Goal: Task Accomplishment & Management: Complete application form

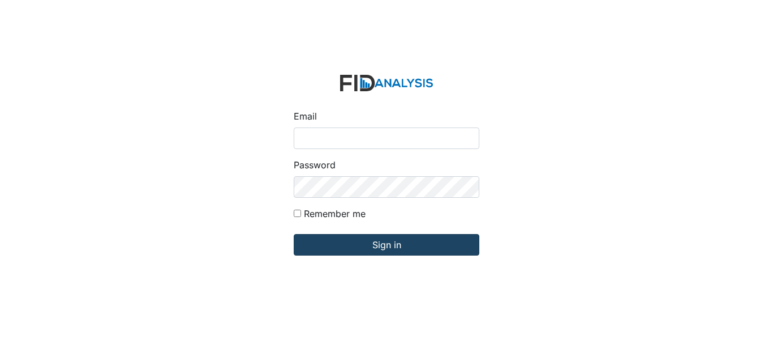
type input "[EMAIL_ADDRESS][DOMAIN_NAME]"
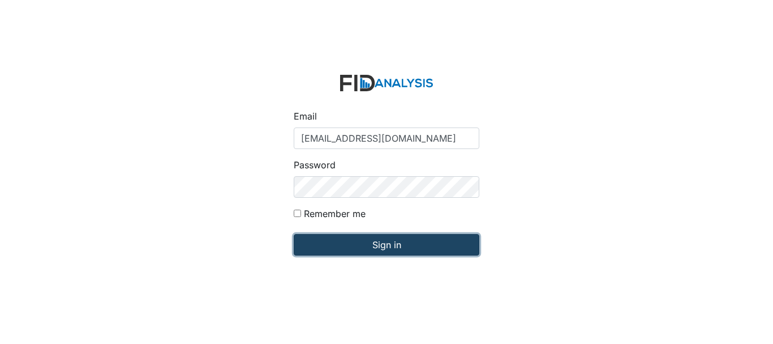
click at [373, 247] on input "Sign in" at bounding box center [387, 245] width 186 height 22
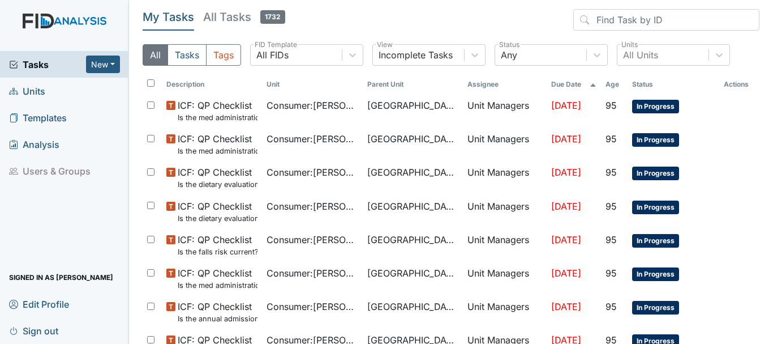
click at [49, 91] on link "Units" at bounding box center [64, 91] width 129 height 27
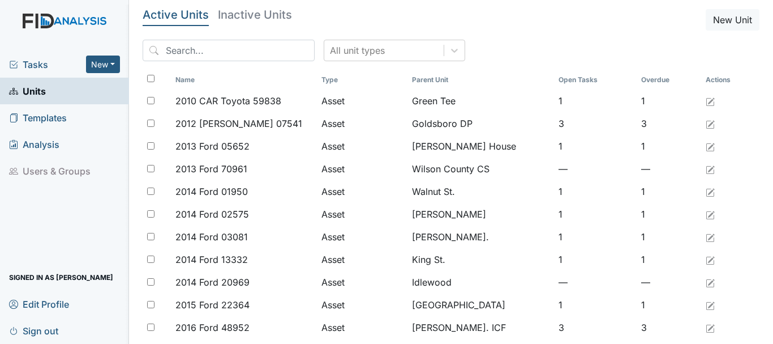
click at [52, 68] on span "Tasks" at bounding box center [47, 65] width 77 height 14
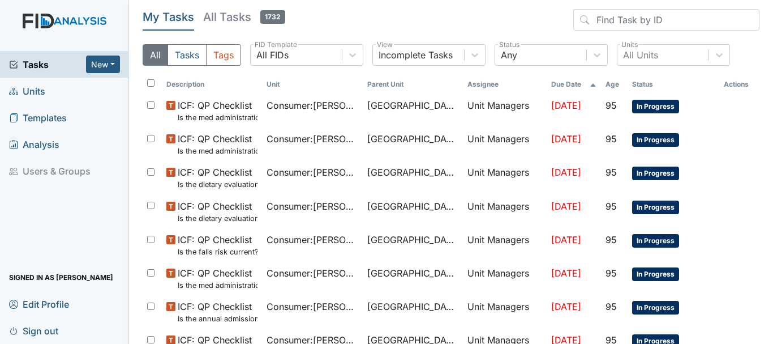
click at [34, 93] on span "Units" at bounding box center [27, 91] width 36 height 18
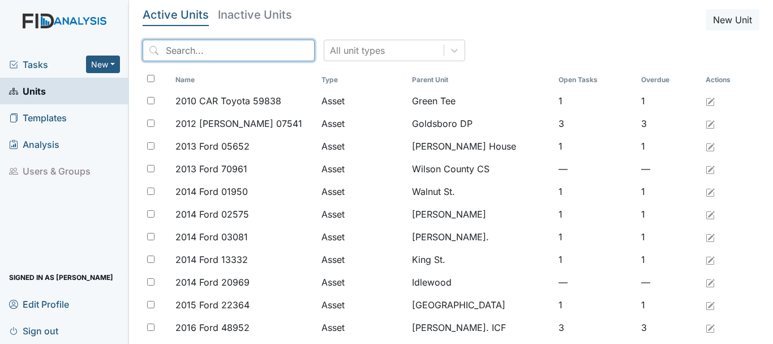
click at [194, 54] on input "search" at bounding box center [229, 51] width 172 height 22
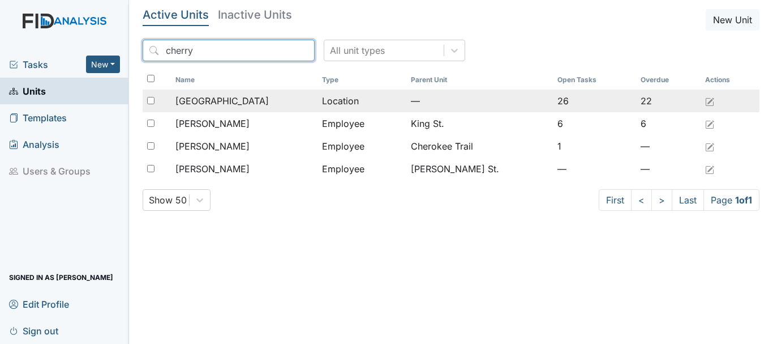
type input "cherry"
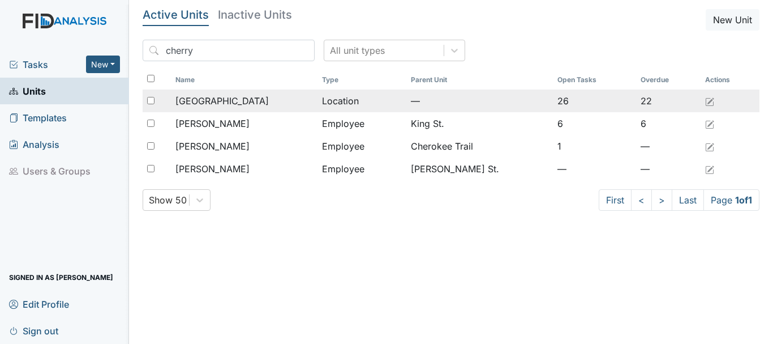
click at [226, 103] on span "[GEOGRAPHIC_DATA]" at bounding box center [221, 101] width 93 height 14
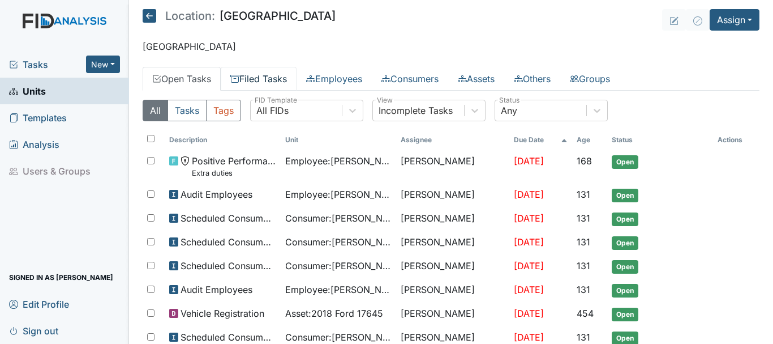
click at [276, 78] on link "Filed Tasks" at bounding box center [259, 79] width 76 height 24
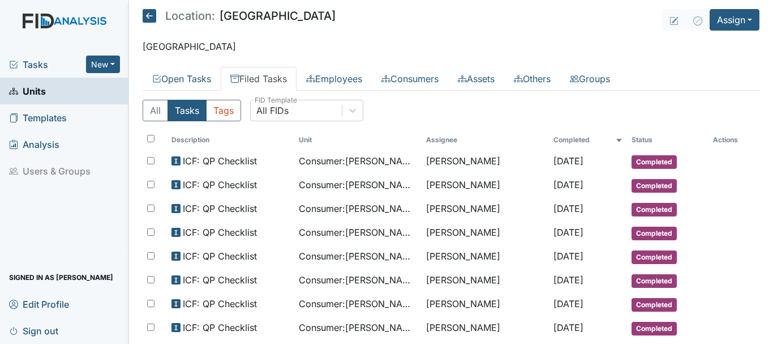
click at [38, 68] on span "Tasks" at bounding box center [47, 65] width 77 height 14
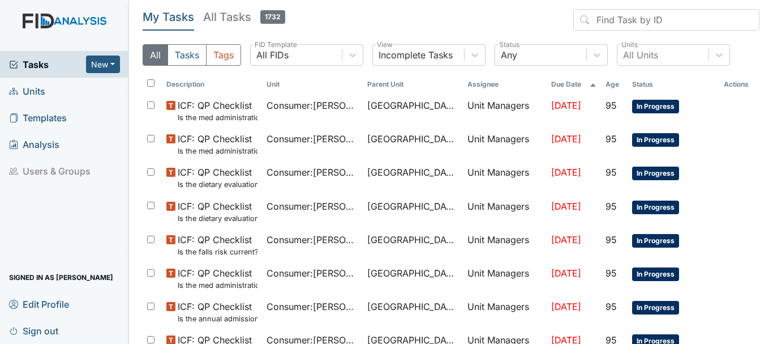
scroll to position [1, 0]
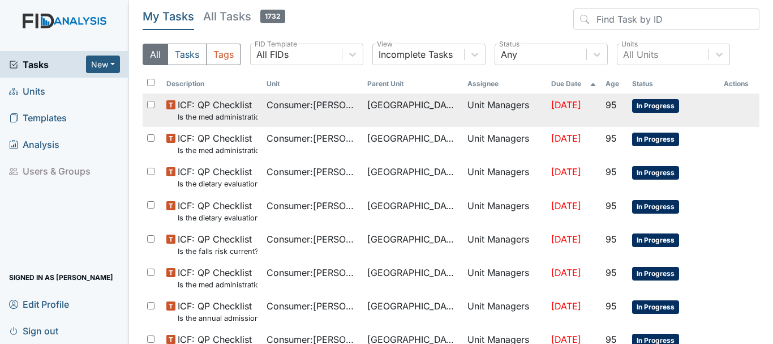
click at [647, 106] on span "In Progress" at bounding box center [655, 106] width 47 height 14
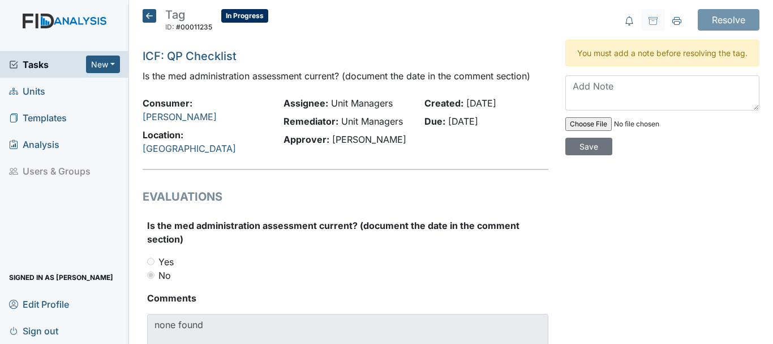
click at [149, 12] on icon at bounding box center [150, 16] width 14 height 14
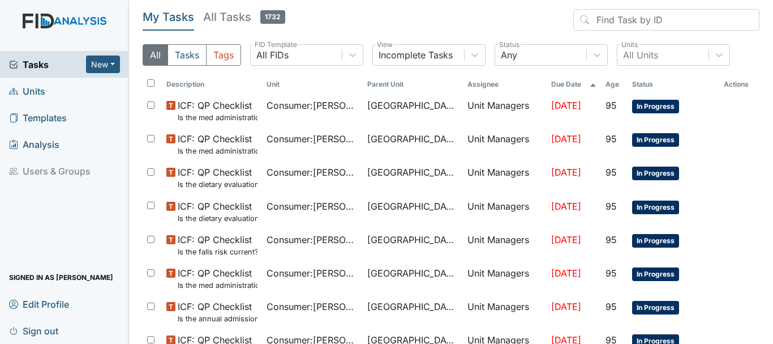
click at [34, 93] on span "Units" at bounding box center [27, 91] width 36 height 18
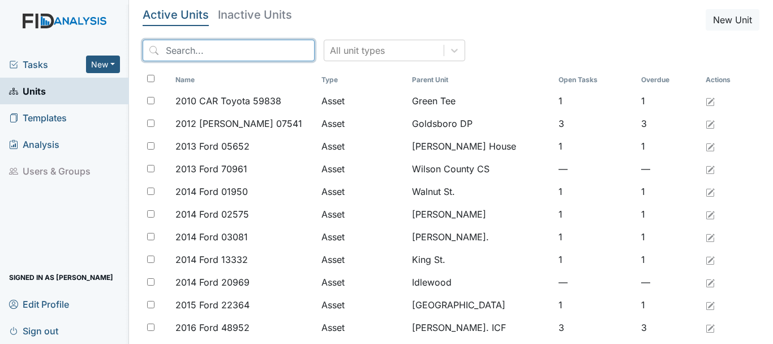
click at [176, 53] on input "search" at bounding box center [229, 51] width 172 height 22
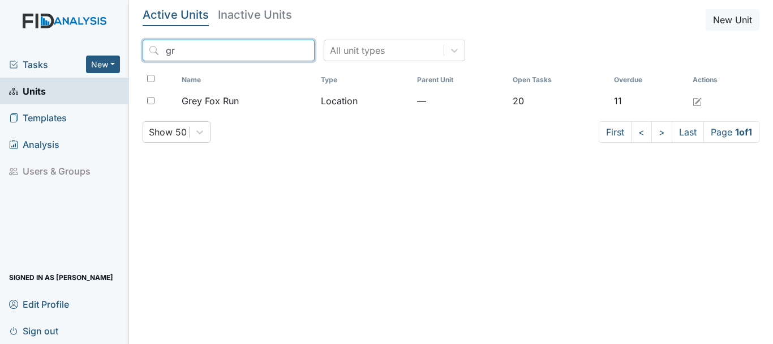
type input "g"
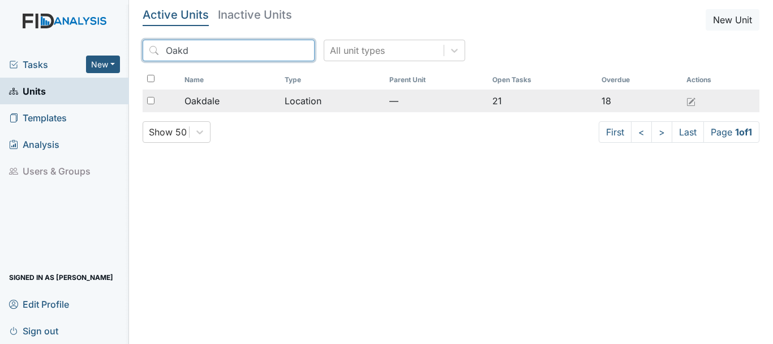
type input "Oakd"
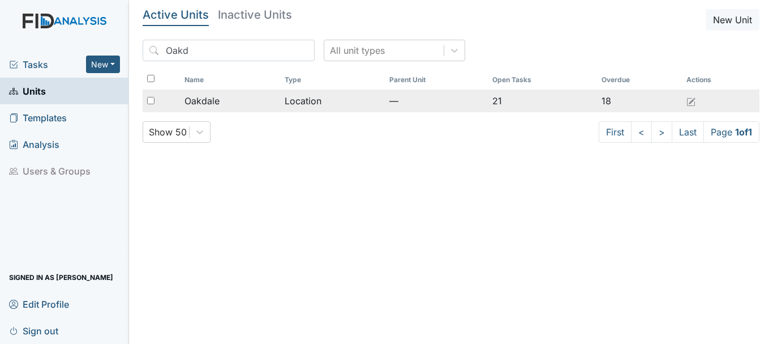
click at [208, 96] on span "Oakdale" at bounding box center [201, 101] width 35 height 14
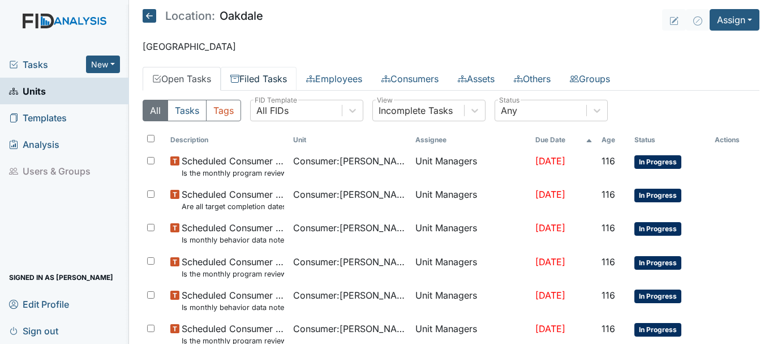
click at [269, 75] on link "Filed Tasks" at bounding box center [259, 79] width 76 height 24
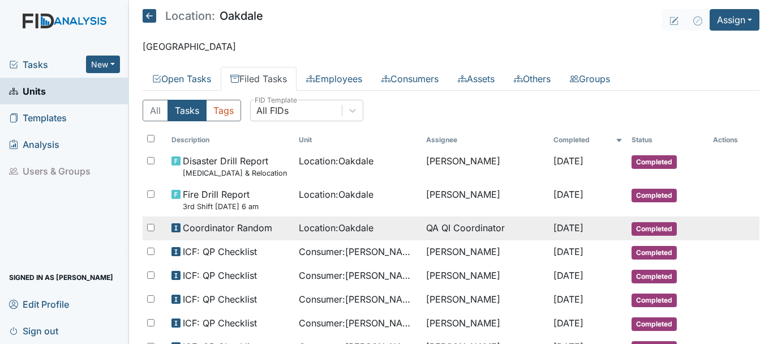
click at [642, 231] on span "Completed" at bounding box center [654, 229] width 45 height 14
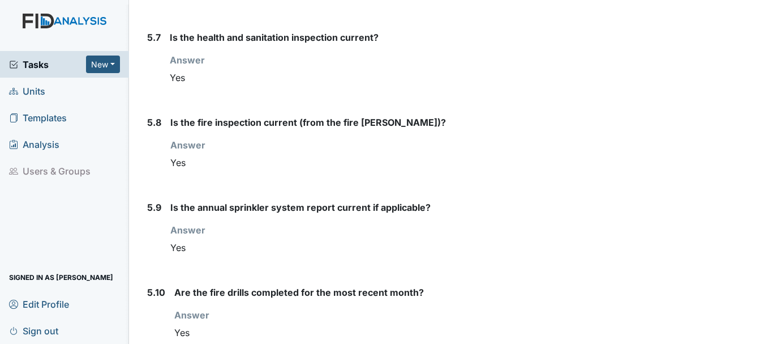
scroll to position [4811, 0]
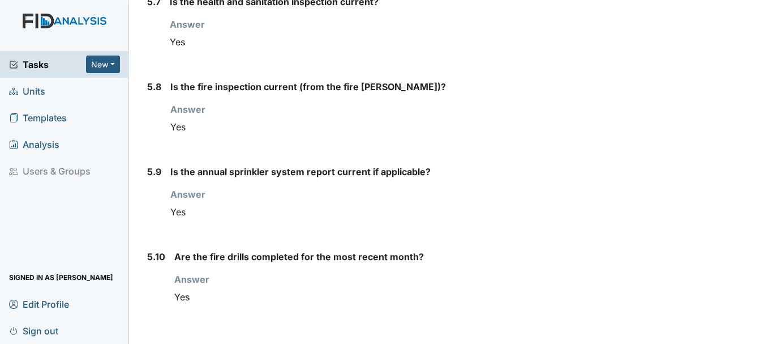
click at [33, 99] on span "Units" at bounding box center [27, 91] width 36 height 18
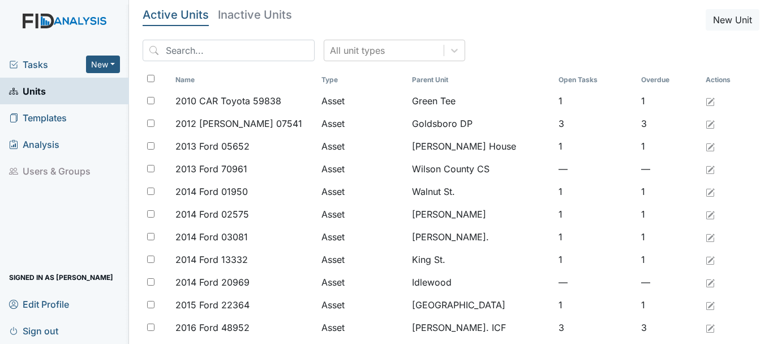
click at [214, 55] on input "search" at bounding box center [229, 51] width 172 height 22
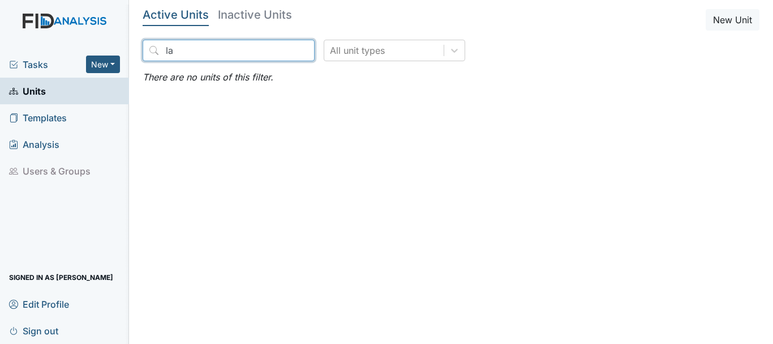
type input "l"
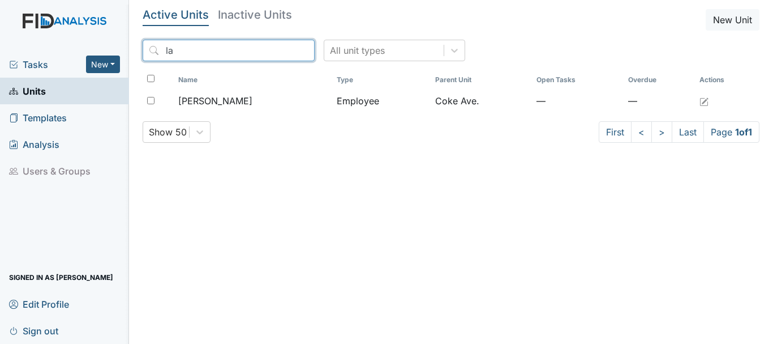
type input "l"
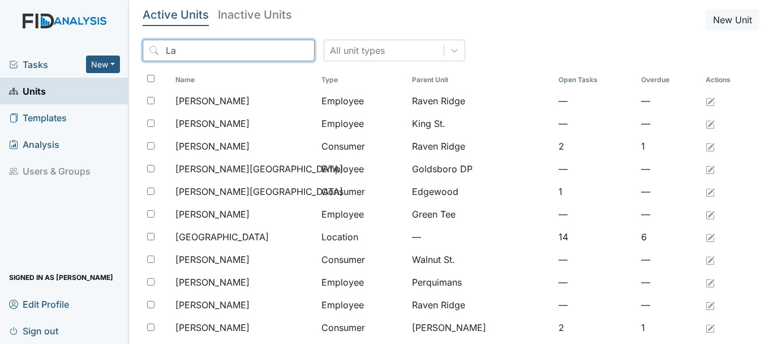
type input "L"
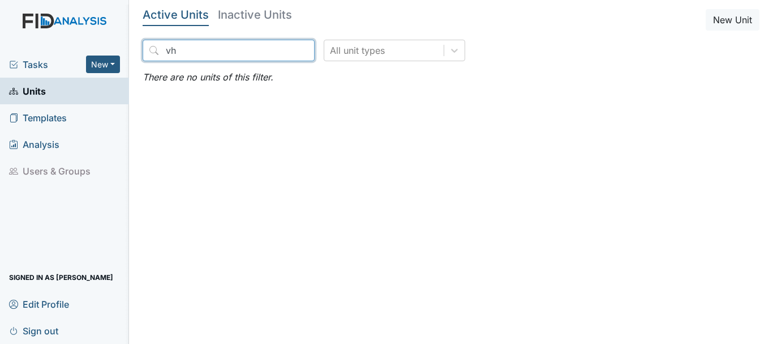
type input "v"
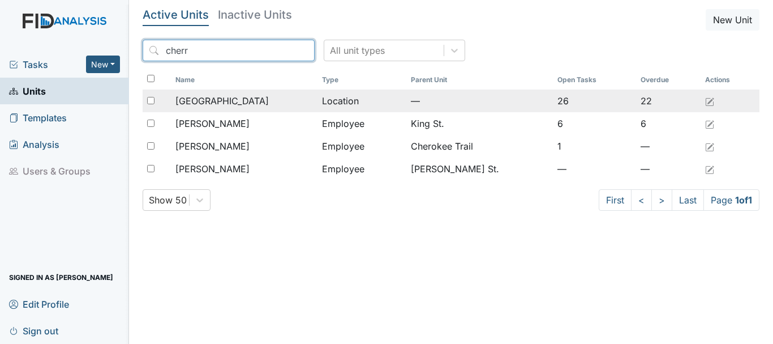
type input "cherr"
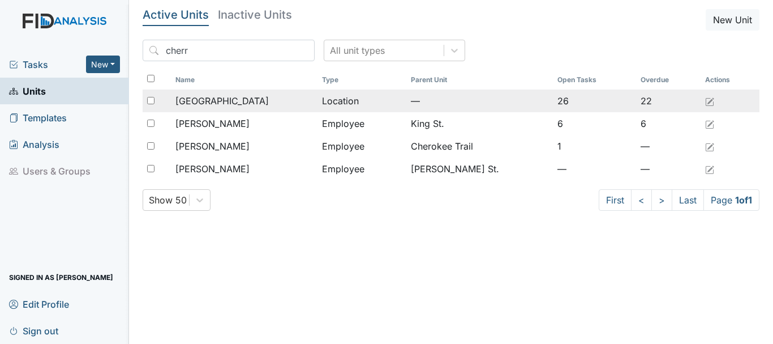
click at [225, 104] on span "[GEOGRAPHIC_DATA]" at bounding box center [221, 101] width 93 height 14
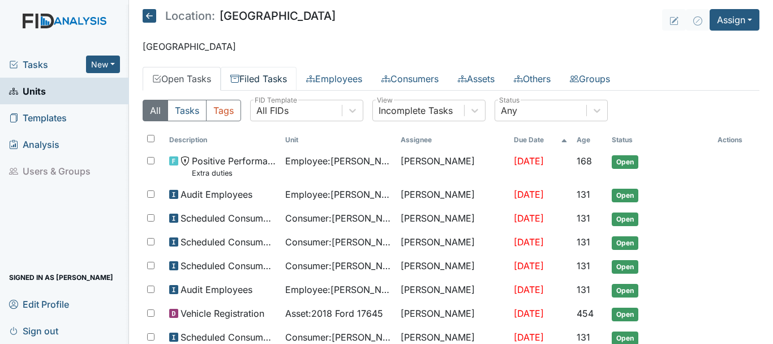
click at [254, 83] on link "Filed Tasks" at bounding box center [259, 79] width 76 height 24
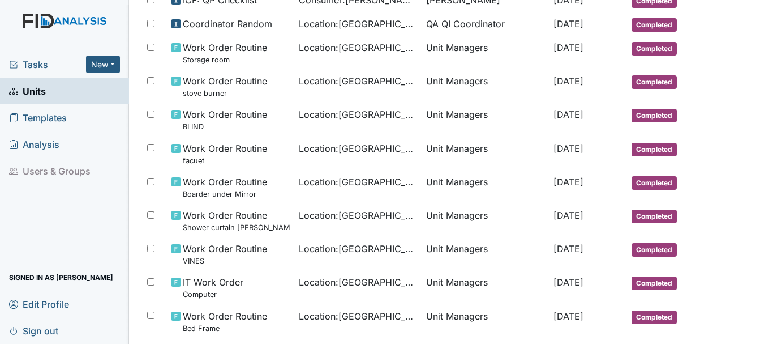
scroll to position [684, 0]
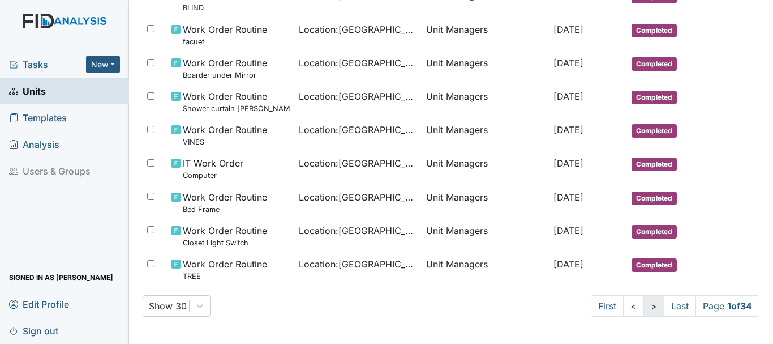
click at [643, 307] on link ">" at bounding box center [653, 306] width 21 height 22
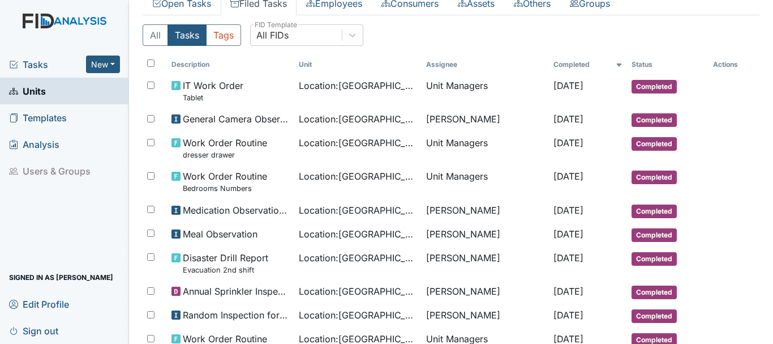
scroll to position [75, 0]
click at [34, 91] on span "Units" at bounding box center [27, 91] width 37 height 18
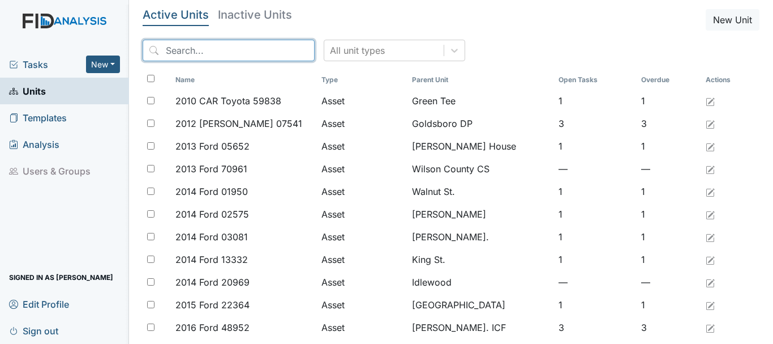
click at [190, 48] on input "search" at bounding box center [229, 51] width 172 height 22
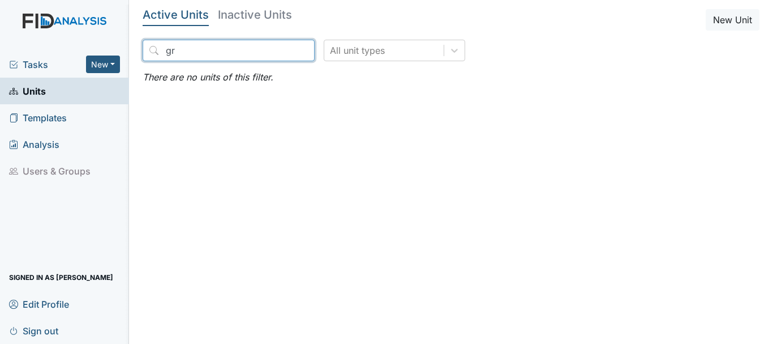
type input "g"
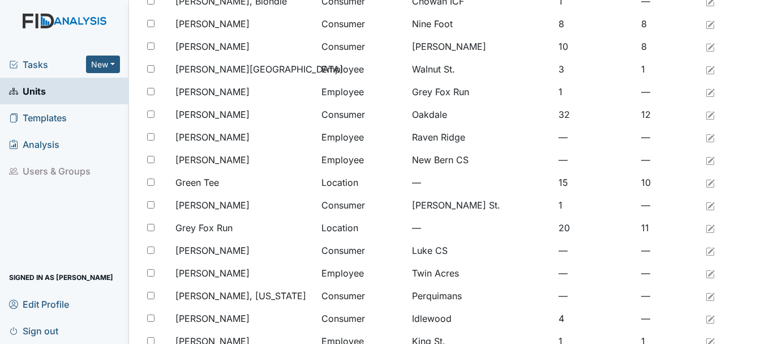
scroll to position [282, 0]
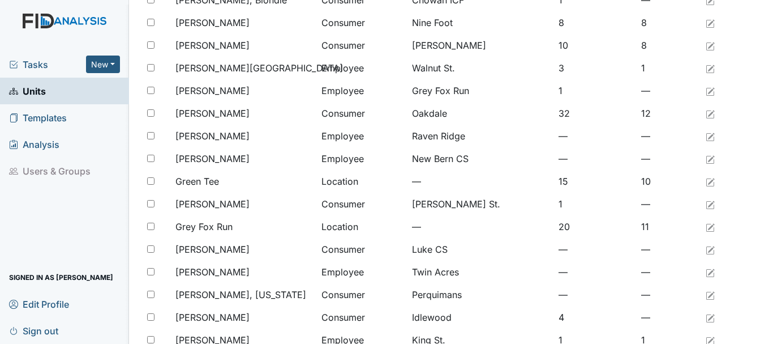
type input "gr"
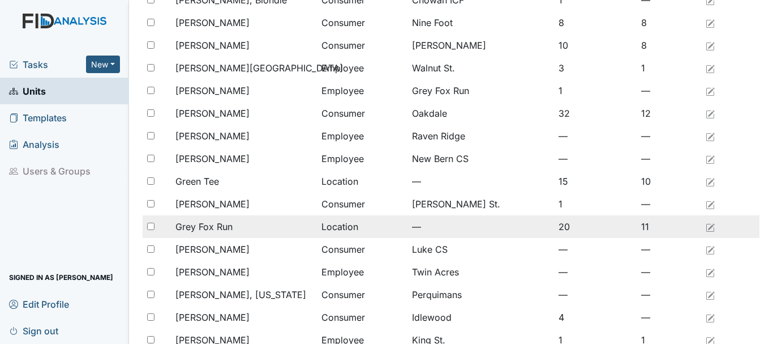
click at [216, 226] on span "Grey Fox Run" at bounding box center [203, 227] width 57 height 14
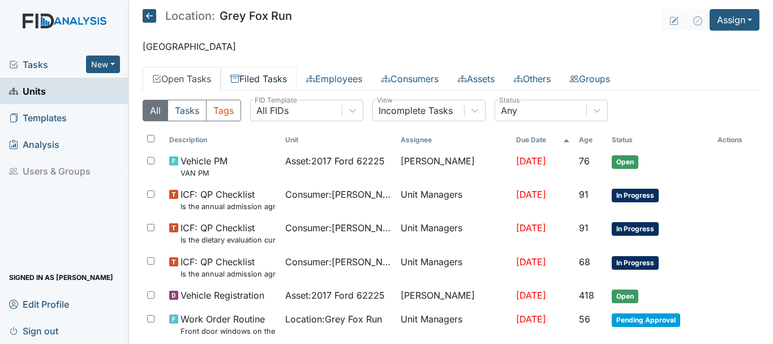
click at [261, 74] on link "Filed Tasks" at bounding box center [259, 79] width 76 height 24
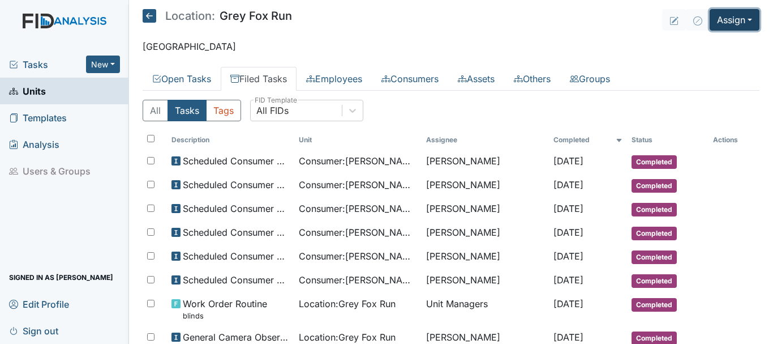
click at [724, 18] on button "Assign" at bounding box center [735, 20] width 50 height 22
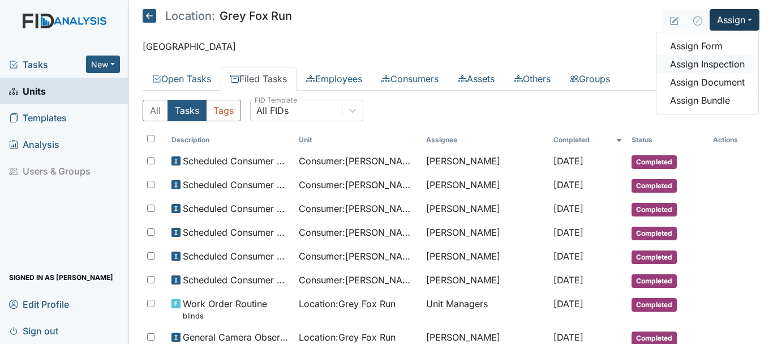
click at [692, 61] on link "Assign Inspection" at bounding box center [707, 64] width 102 height 18
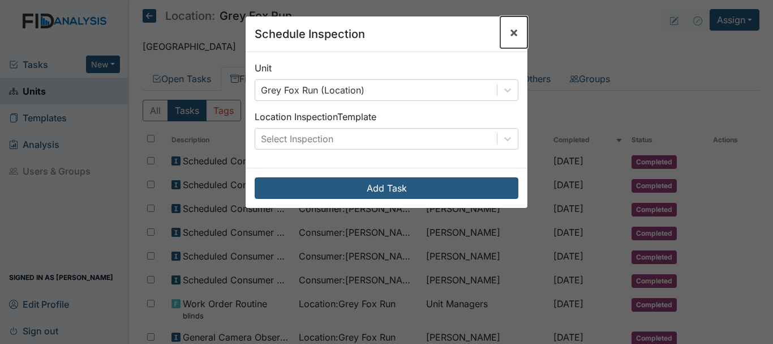
click at [512, 36] on span "×" at bounding box center [513, 32] width 9 height 16
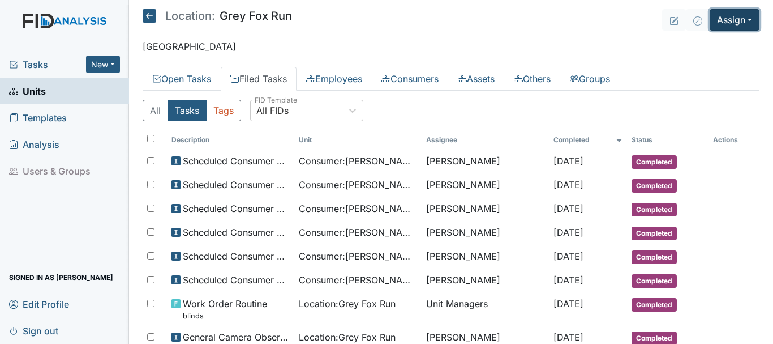
click at [729, 23] on button "Assign" at bounding box center [735, 20] width 50 height 22
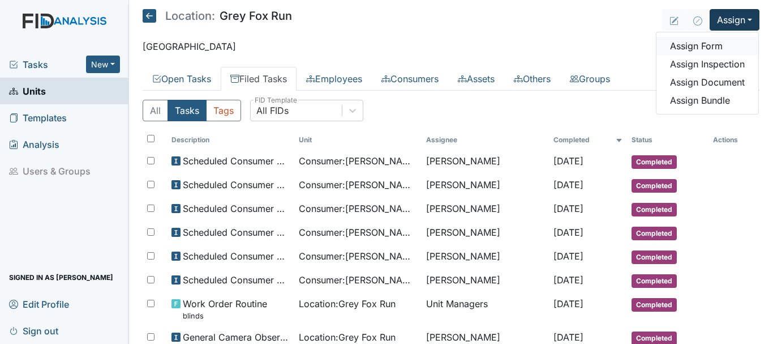
click at [696, 45] on link "Assign Form" at bounding box center [707, 46] width 102 height 18
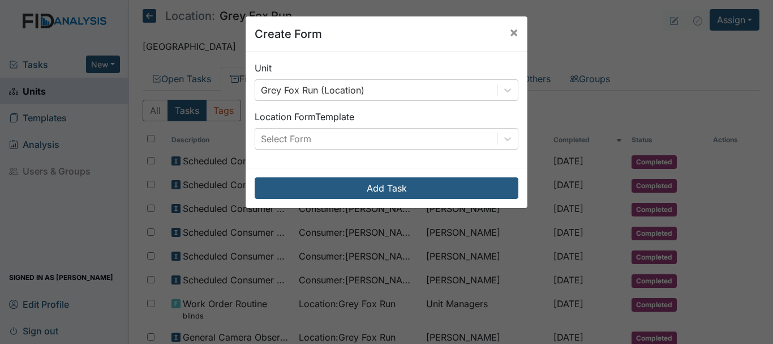
click at [696, 45] on div "Create Form × Unit Grey Fox Run (Location) Location Form Template Select Form A…" at bounding box center [386, 172] width 773 height 344
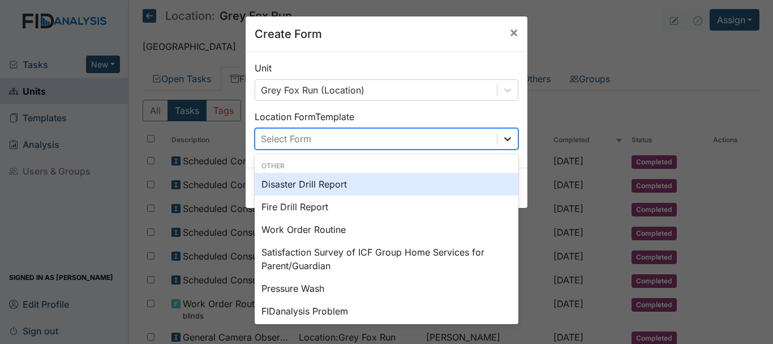
click at [504, 137] on icon at bounding box center [507, 138] width 11 height 11
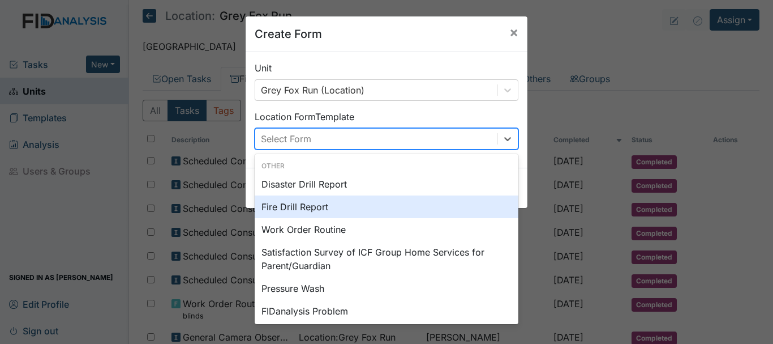
click at [428, 198] on div "Fire Drill Report" at bounding box center [387, 206] width 264 height 23
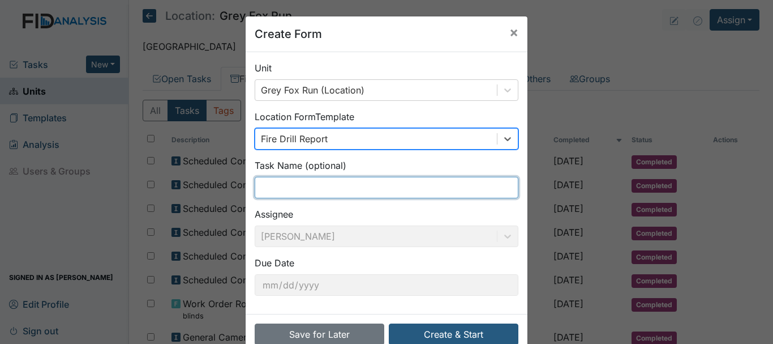
click at [289, 179] on input "text" at bounding box center [387, 188] width 264 height 22
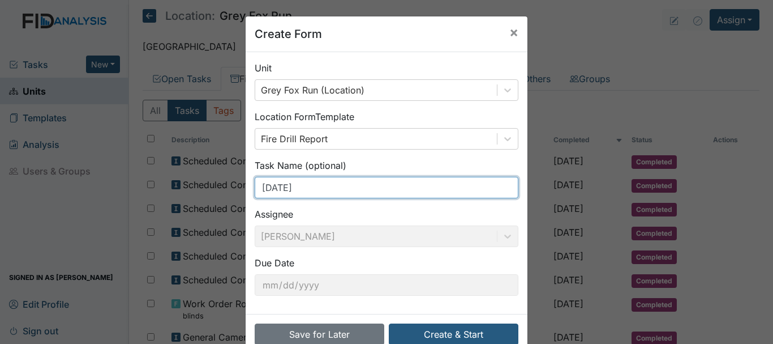
scroll to position [27, 0]
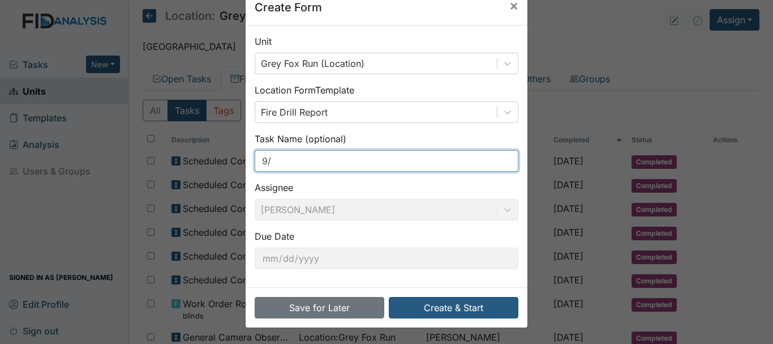
type input "9"
type input "3 shift fire [DATE]"
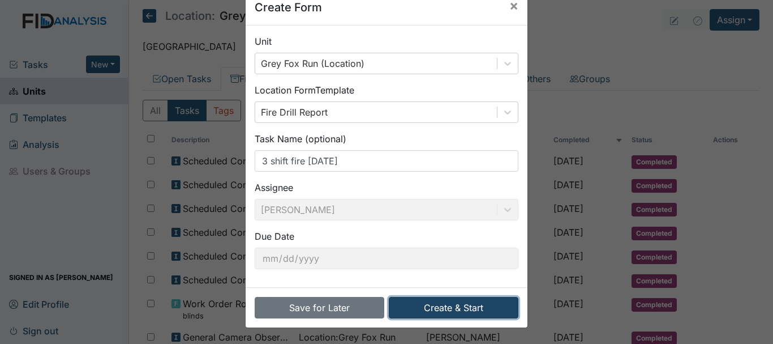
click at [458, 312] on button "Create & Start" at bounding box center [454, 308] width 130 height 22
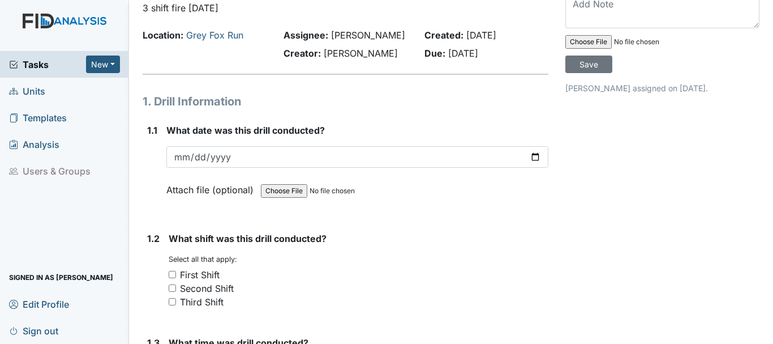
scroll to position [47, 0]
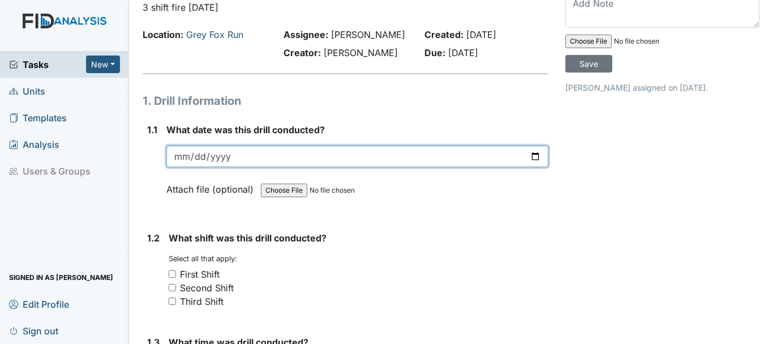
click at [178, 157] on input "date" at bounding box center [357, 156] width 382 height 22
type input "[DATE]"
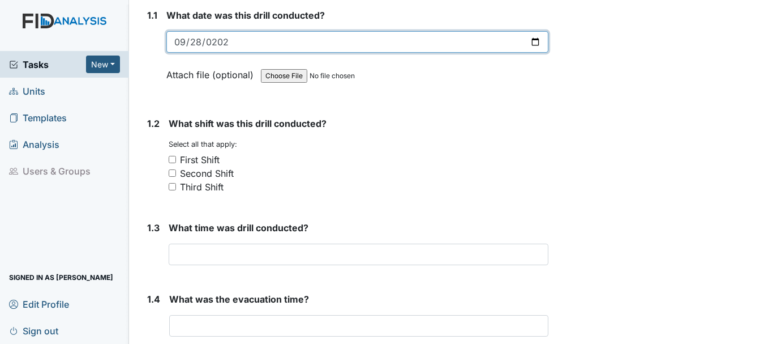
scroll to position [168, 0]
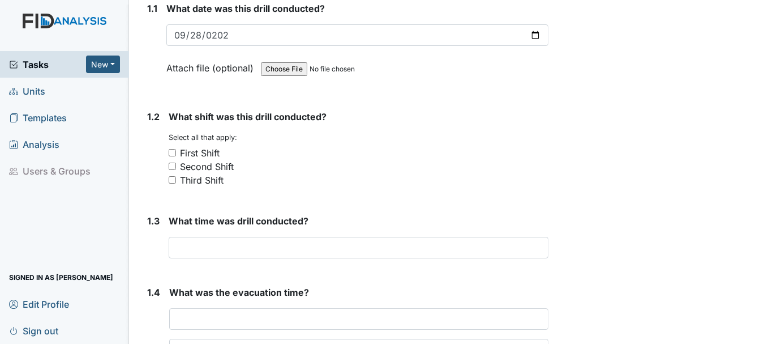
click at [148, 186] on div "1.2" at bounding box center [153, 153] width 12 height 86
click at [174, 181] on input "Third Shift" at bounding box center [172, 179] width 7 height 7
checkbox input "true"
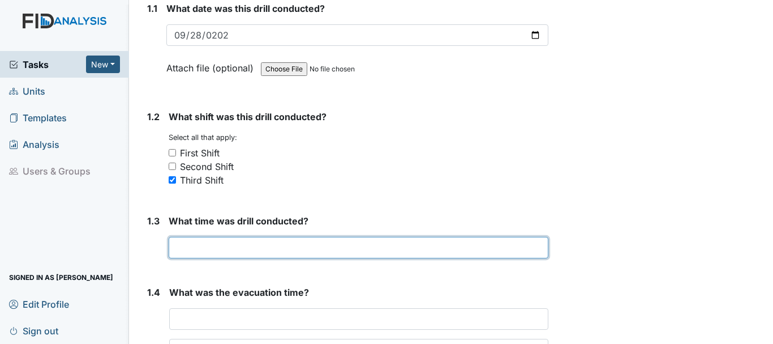
click at [251, 248] on input "text" at bounding box center [359, 248] width 380 height 22
type input "6:25am"
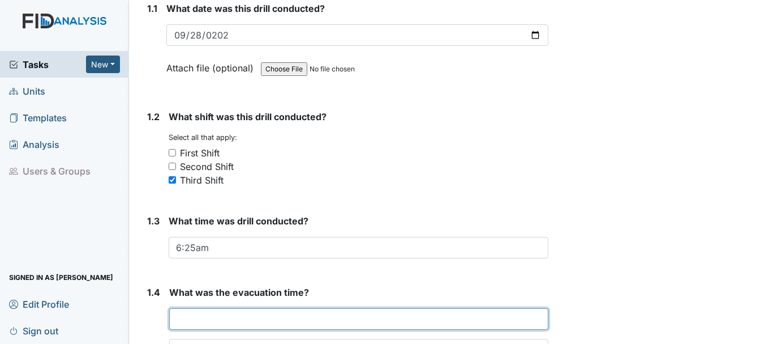
click at [207, 322] on input "text" at bounding box center [358, 319] width 379 height 22
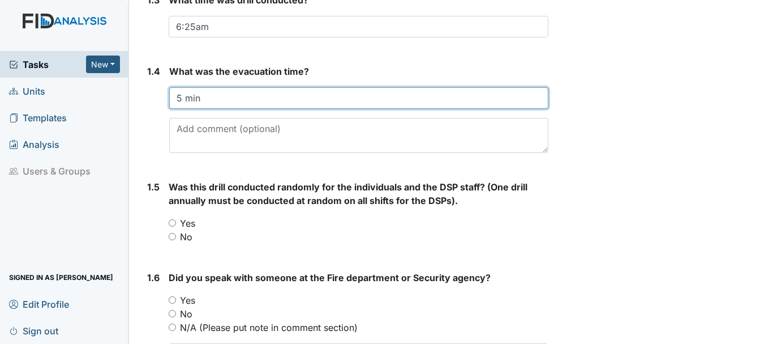
scroll to position [393, 0]
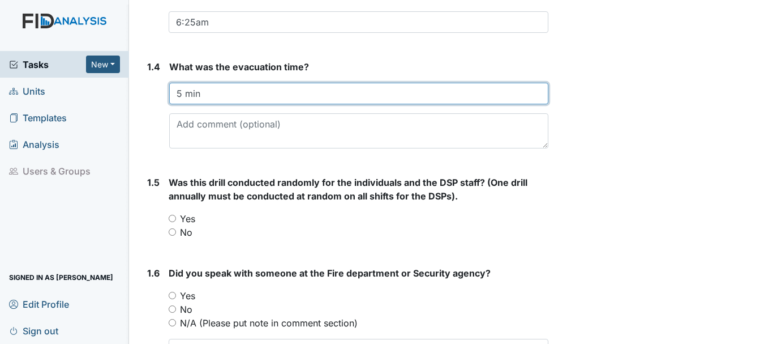
type input "5 min"
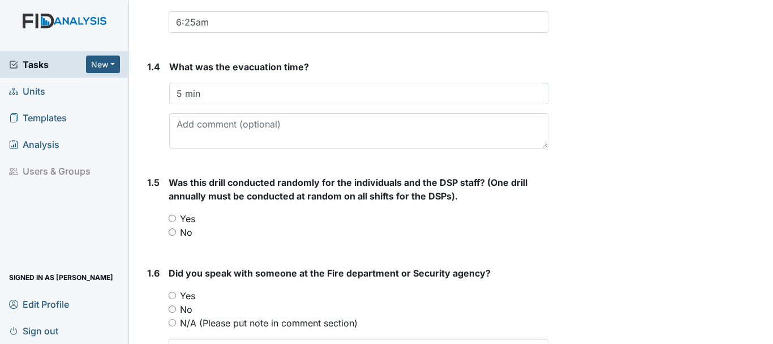
click at [173, 233] on input "No" at bounding box center [172, 231] width 7 height 7
radio input "true"
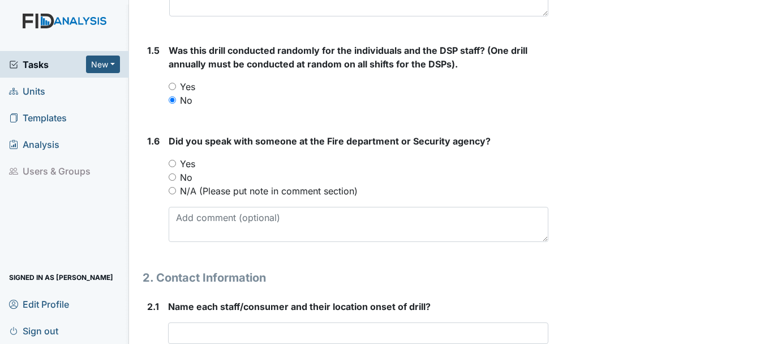
scroll to position [526, 0]
click at [174, 159] on input "Yes" at bounding box center [172, 162] width 7 height 7
radio input "true"
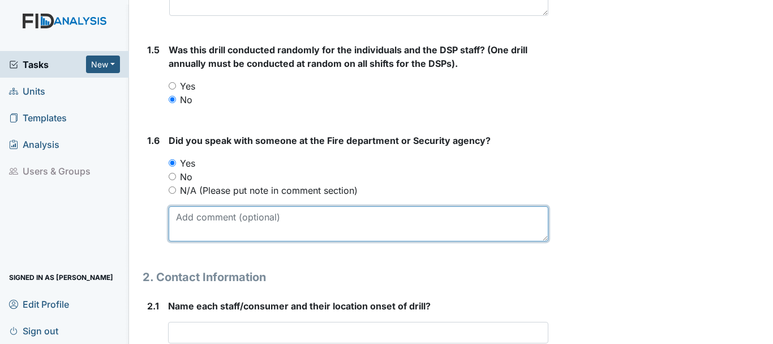
click at [191, 226] on textarea at bounding box center [359, 223] width 380 height 35
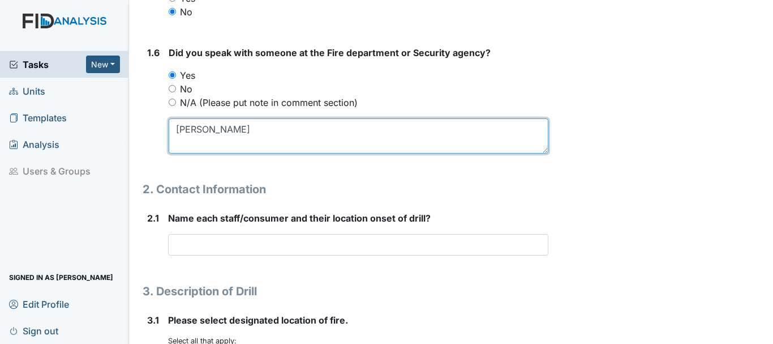
scroll to position [617, 0]
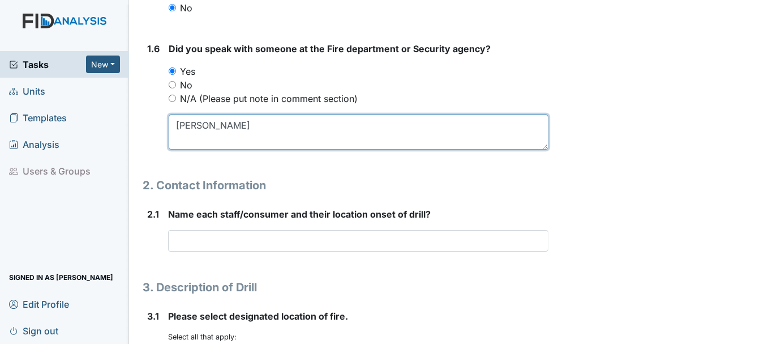
type textarea "[PERSON_NAME]"
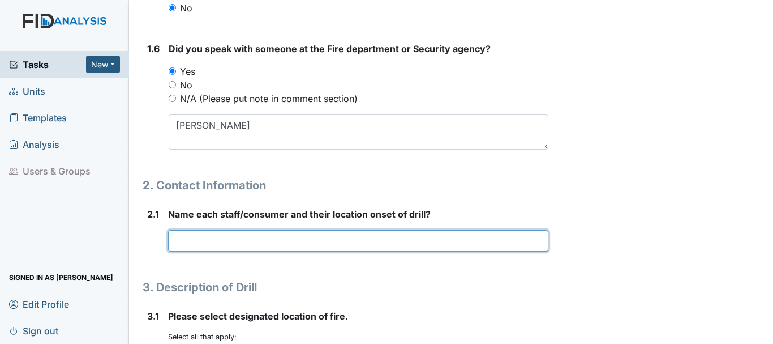
click at [214, 239] on input "text" at bounding box center [358, 241] width 380 height 22
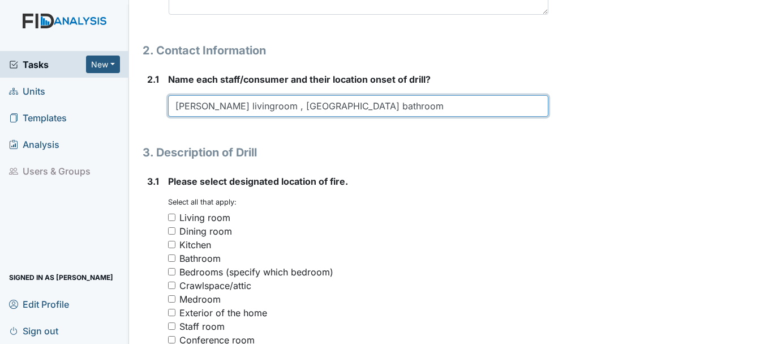
scroll to position [753, 0]
type input "[PERSON_NAME] livingroom , [GEOGRAPHIC_DATA] bathroom"
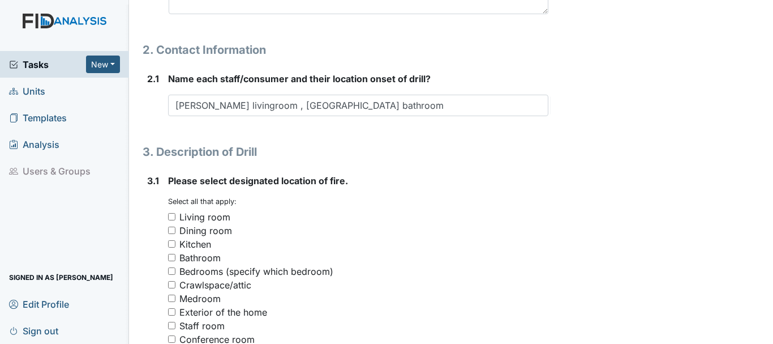
click at [169, 242] on input "Kitchen" at bounding box center [171, 243] width 7 height 7
checkbox input "true"
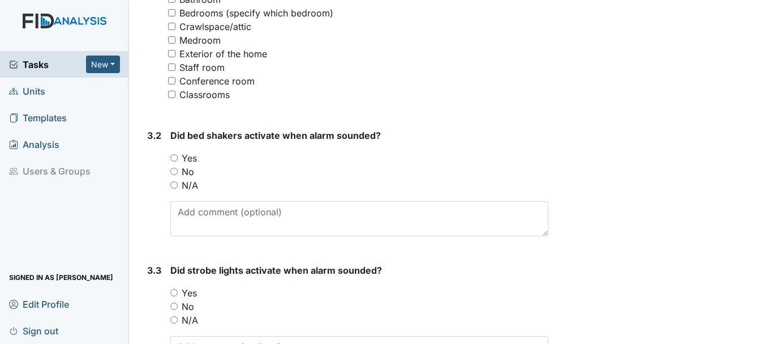
scroll to position [1019, 0]
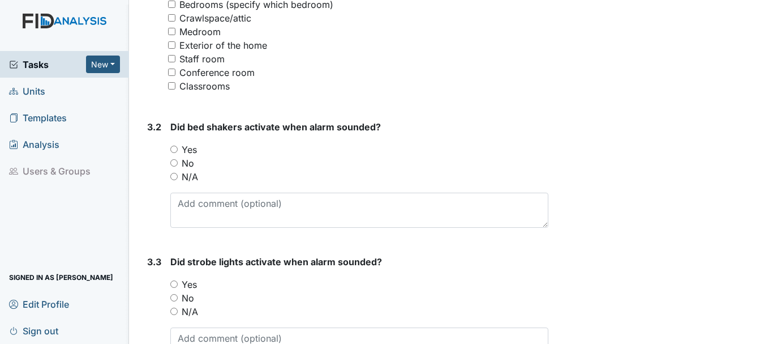
click at [75, 2] on nav "Tasks New Form Inspection Document Bundle Units Templates Analysis Users & Grou…" at bounding box center [64, 172] width 129 height 344
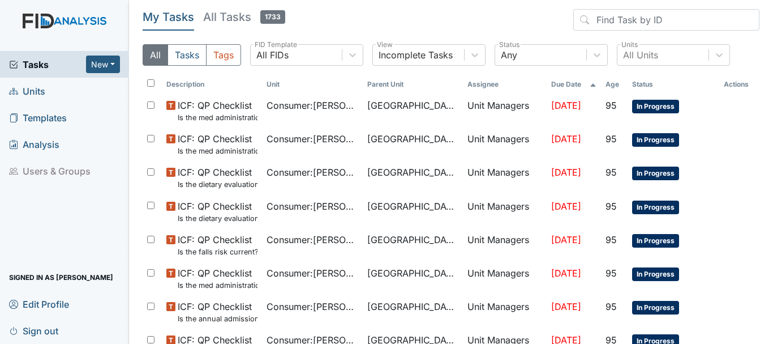
click at [30, 97] on span "Units" at bounding box center [27, 91] width 36 height 18
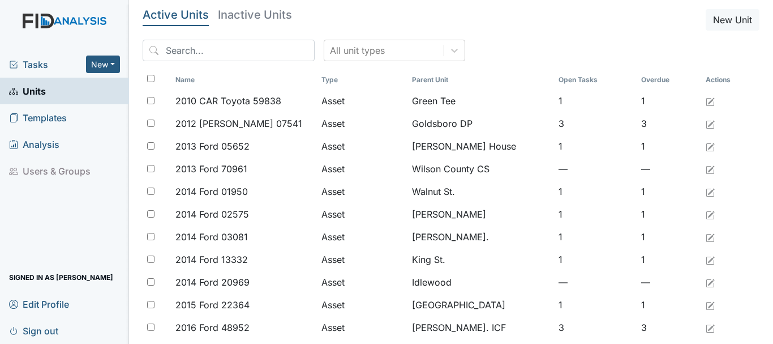
click at [211, 51] on input "search" at bounding box center [229, 51] width 172 height 22
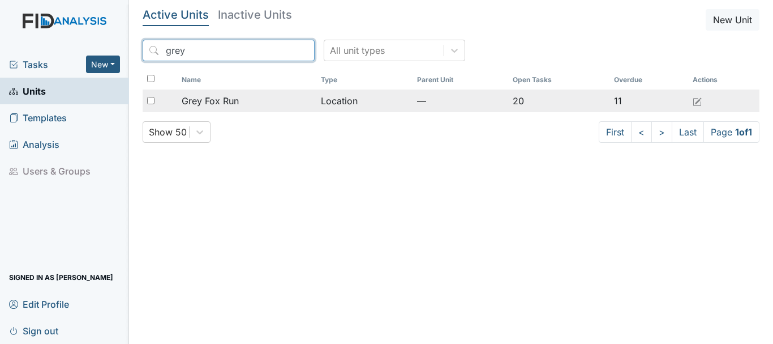
type input "grey"
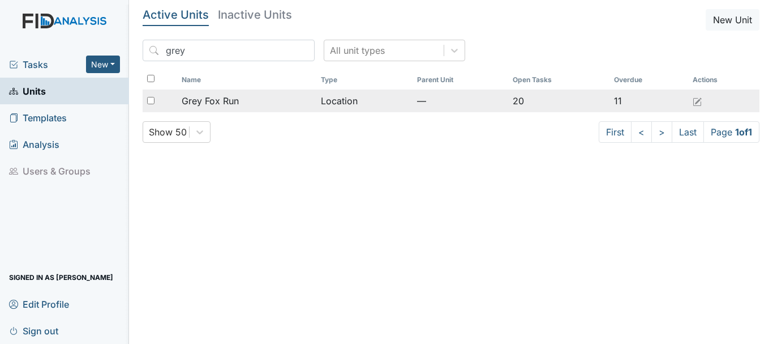
click at [240, 100] on div "Grey Fox Run" at bounding box center [247, 101] width 130 height 14
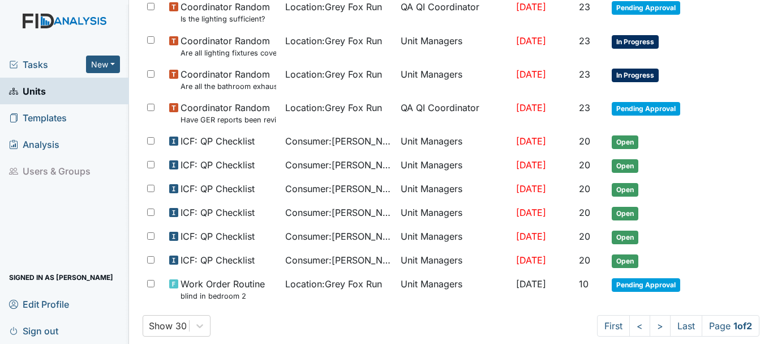
scroll to position [800, 0]
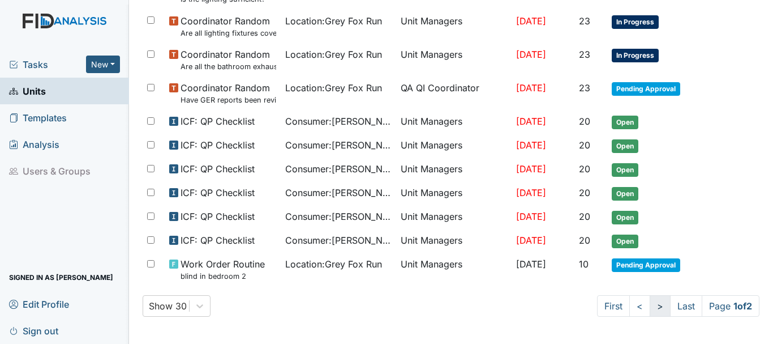
click at [650, 306] on link ">" at bounding box center [660, 306] width 21 height 22
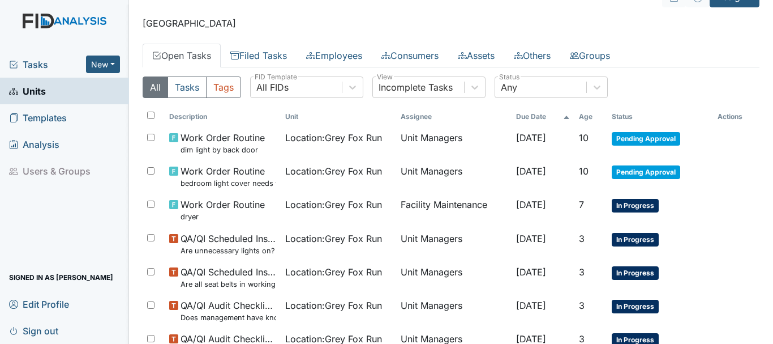
scroll to position [18, 0]
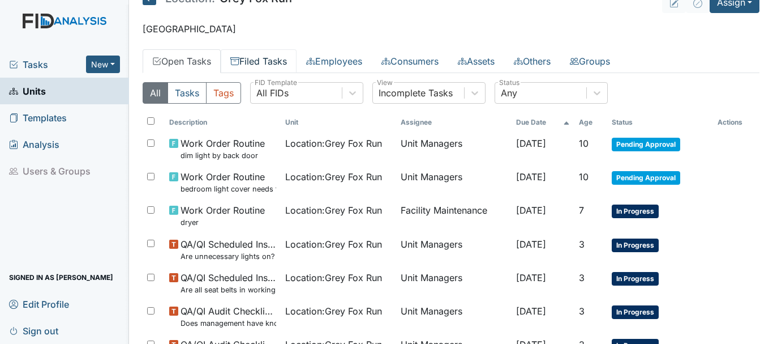
click at [252, 65] on link "Filed Tasks" at bounding box center [259, 61] width 76 height 24
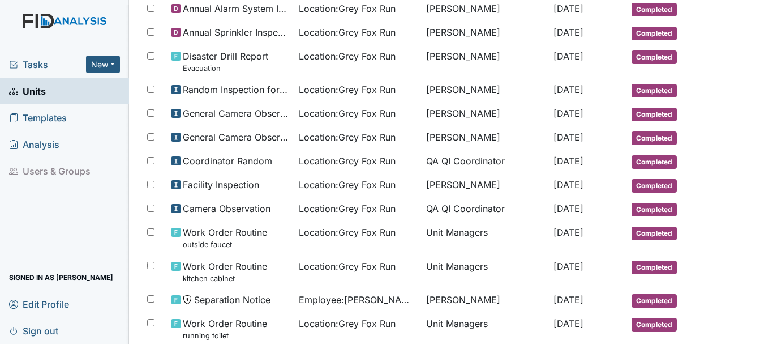
scroll to position [674, 0]
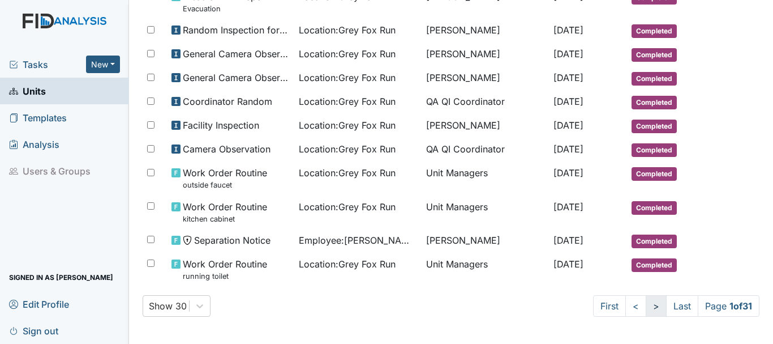
click at [646, 310] on link ">" at bounding box center [656, 306] width 21 height 22
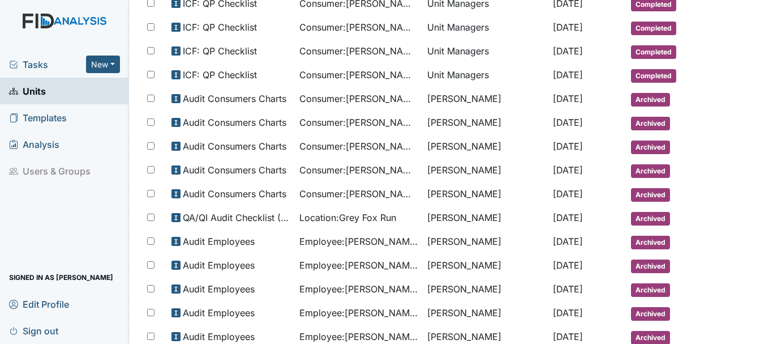
scroll to position [616, 0]
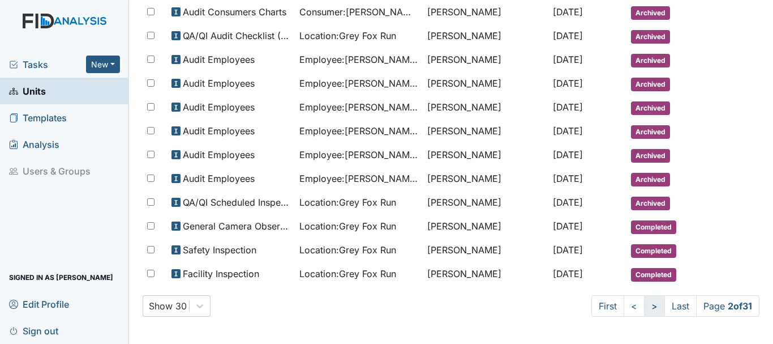
click at [644, 306] on link ">" at bounding box center [654, 306] width 21 height 22
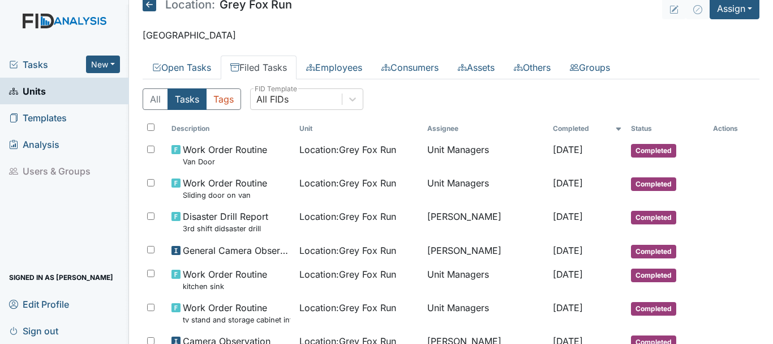
scroll to position [0, 0]
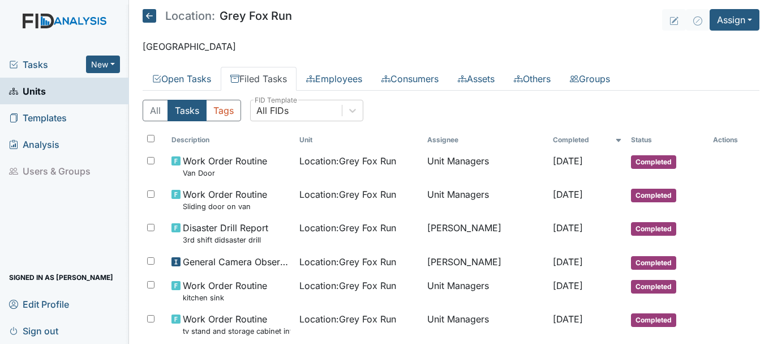
click at [41, 94] on span "Units" at bounding box center [27, 91] width 37 height 18
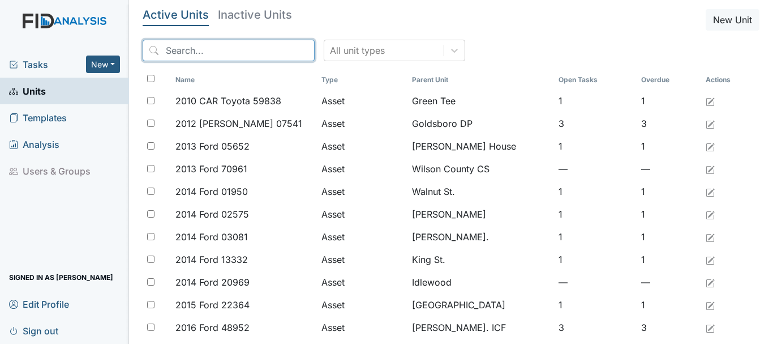
click at [229, 55] on input "search" at bounding box center [229, 51] width 172 height 22
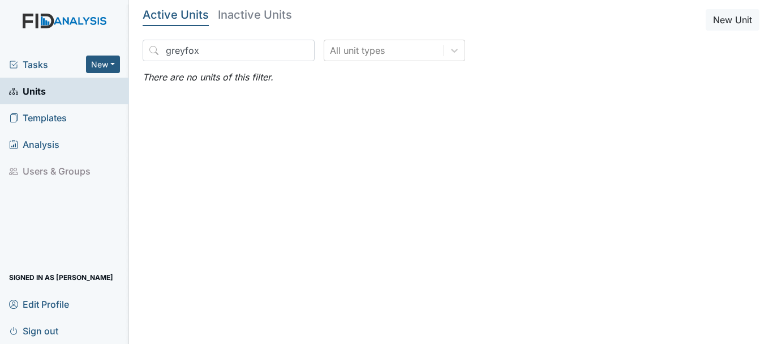
click at [311, 219] on main "Active Units Inactive Units New Unit greyfox All unit types There are no units …" at bounding box center [451, 172] width 644 height 344
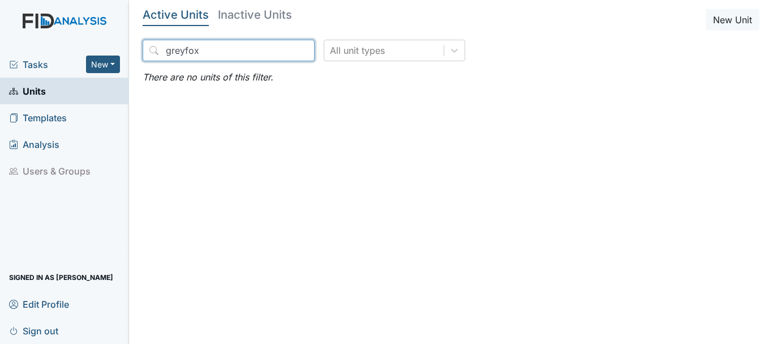
click at [207, 48] on input "greyfox" at bounding box center [229, 51] width 172 height 22
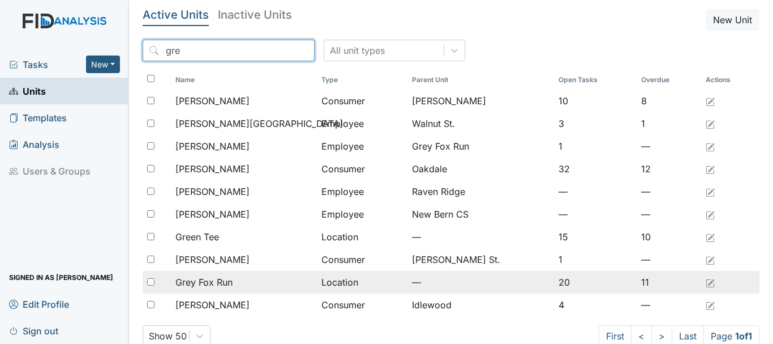
type input "gre"
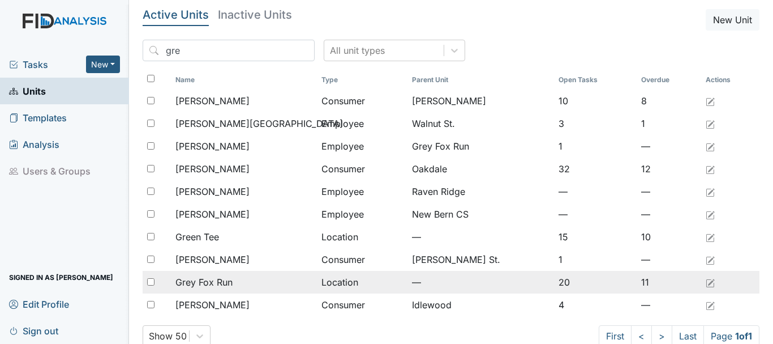
click at [231, 281] on span "Grey Fox Run" at bounding box center [203, 282] width 57 height 14
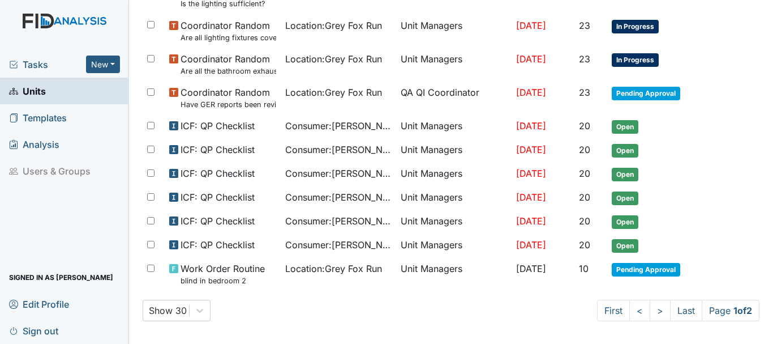
scroll to position [800, 0]
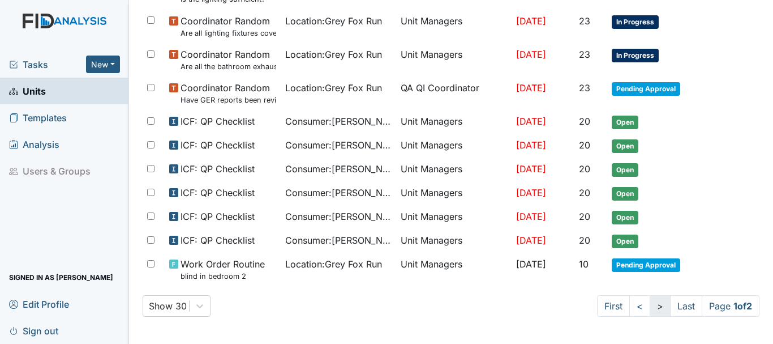
click at [650, 307] on link ">" at bounding box center [660, 306] width 21 height 22
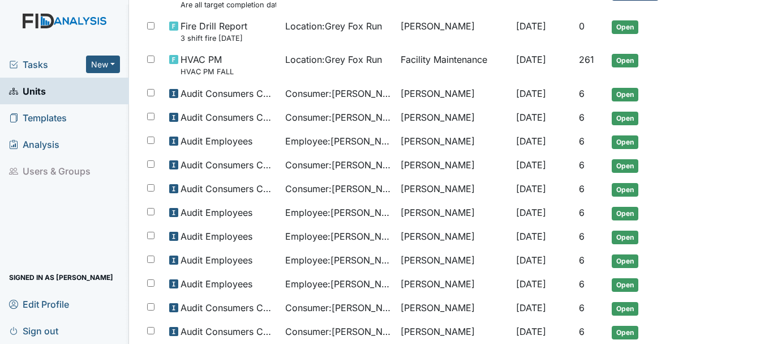
scroll to position [594, 0]
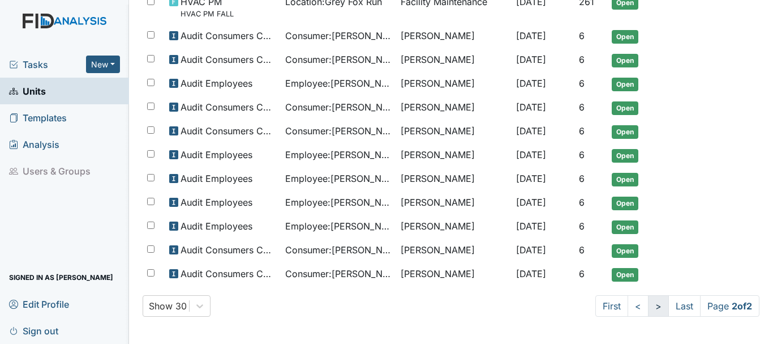
click at [648, 307] on link ">" at bounding box center [658, 306] width 21 height 22
click at [648, 305] on link ">" at bounding box center [658, 306] width 21 height 22
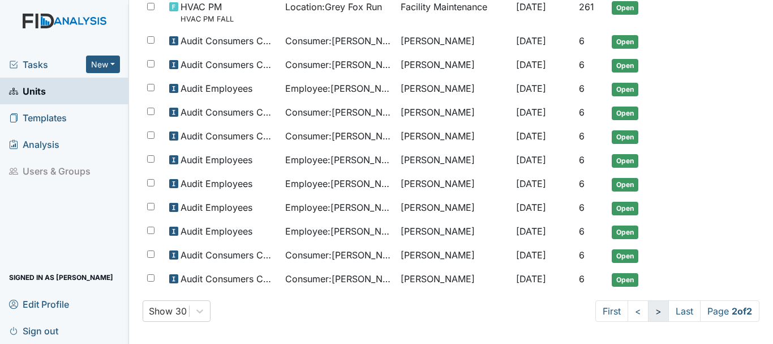
scroll to position [589, 0]
click at [628, 318] on link "<" at bounding box center [638, 312] width 21 height 22
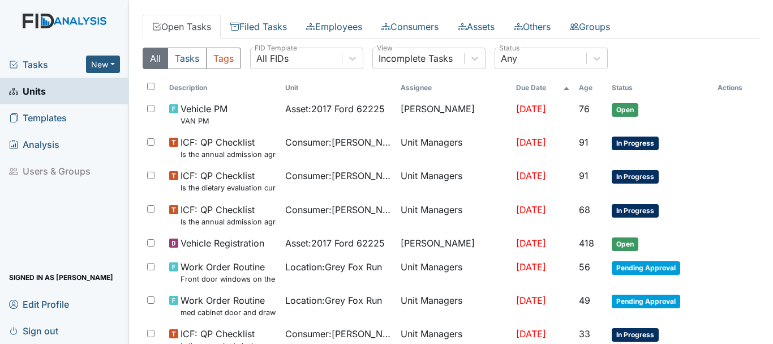
scroll to position [0, 0]
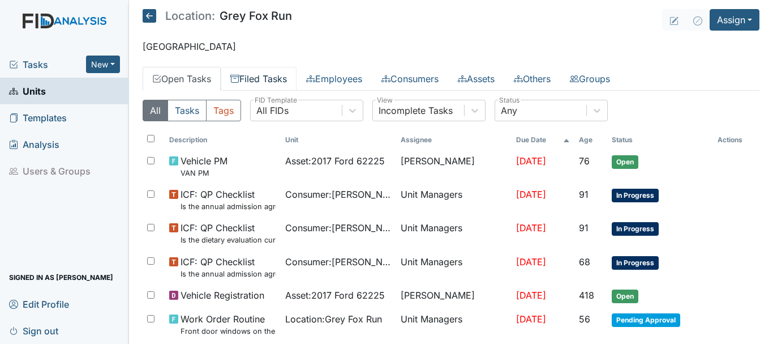
click at [267, 81] on link "Filed Tasks" at bounding box center [259, 79] width 76 height 24
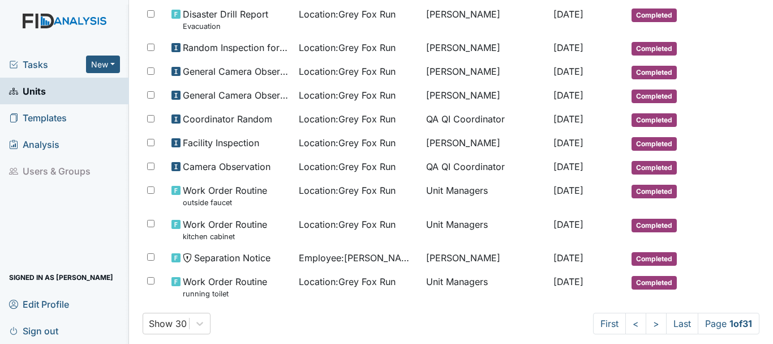
scroll to position [674, 0]
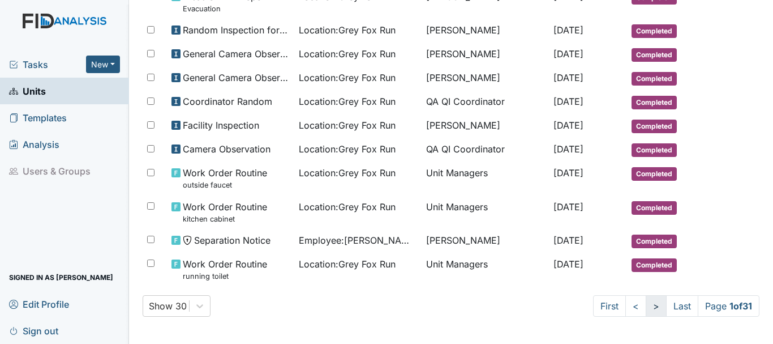
click at [646, 306] on link ">" at bounding box center [656, 306] width 21 height 22
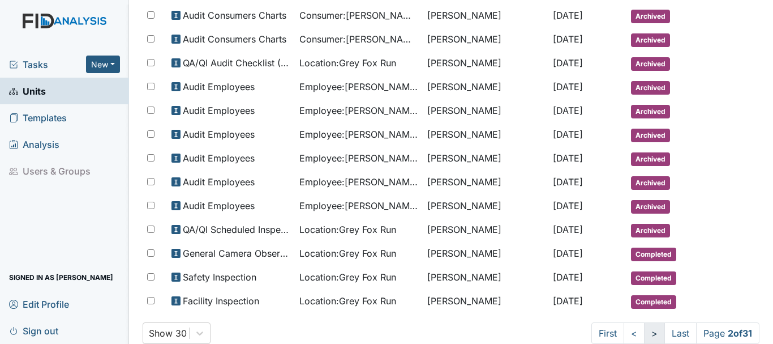
scroll to position [616, 0]
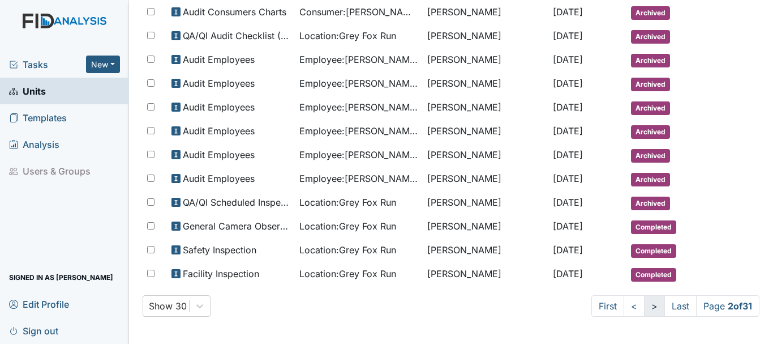
click at [644, 306] on link ">" at bounding box center [654, 306] width 21 height 22
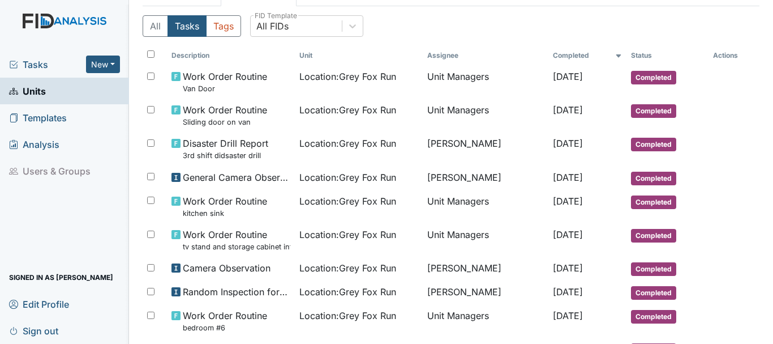
scroll to position [84, 0]
click at [36, 89] on span "Units" at bounding box center [27, 91] width 37 height 18
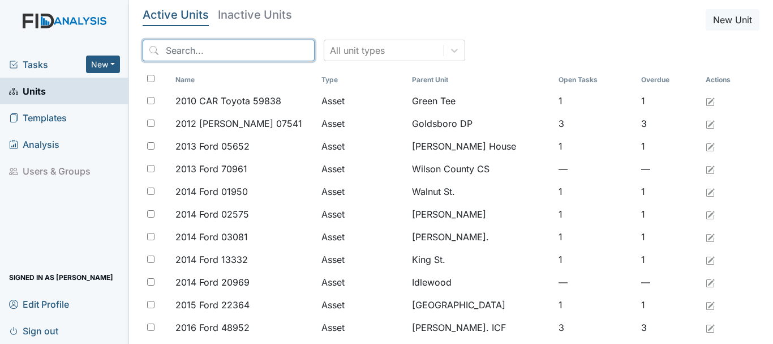
click at [209, 53] on input "search" at bounding box center [229, 51] width 172 height 22
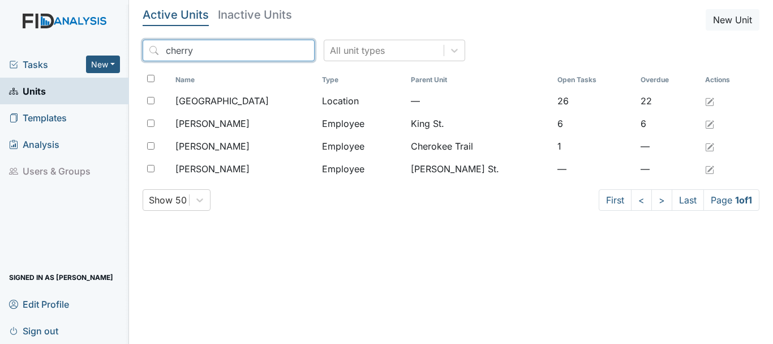
type input "cherry"
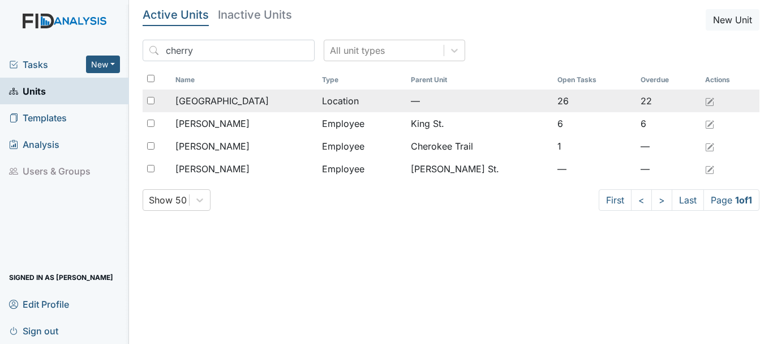
click at [217, 103] on span "[GEOGRAPHIC_DATA]" at bounding box center [221, 101] width 93 height 14
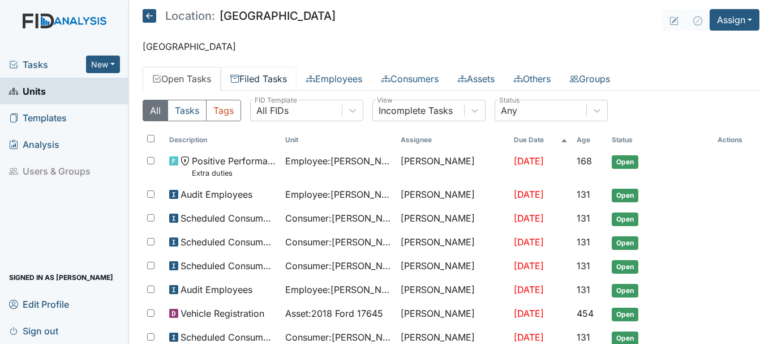
click at [263, 81] on link "Filed Tasks" at bounding box center [259, 79] width 76 height 24
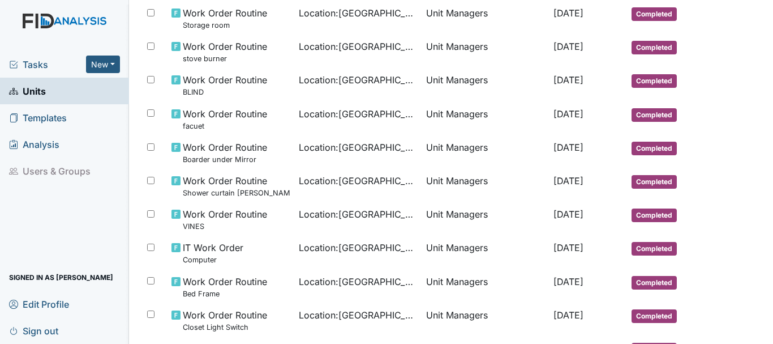
scroll to position [684, 0]
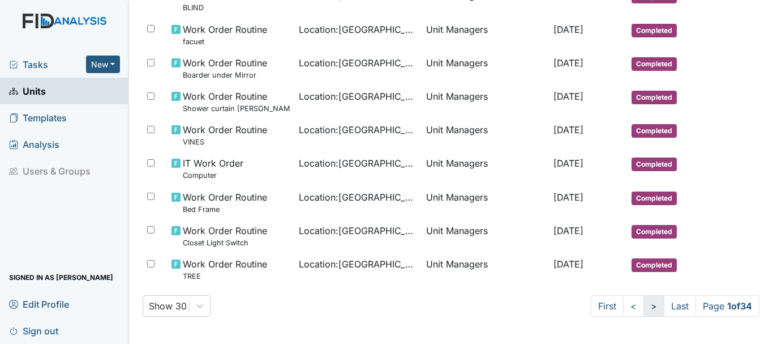
click at [643, 307] on link ">" at bounding box center [653, 306] width 21 height 22
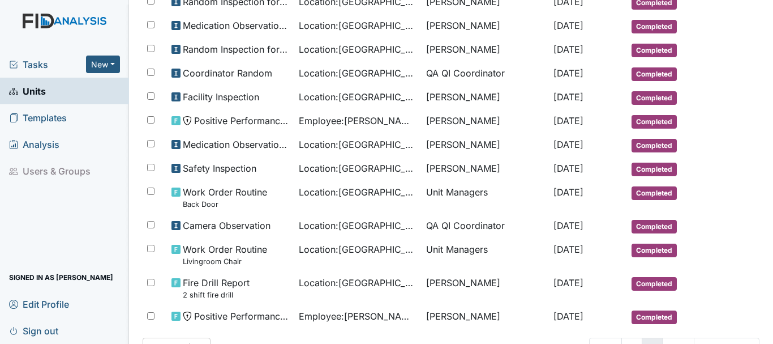
scroll to position [638, 0]
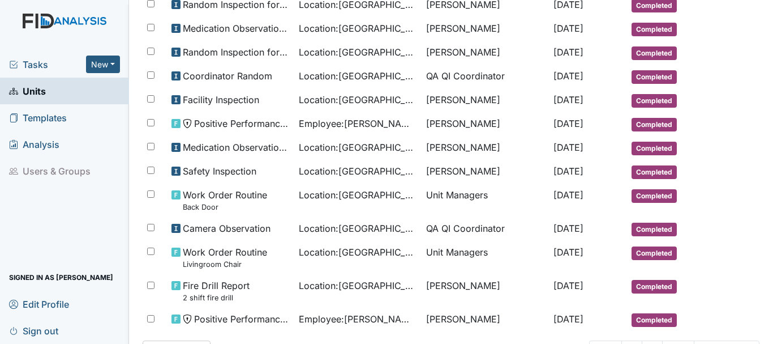
click at [40, 70] on span "Tasks" at bounding box center [47, 65] width 77 height 14
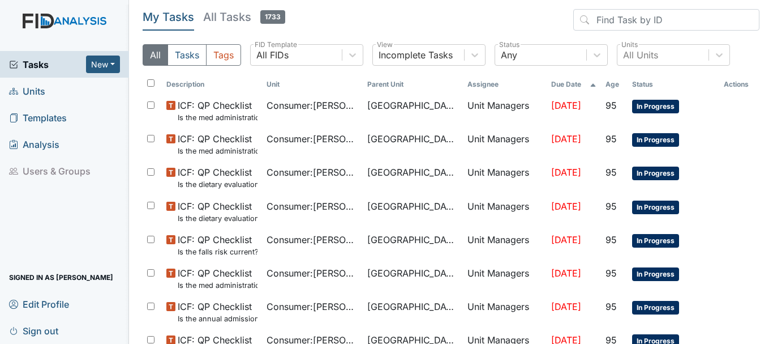
click at [45, 96] on link "Units" at bounding box center [64, 91] width 129 height 27
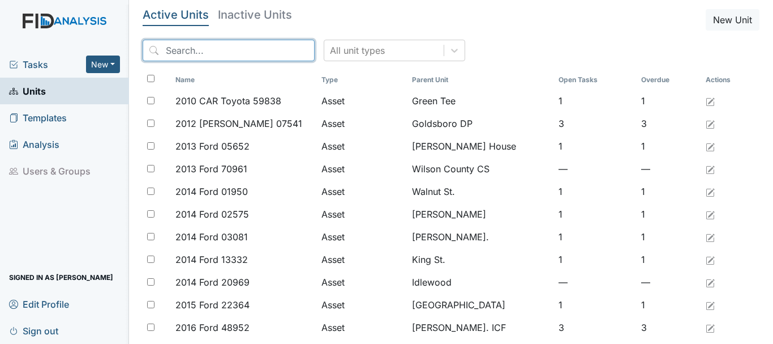
click at [238, 48] on input "search" at bounding box center [229, 51] width 172 height 22
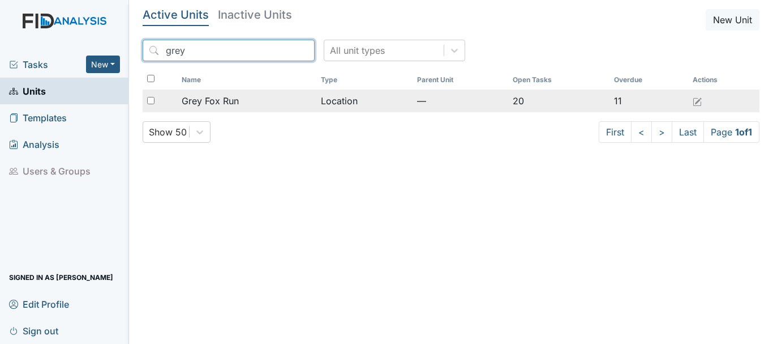
type input "grey"
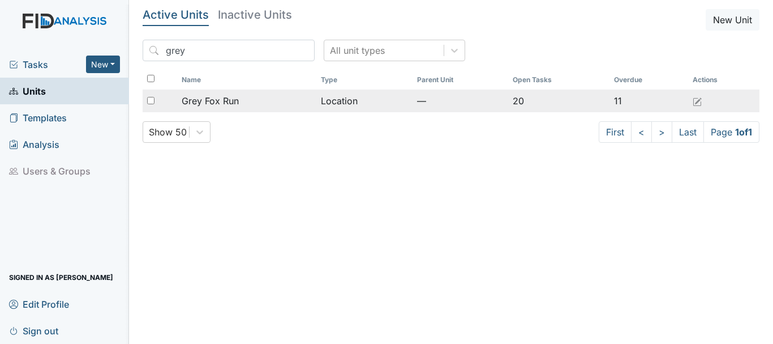
drag, startPoint x: 218, startPoint y: 96, endPoint x: 201, endPoint y: 102, distance: 18.6
click at [201, 102] on span "Grey Fox Run" at bounding box center [210, 101] width 57 height 14
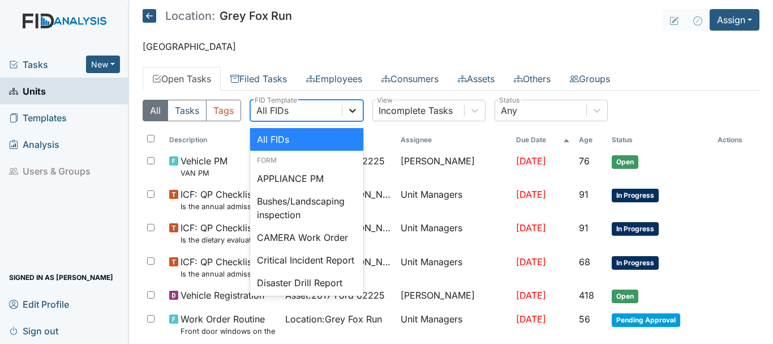
click at [354, 112] on icon at bounding box center [352, 111] width 7 height 4
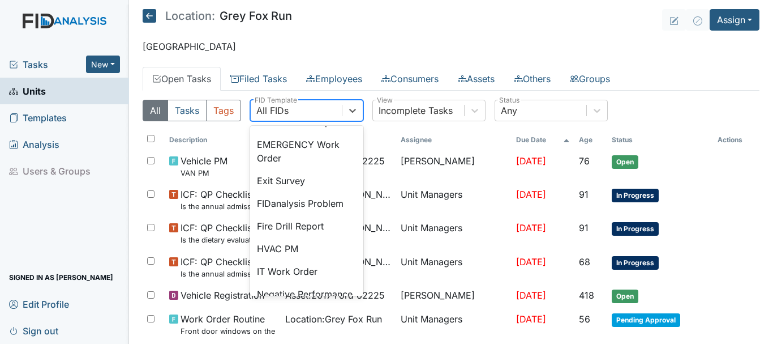
scroll to position [166, 0]
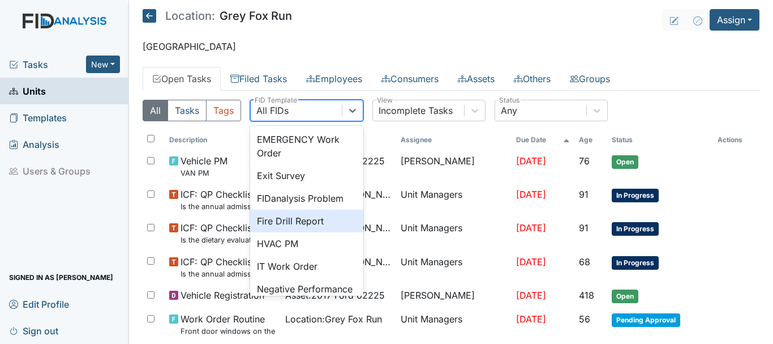
click at [332, 232] on div "Fire Drill Report" at bounding box center [306, 220] width 113 height 23
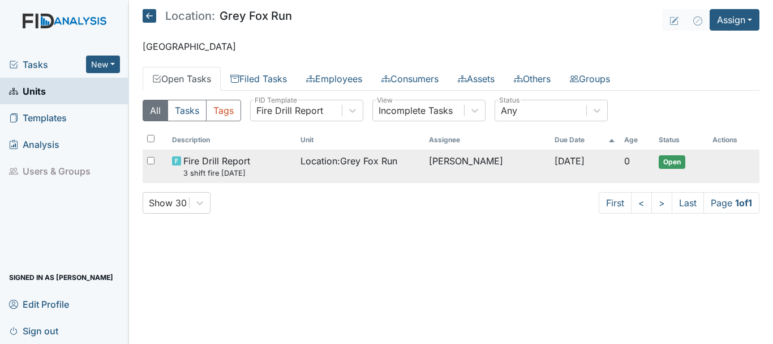
click at [667, 166] on span "Open" at bounding box center [672, 162] width 27 height 14
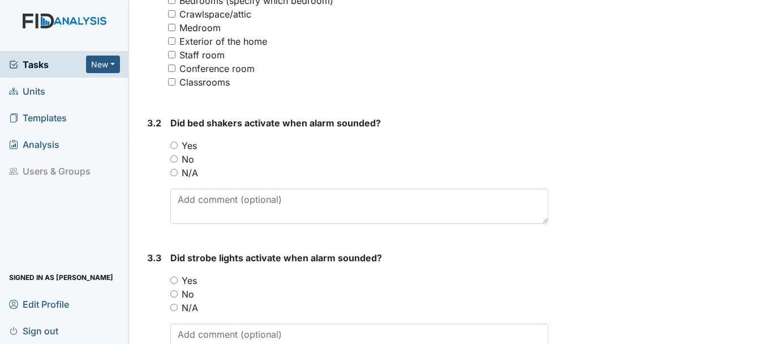
scroll to position [1025, 0]
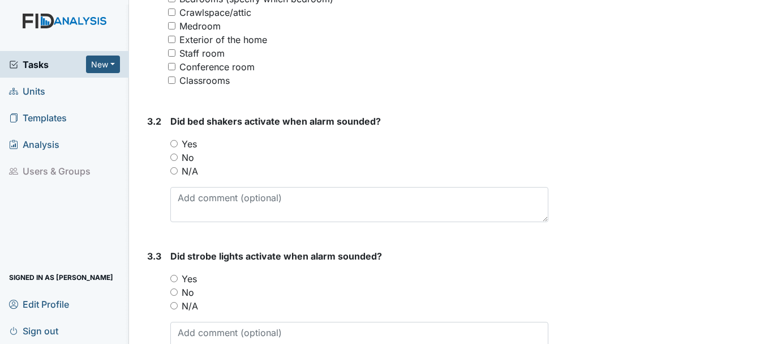
click at [175, 169] on input "N/A" at bounding box center [173, 170] width 7 height 7
radio input "true"
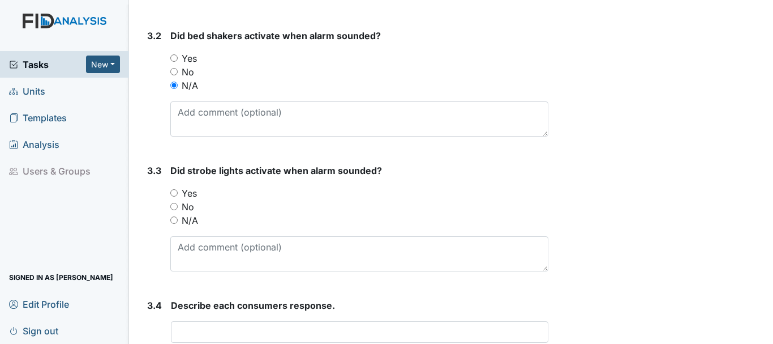
scroll to position [1111, 0]
click at [175, 191] on input "Yes" at bounding box center [173, 191] width 7 height 7
radio input "true"
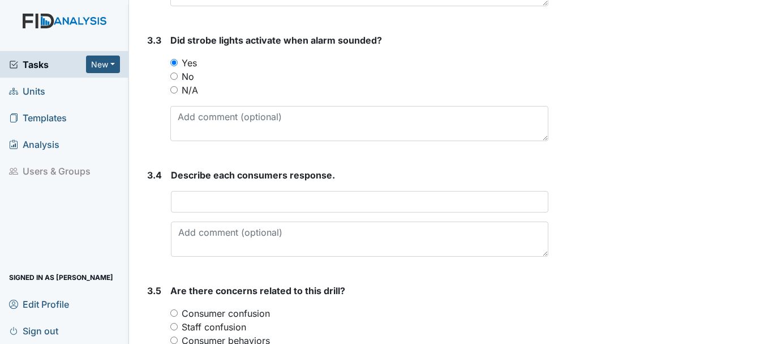
scroll to position [1242, 0]
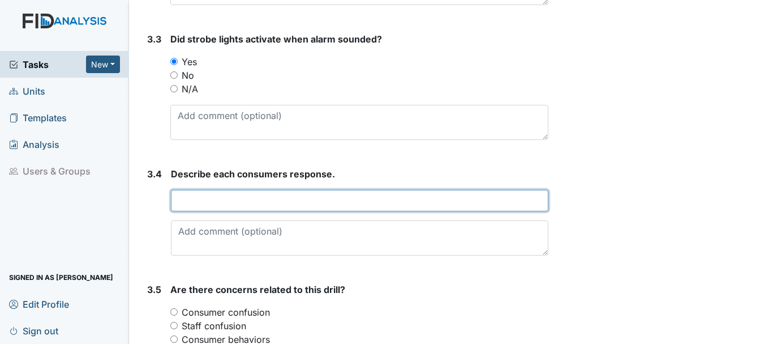
click at [229, 201] on input "text" at bounding box center [359, 201] width 377 height 22
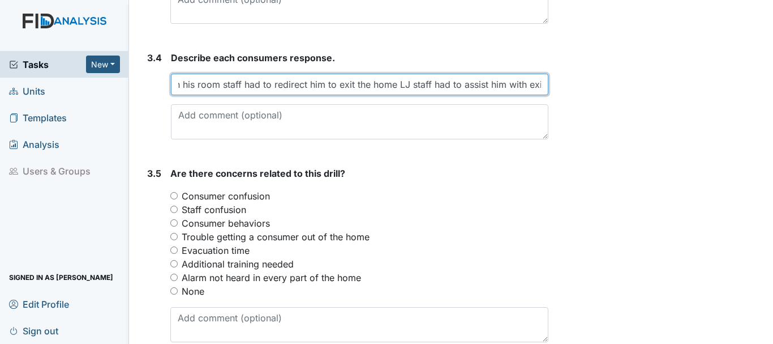
scroll to position [1359, 0]
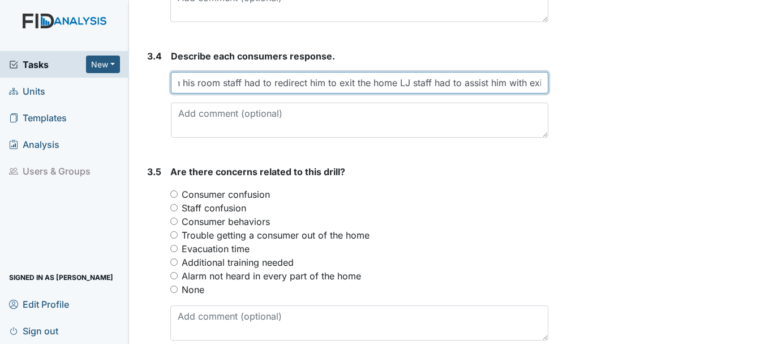
type input "JJ ,KL exit the home, WD,CB sleep KM in his room staff had to redirect him to e…"
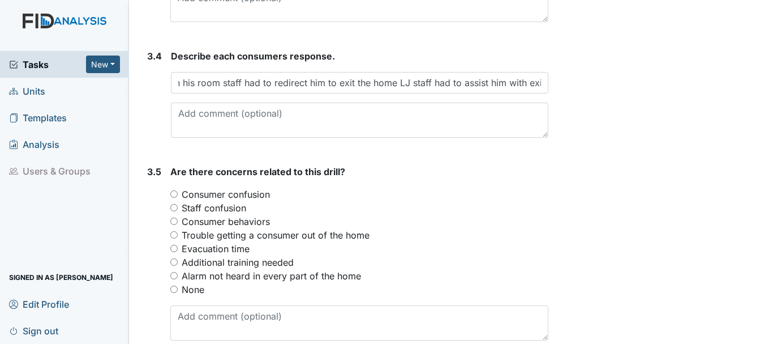
scroll to position [0, 0]
click at [175, 222] on input "Consumer behaviors" at bounding box center [173, 220] width 7 height 7
radio input "true"
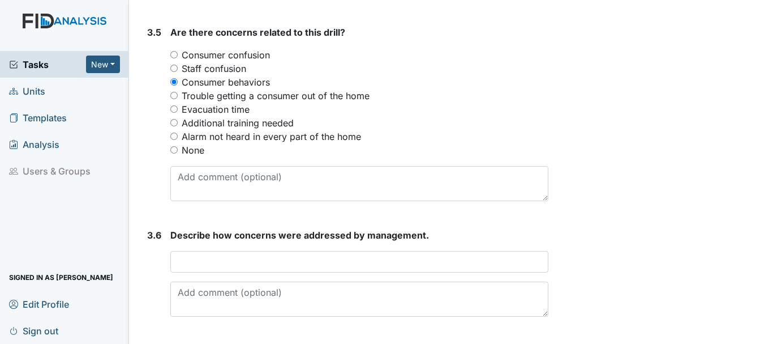
scroll to position [1499, 0]
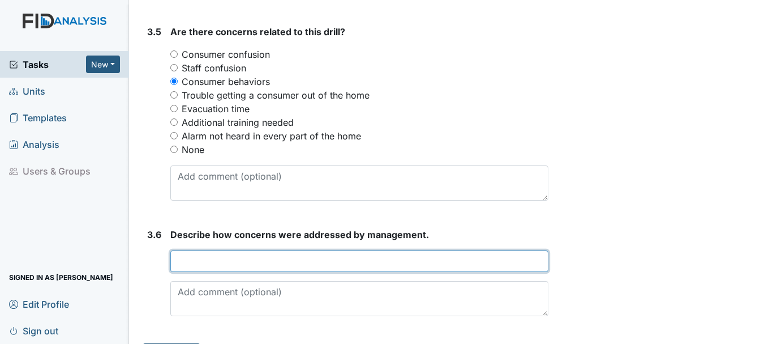
click at [209, 264] on input "text" at bounding box center [359, 261] width 378 height 22
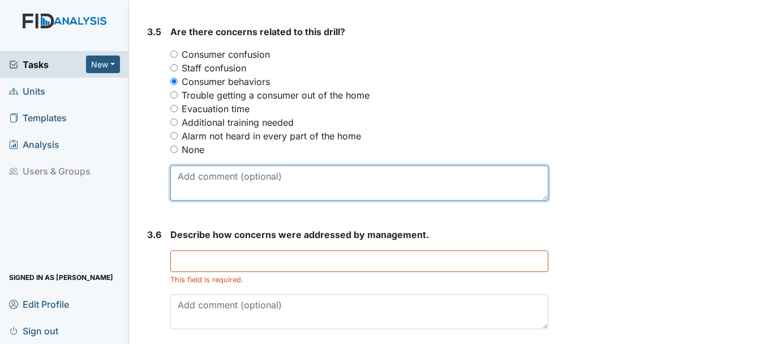
click at [188, 172] on textarea at bounding box center [359, 182] width 378 height 35
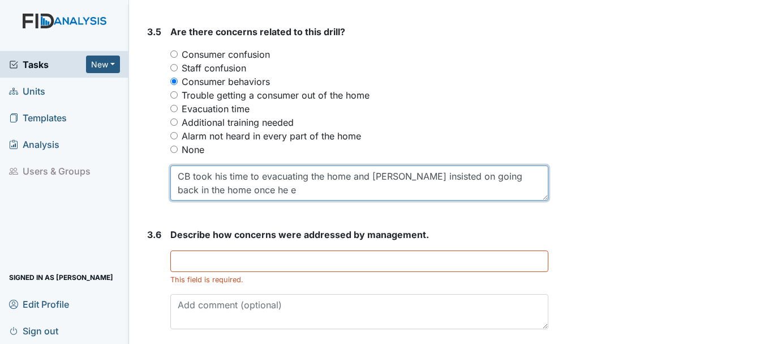
click at [307, 175] on textarea "CB took his time to evacuating the home and WD insisted on going back in the ho…" at bounding box center [359, 182] width 378 height 35
click at [220, 190] on textarea "CB took his time to exiting the home and WD insisted on going back in the home …" at bounding box center [359, 182] width 378 height 35
type textarea "CB took his time to exiting the home and WD insisted on going back in the home …"
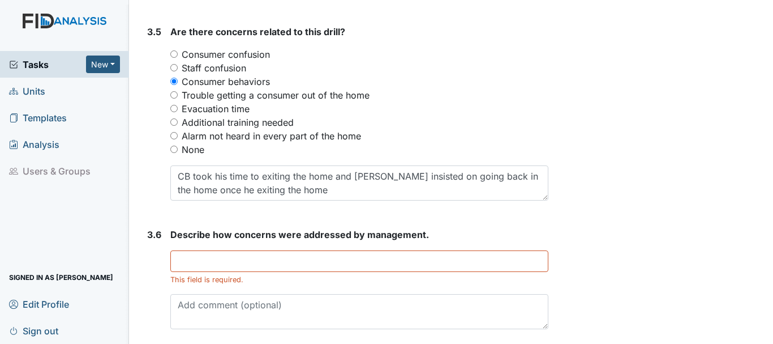
click at [174, 95] on input "Trouble getting a consumer out of the home" at bounding box center [173, 94] width 7 height 7
radio input "true"
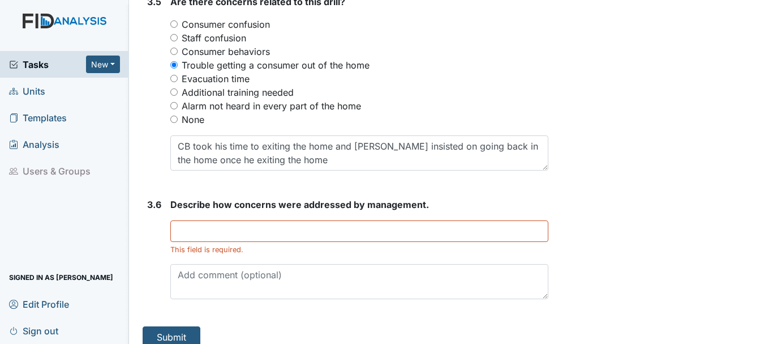
scroll to position [1530, 0]
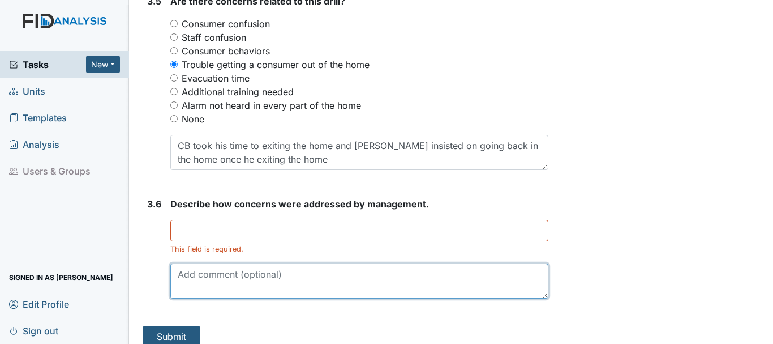
click at [208, 266] on textarea at bounding box center [359, 280] width 378 height 35
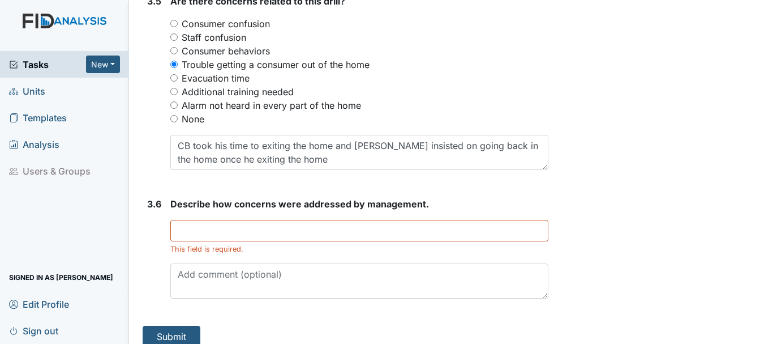
scroll to position [1542, 0]
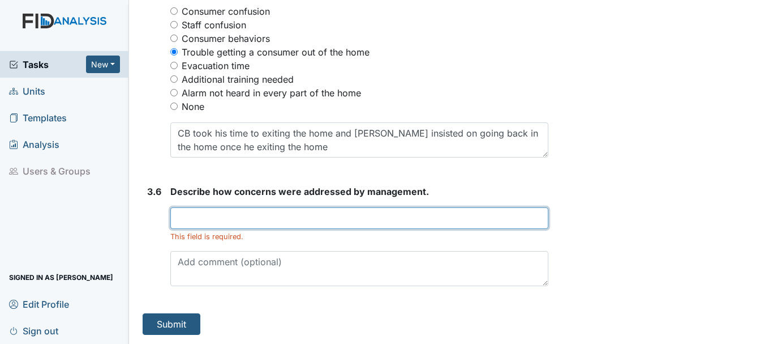
click at [207, 221] on input "text" at bounding box center [359, 218] width 378 height 22
type input "H"
type input "HM will talk with the team about putting a objective in plan for consumers to h…"
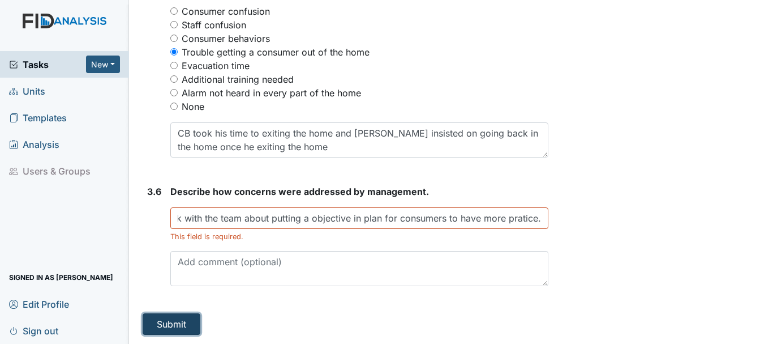
click at [169, 323] on button "Submit" at bounding box center [172, 324] width 58 height 22
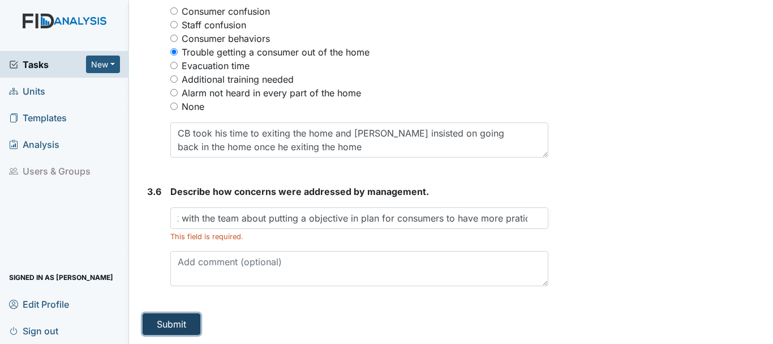
scroll to position [0, 0]
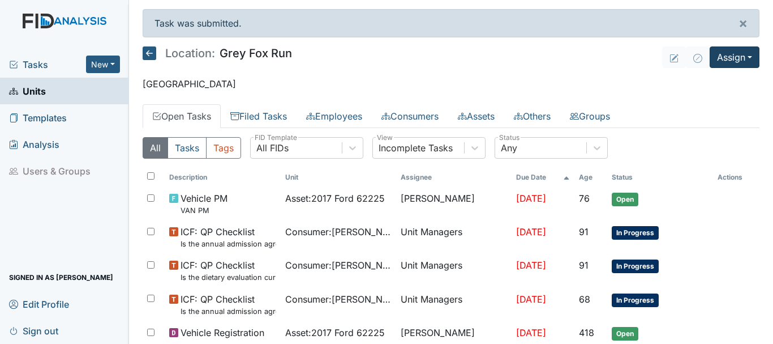
click at [723, 61] on button "Assign" at bounding box center [735, 57] width 50 height 22
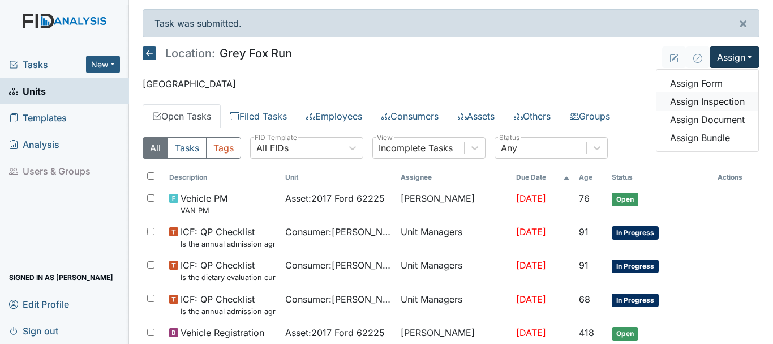
click at [705, 104] on link "Assign Inspection" at bounding box center [707, 101] width 102 height 18
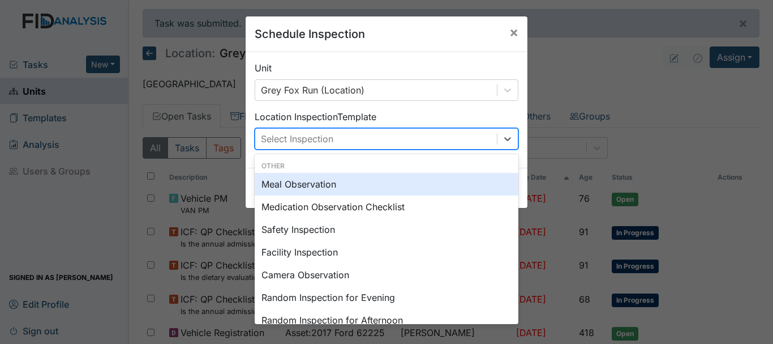
click at [311, 235] on div "Safety Inspection" at bounding box center [387, 229] width 264 height 23
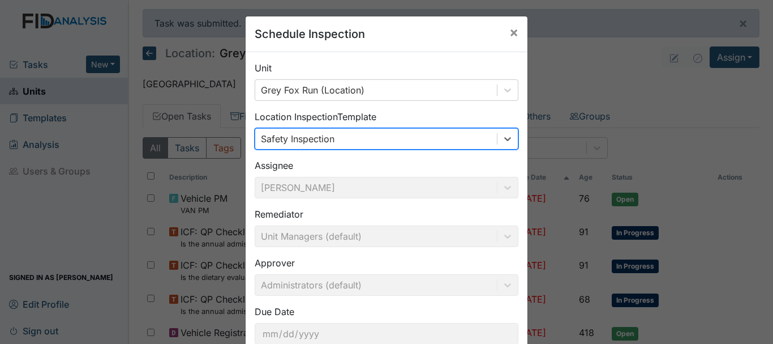
scroll to position [75, 0]
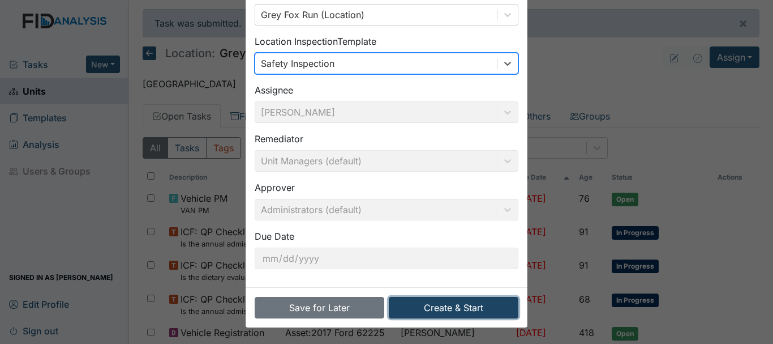
click at [441, 317] on button "Create & Start" at bounding box center [454, 308] width 130 height 22
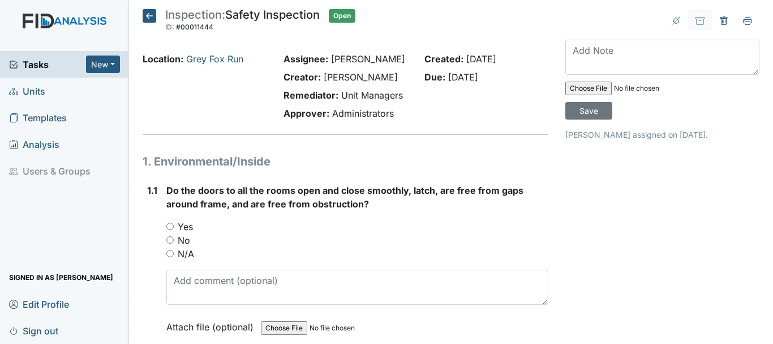
click at [36, 89] on span "Units" at bounding box center [27, 91] width 36 height 18
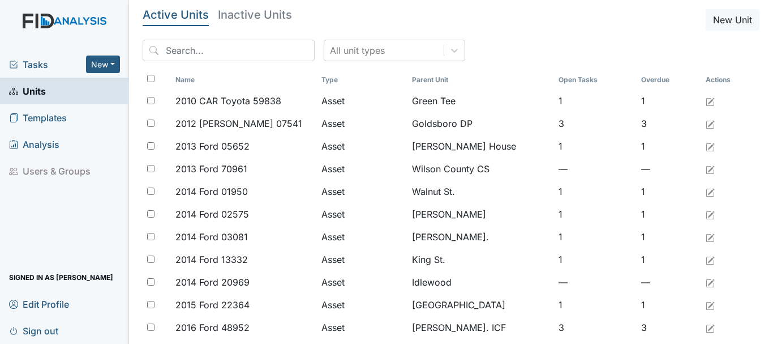
click at [214, 54] on input "search" at bounding box center [229, 51] width 172 height 22
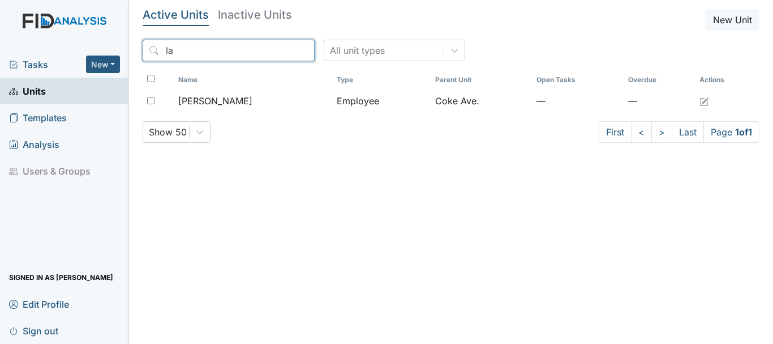
type input "l"
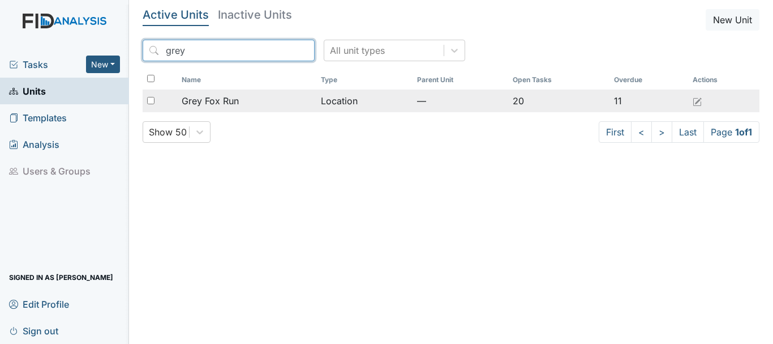
type input "grey"
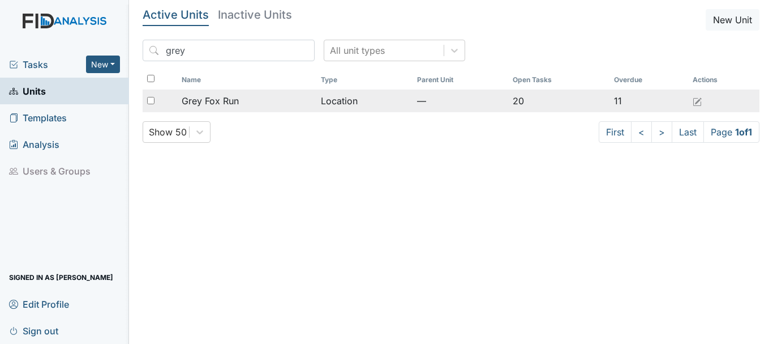
click at [232, 106] on span "Grey Fox Run" at bounding box center [210, 101] width 57 height 14
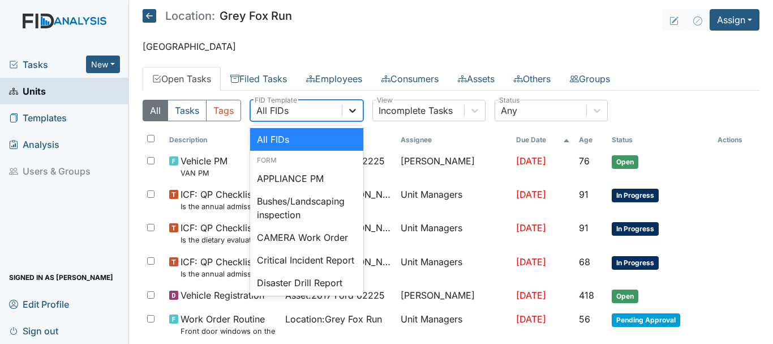
click at [353, 107] on icon at bounding box center [352, 110] width 11 height 11
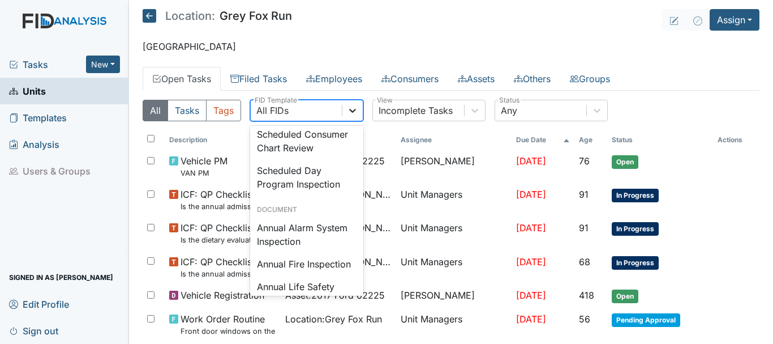
scroll to position [1161, 0]
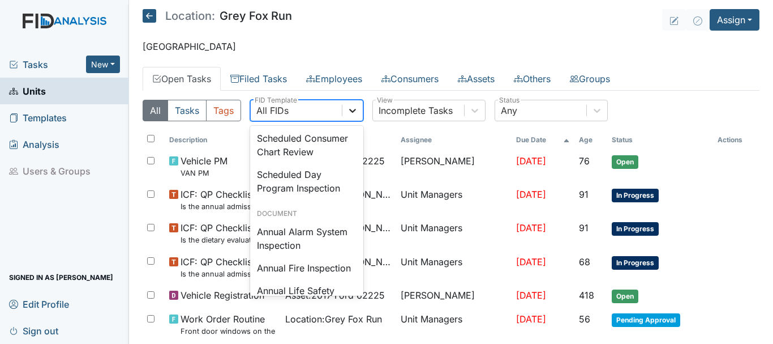
click at [308, 163] on div "Scheduled Consumer Chart Review" at bounding box center [306, 145] width 113 height 36
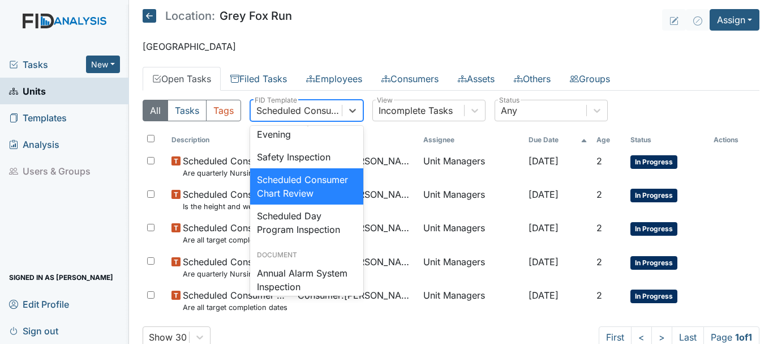
scroll to position [1123, 0]
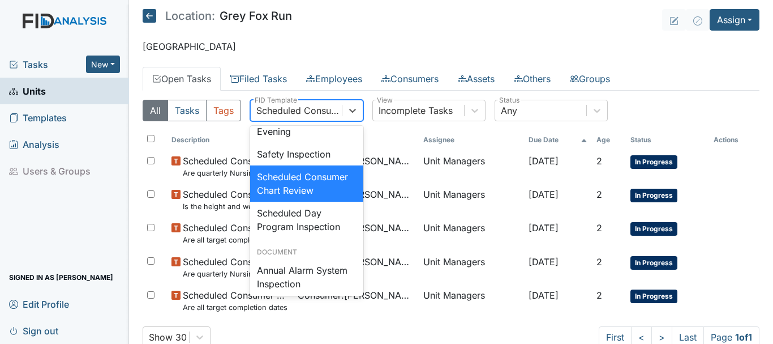
click at [308, 165] on div "Safety Inspection" at bounding box center [306, 154] width 113 height 23
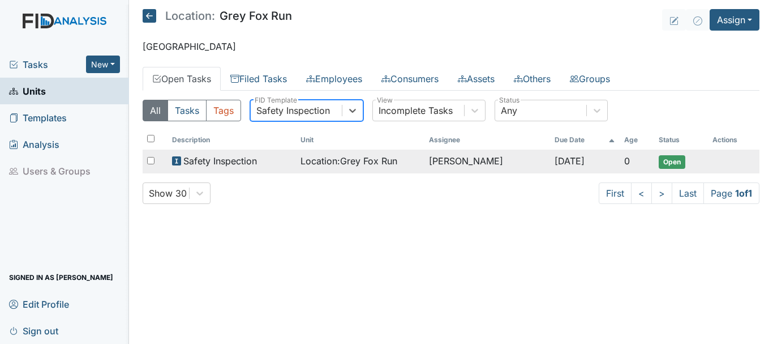
click at [671, 161] on span "Open" at bounding box center [672, 162] width 27 height 14
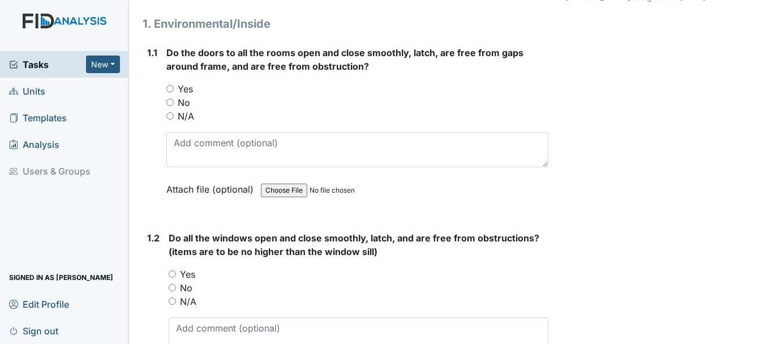
scroll to position [138, 0]
click at [170, 88] on input "Yes" at bounding box center [169, 87] width 7 height 7
radio input "true"
click at [42, 90] on span "Units" at bounding box center [27, 91] width 36 height 18
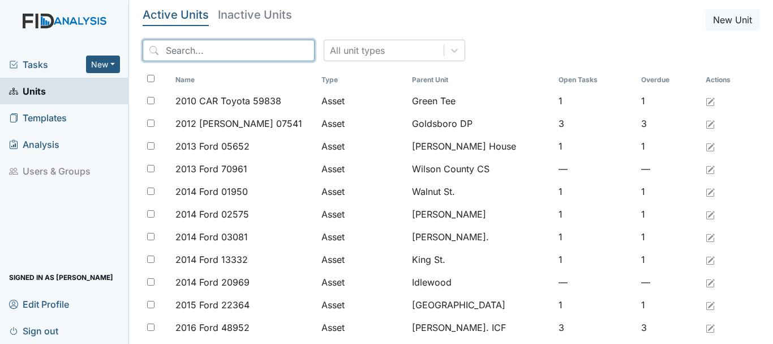
click at [190, 55] on input "search" at bounding box center [229, 51] width 172 height 22
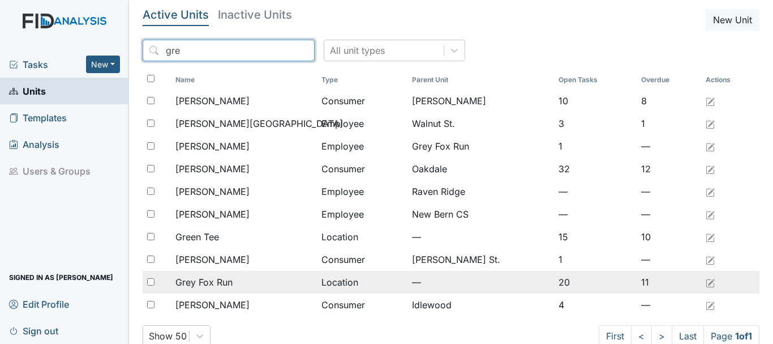
type input "gre"
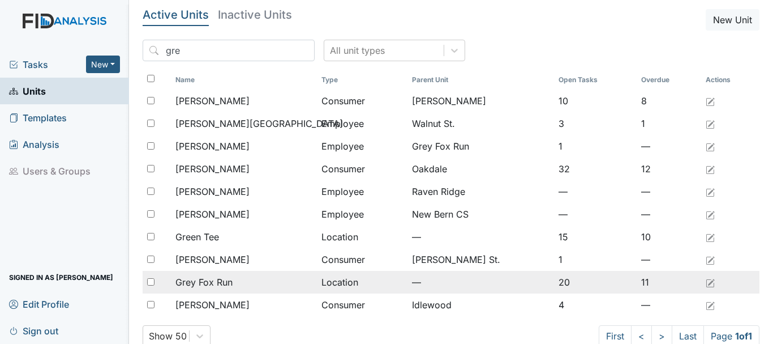
click at [228, 281] on span "Grey Fox Run" at bounding box center [203, 282] width 57 height 14
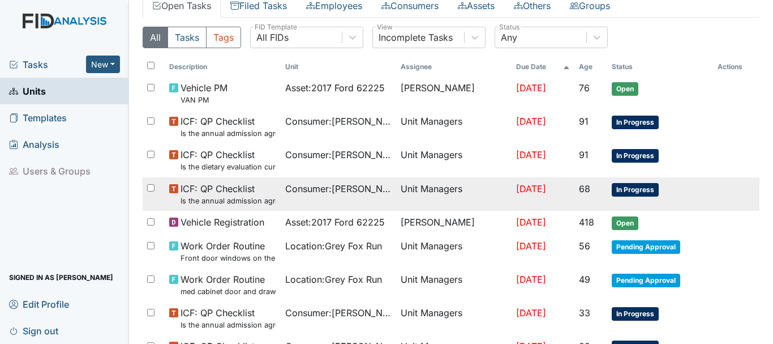
scroll to position [81, 0]
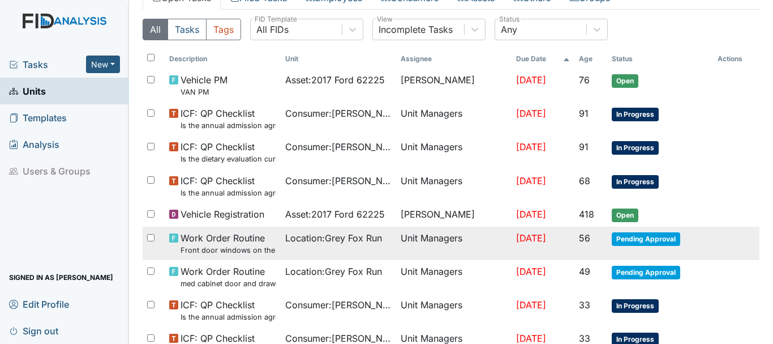
click at [624, 246] on td "Pending Approval" at bounding box center [660, 242] width 106 height 33
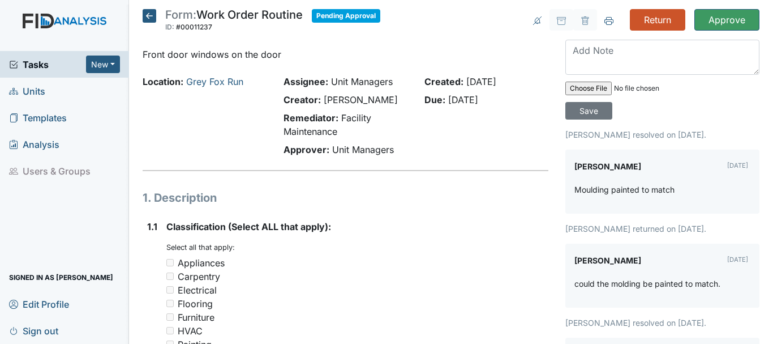
click at [144, 18] on icon at bounding box center [150, 16] width 14 height 14
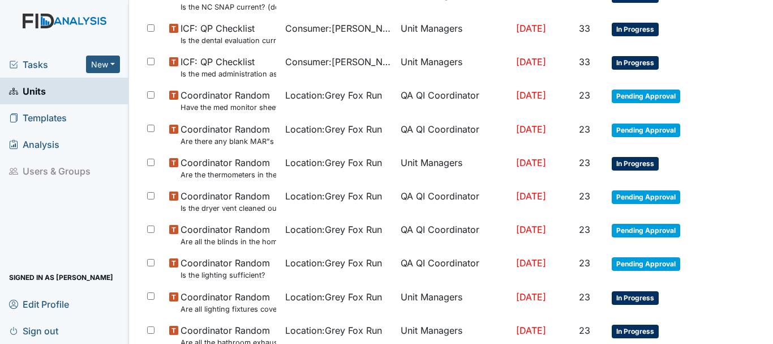
scroll to position [526, 0]
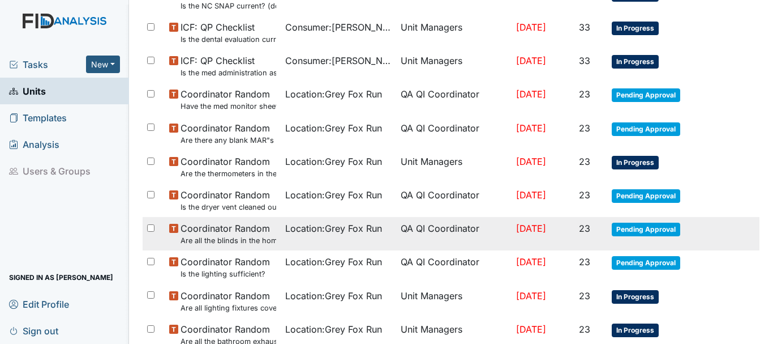
click at [629, 231] on span "Pending Approval" at bounding box center [646, 229] width 68 height 14
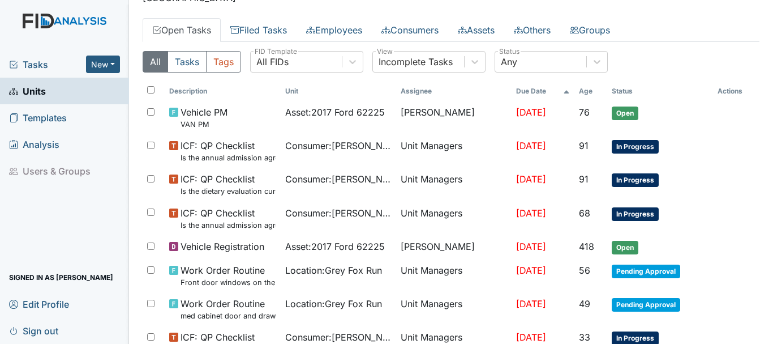
scroll to position [0, 0]
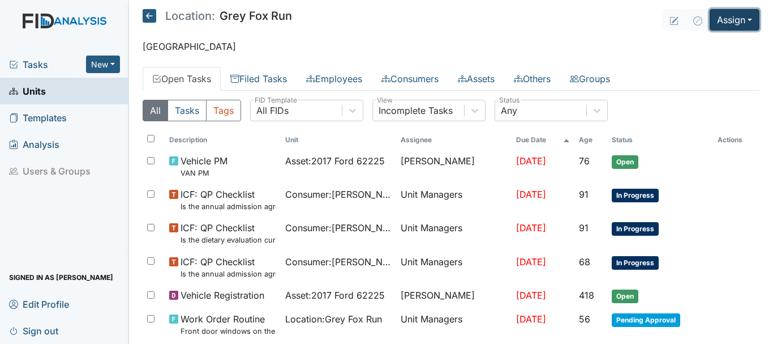
click at [719, 24] on button "Assign" at bounding box center [735, 20] width 50 height 22
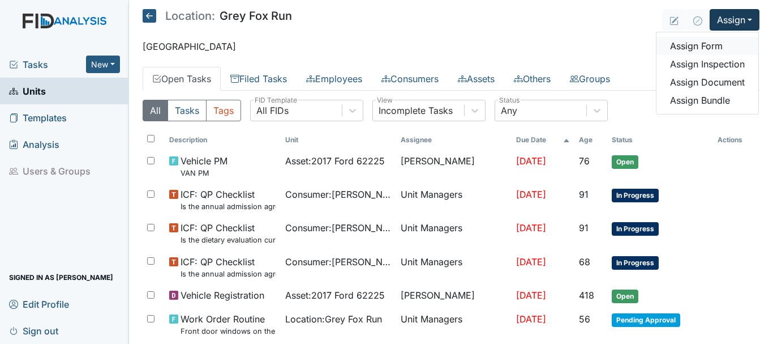
click at [689, 49] on link "Assign Form" at bounding box center [707, 46] width 102 height 18
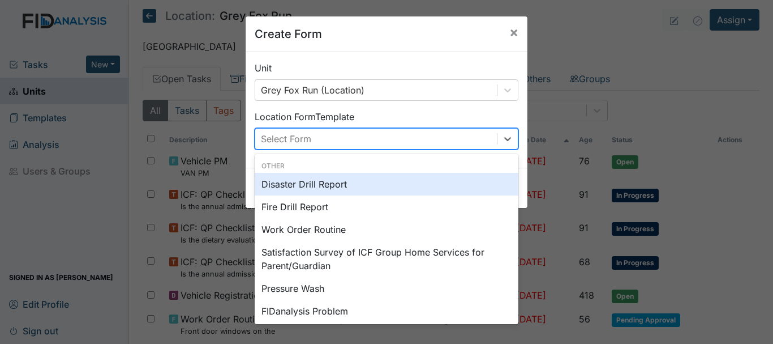
click at [334, 228] on div "Work Order Routine" at bounding box center [387, 229] width 264 height 23
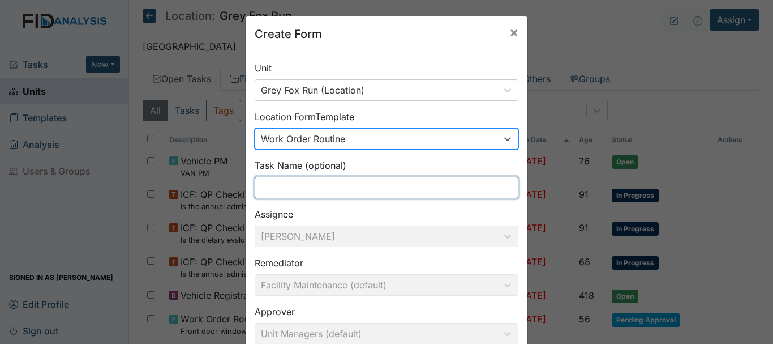
click at [314, 190] on input "text" at bounding box center [387, 188] width 264 height 22
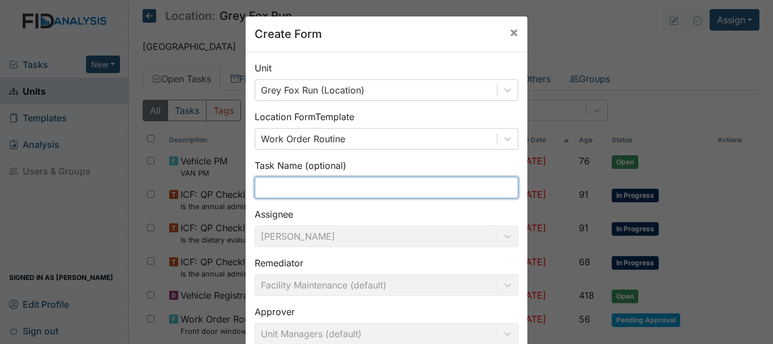
type input "N"
type input "Blind"
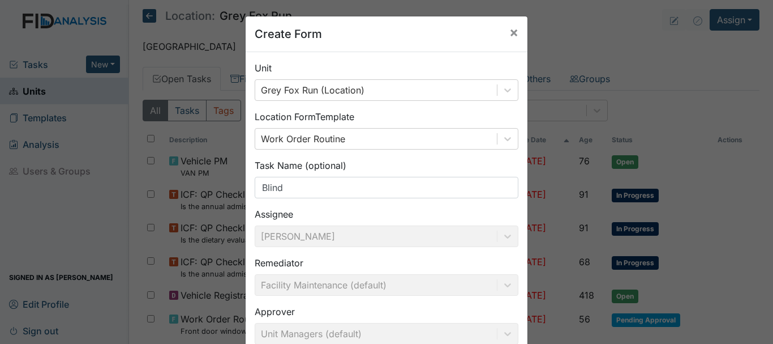
click at [690, 164] on div "Create Form × Unit Grey Fox Run (Location) Location Form Template Work Order Ro…" at bounding box center [386, 172] width 773 height 344
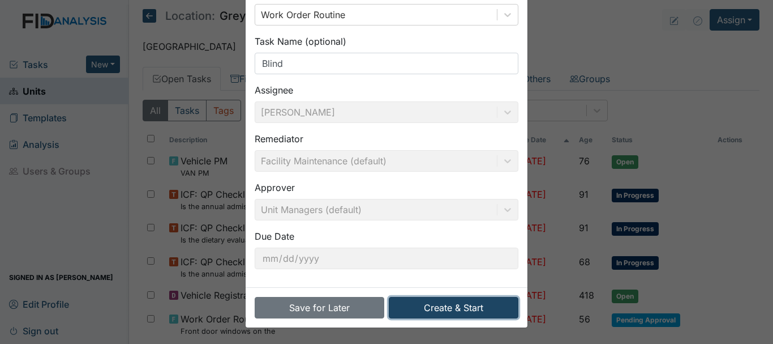
click at [445, 316] on button "Create & Start" at bounding box center [454, 308] width 130 height 22
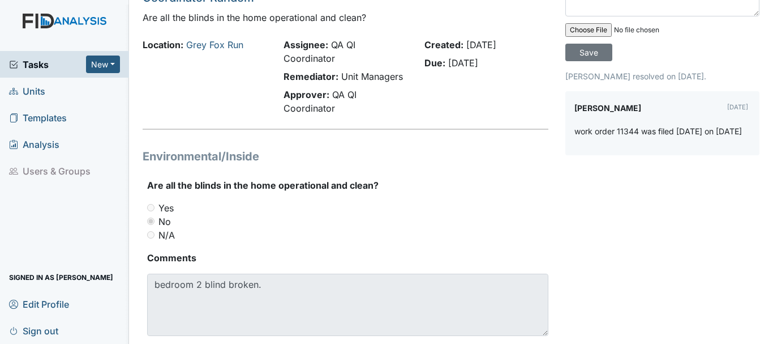
scroll to position [87, 0]
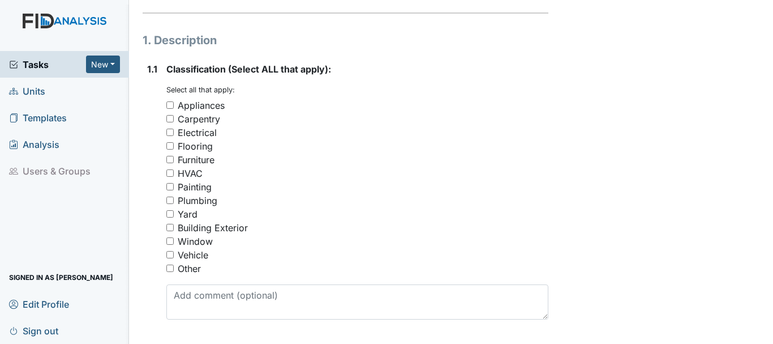
scroll to position [159, 0]
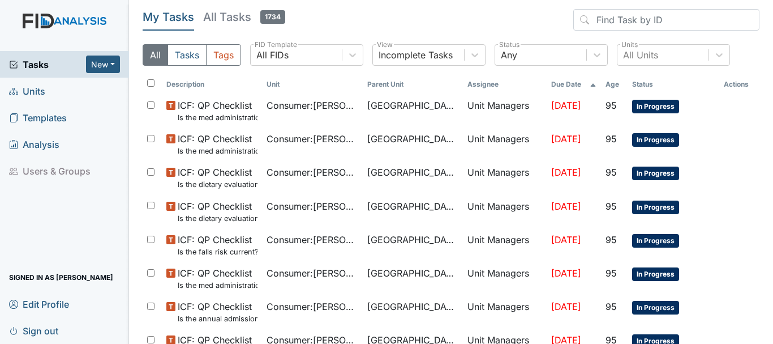
click at [48, 93] on link "Units" at bounding box center [64, 91] width 129 height 27
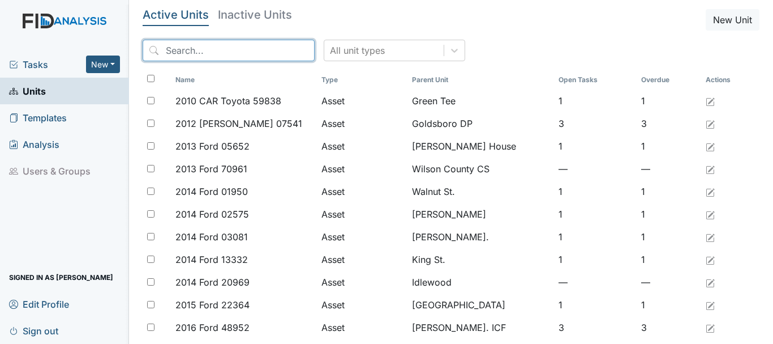
click at [201, 53] on input "search" at bounding box center [229, 51] width 172 height 22
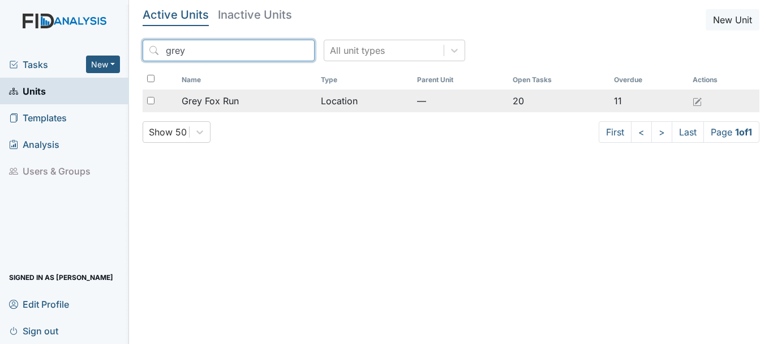
type input "grey"
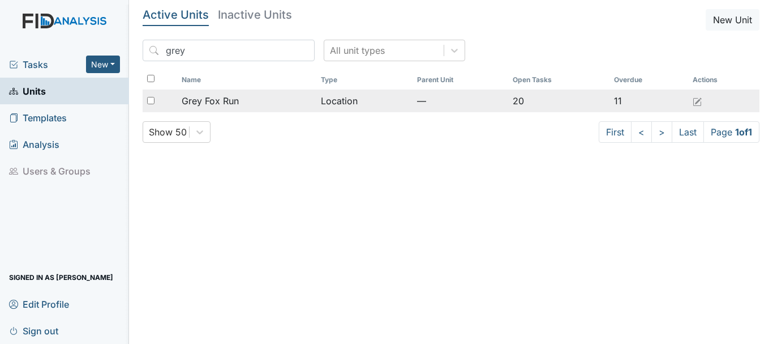
click at [243, 100] on div "Grey Fox Run" at bounding box center [247, 101] width 130 height 14
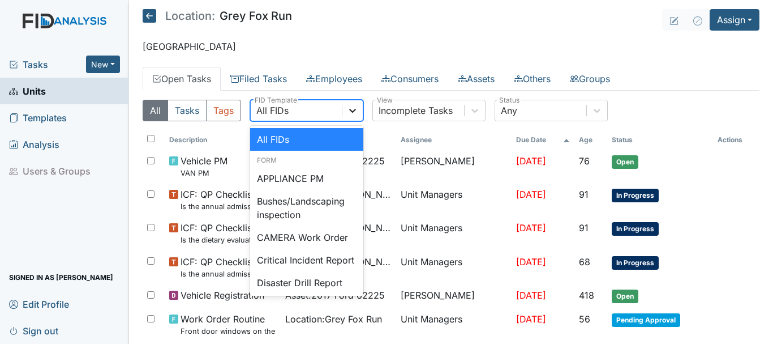
click at [354, 109] on icon at bounding box center [352, 110] width 11 height 11
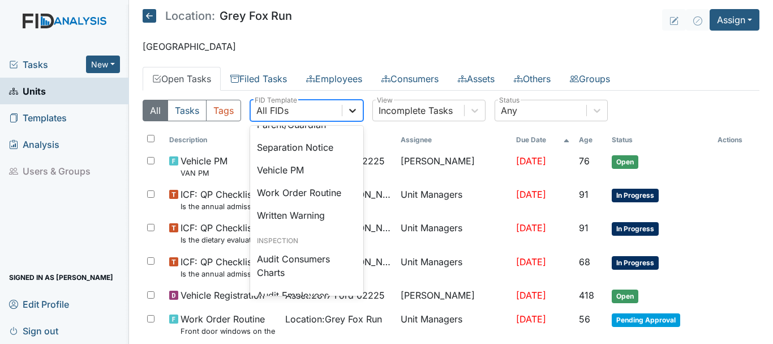
scroll to position [522, 0]
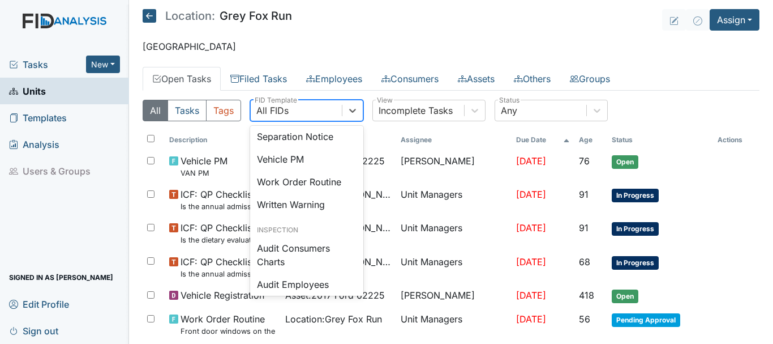
click at [313, 193] on div "Work Order Routine" at bounding box center [306, 181] width 113 height 23
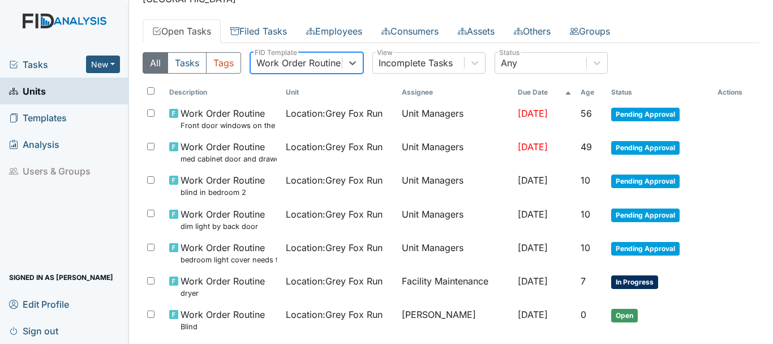
scroll to position [98, 0]
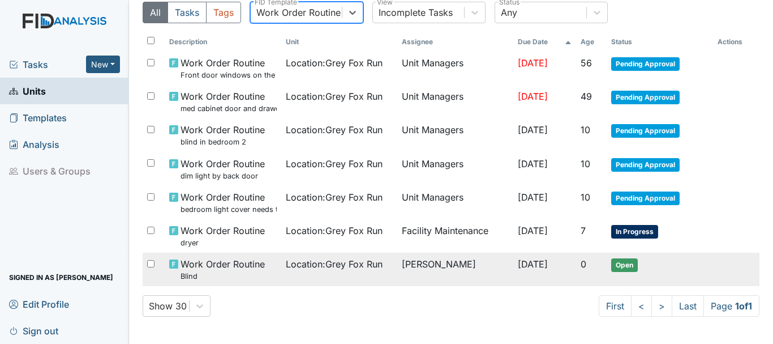
click at [627, 269] on span "Open" at bounding box center [624, 265] width 27 height 14
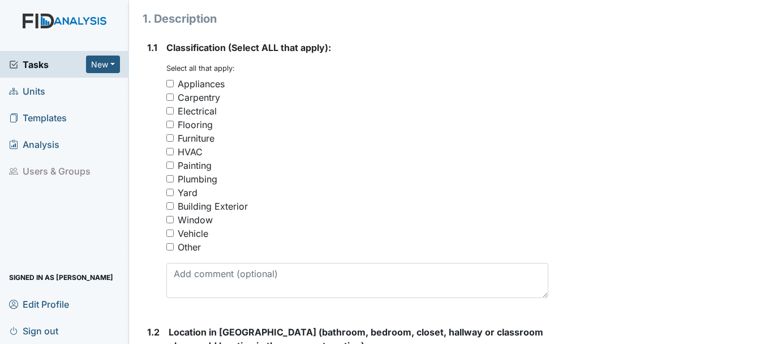
scroll to position [179, 0]
click at [170, 218] on input "Window" at bounding box center [169, 218] width 7 height 7
checkbox input "true"
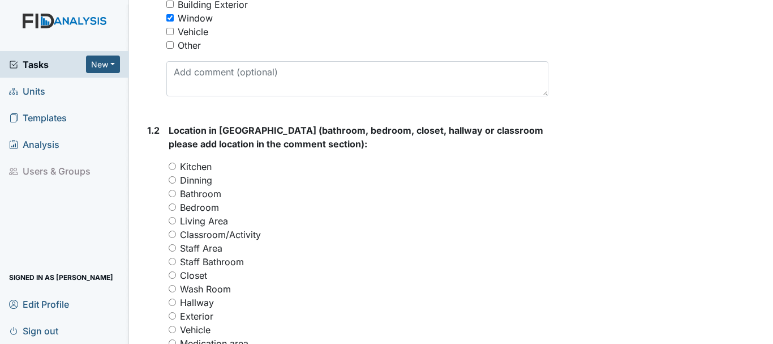
scroll to position [397, 0]
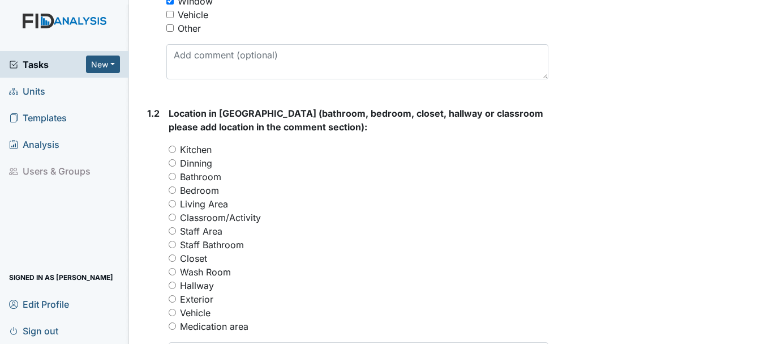
click at [172, 193] on input "Bedroom" at bounding box center [172, 189] width 7 height 7
radio input "true"
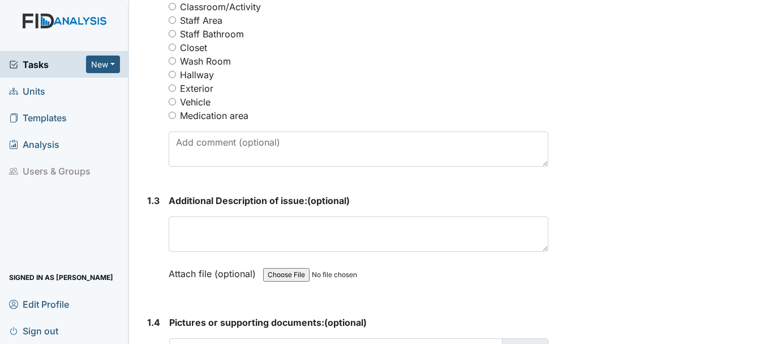
scroll to position [617, 0]
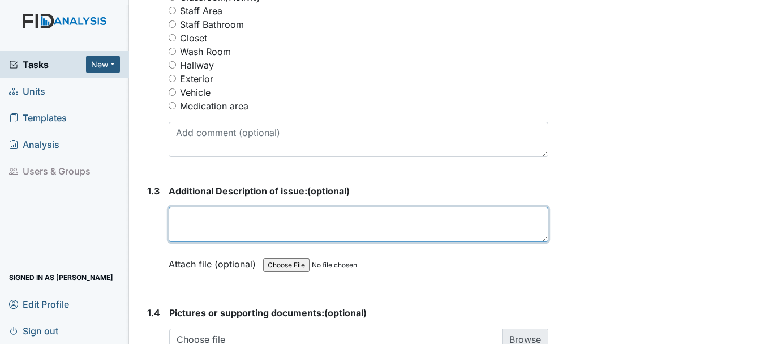
click at [222, 223] on textarea at bounding box center [359, 224] width 380 height 35
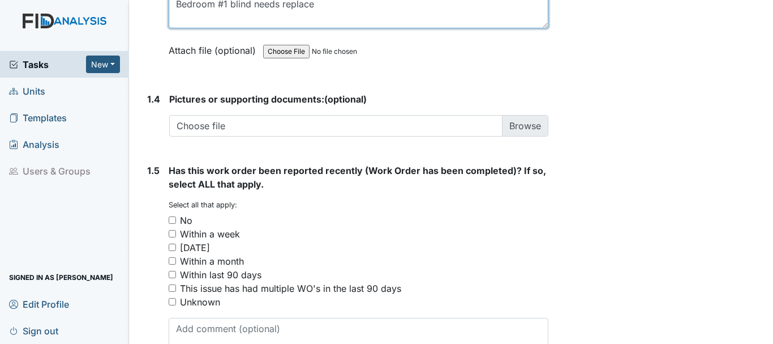
scroll to position [835, 0]
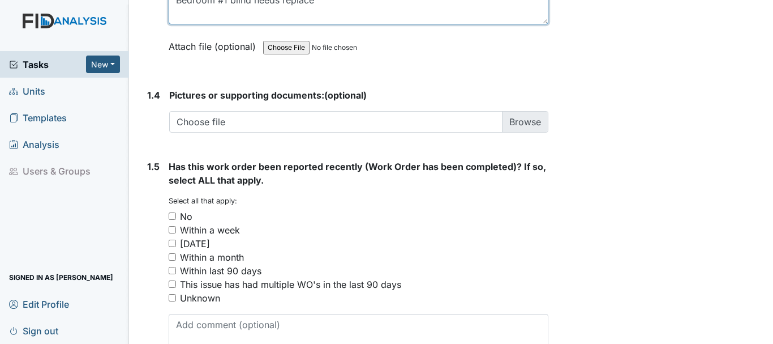
type textarea "Bedroom #1 blind needs replace"
click at [171, 215] on input "No" at bounding box center [172, 215] width 7 height 7
checkbox input "true"
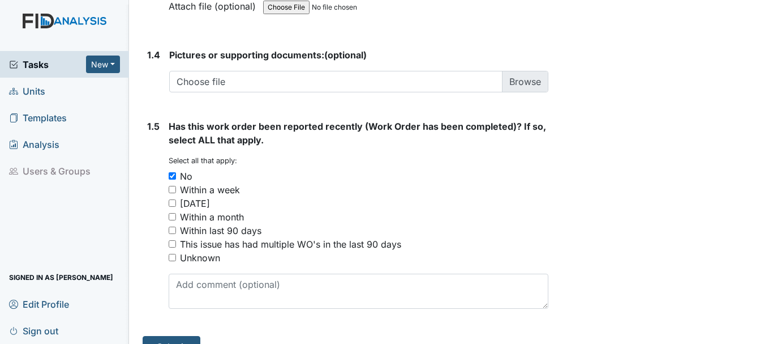
scroll to position [898, 0]
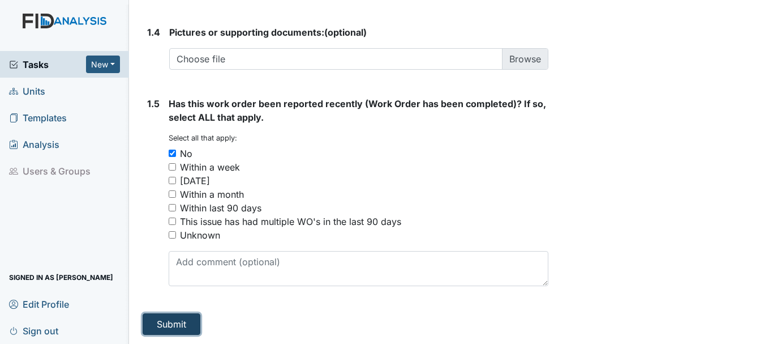
click at [170, 327] on button "Submit" at bounding box center [172, 324] width 58 height 22
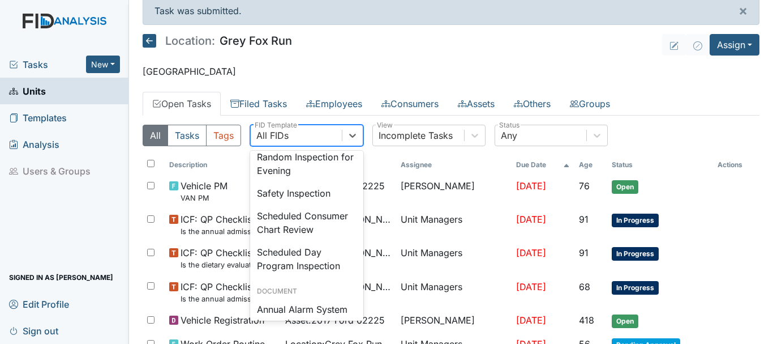
scroll to position [1110, 0]
click at [308, 203] on div "Safety Inspection" at bounding box center [306, 192] width 113 height 23
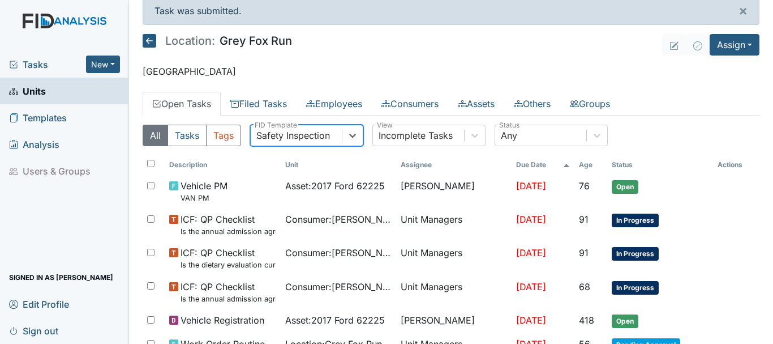
scroll to position [0, 0]
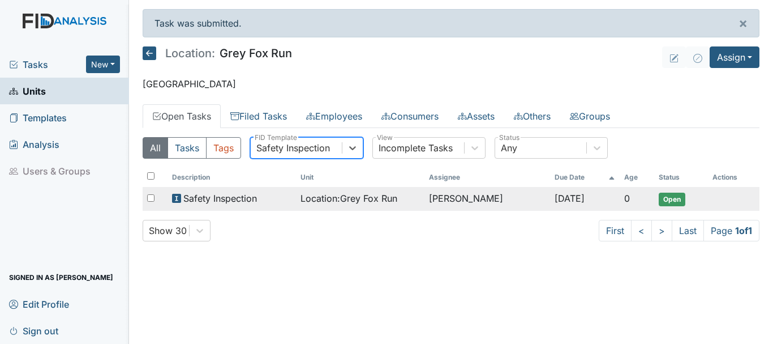
click at [670, 206] on td "Open" at bounding box center [681, 199] width 54 height 24
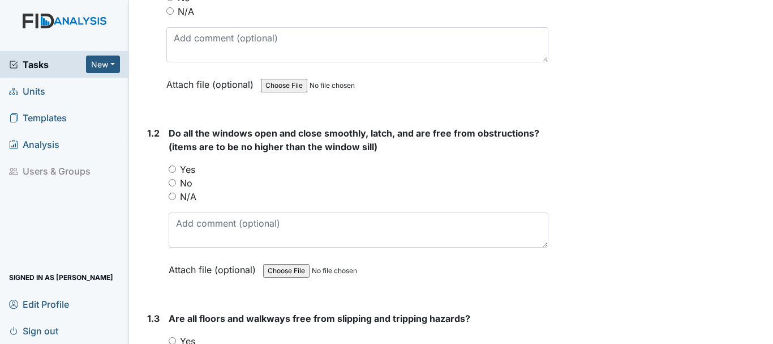
scroll to position [243, 0]
click at [170, 165] on input "Yes" at bounding box center [172, 168] width 7 height 7
radio input "true"
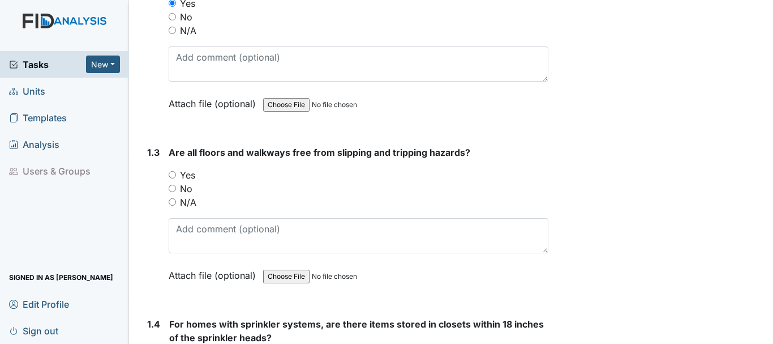
scroll to position [410, 0]
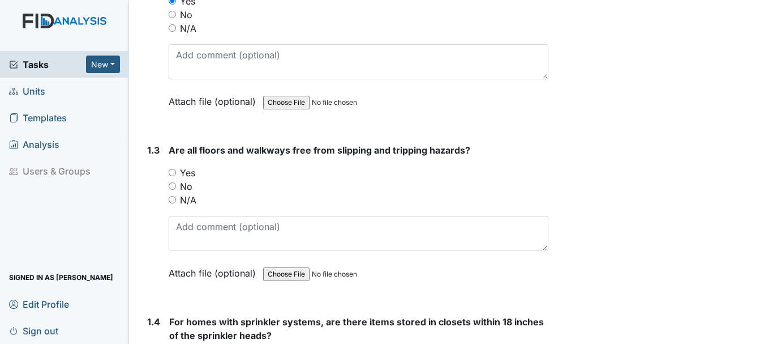
click at [172, 172] on input "Yes" at bounding box center [172, 172] width 7 height 7
radio input "true"
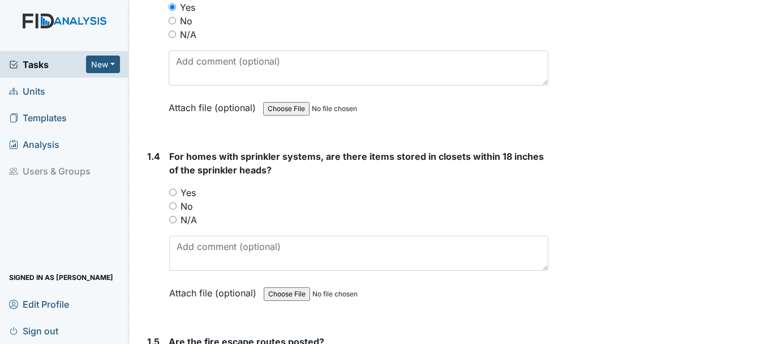
scroll to position [577, 0]
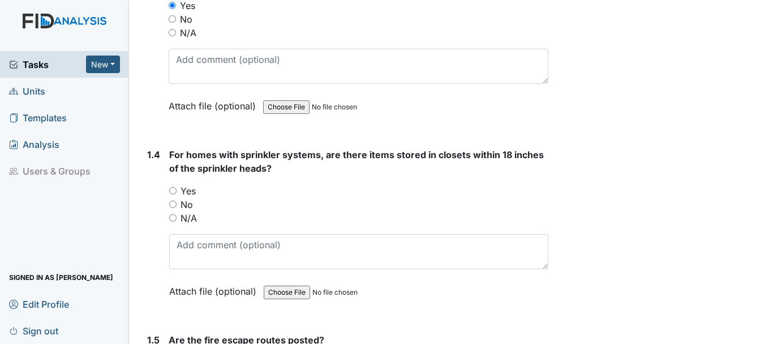
click at [173, 204] on input "No" at bounding box center [172, 203] width 7 height 7
radio input "true"
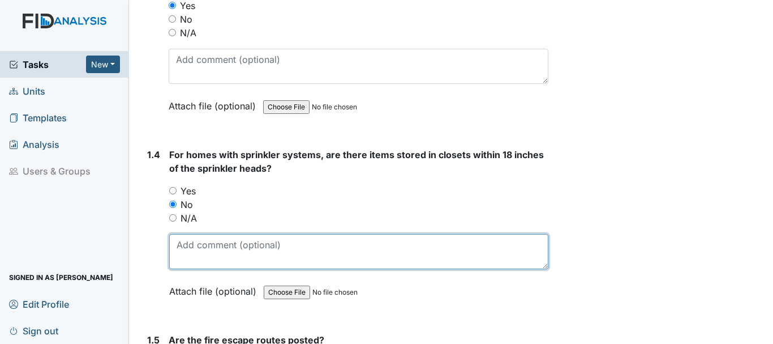
click at [232, 247] on textarea at bounding box center [358, 251] width 379 height 35
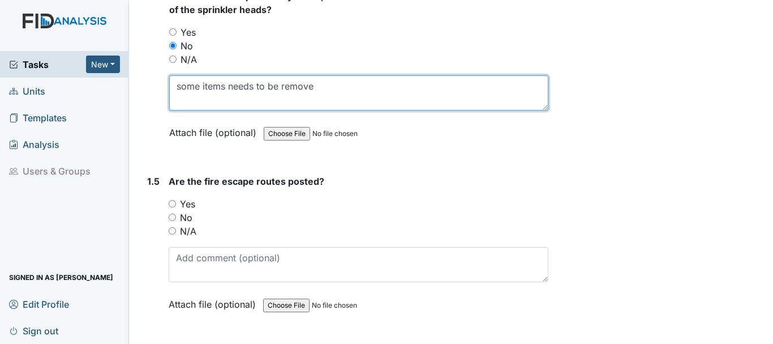
scroll to position [737, 0]
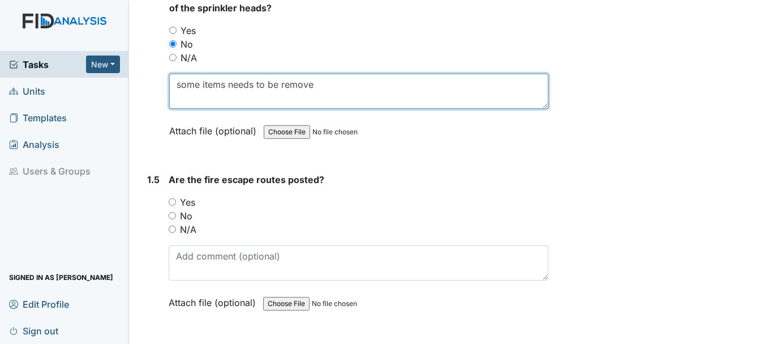
type textarea "some items needs to be remove"
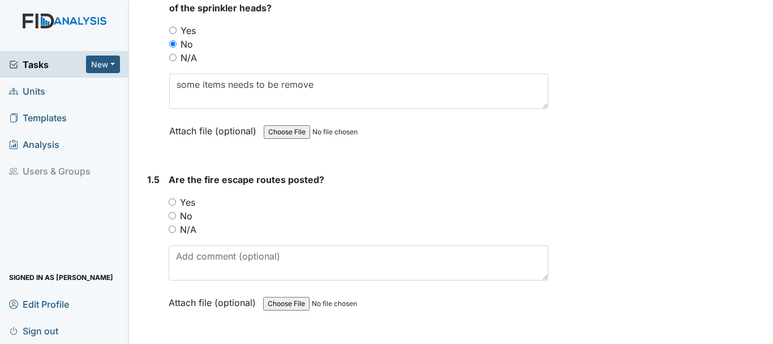
click at [174, 198] on input "Yes" at bounding box center [172, 201] width 7 height 7
radio input "true"
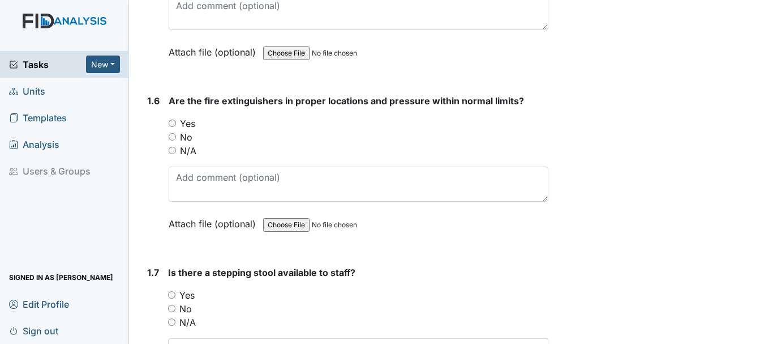
scroll to position [991, 0]
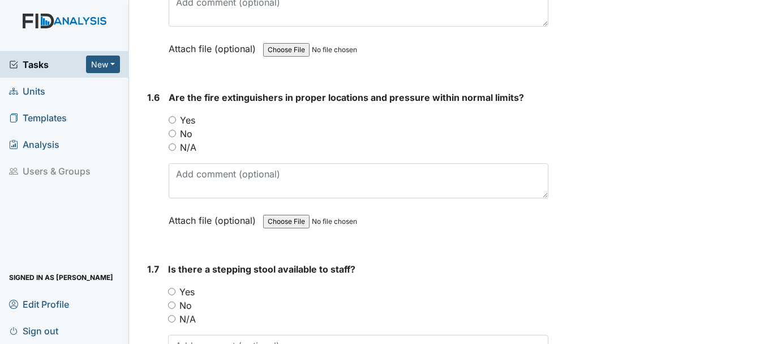
click at [172, 119] on input "Yes" at bounding box center [172, 119] width 7 height 7
radio input "true"
click at [172, 291] on input "Yes" at bounding box center [171, 290] width 7 height 7
radio input "true"
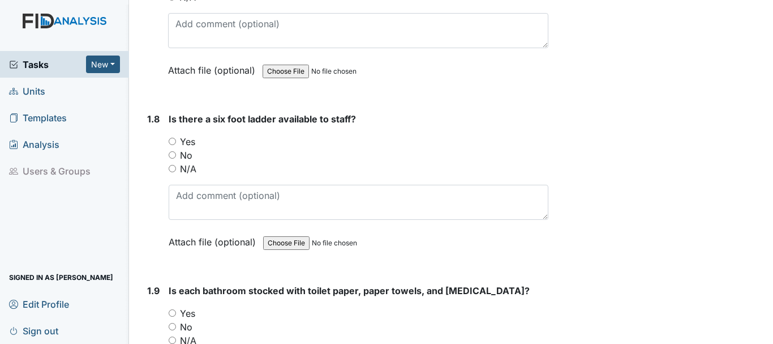
scroll to position [1317, 0]
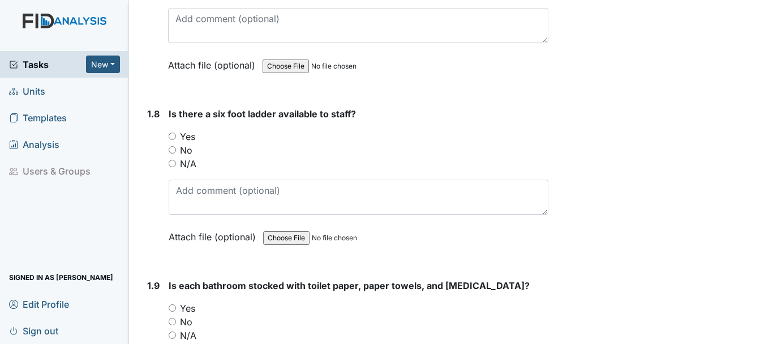
click at [172, 134] on input "Yes" at bounding box center [172, 135] width 7 height 7
radio input "true"
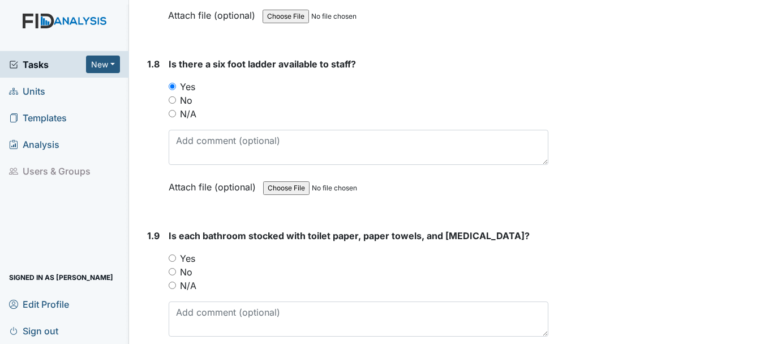
scroll to position [1400, 0]
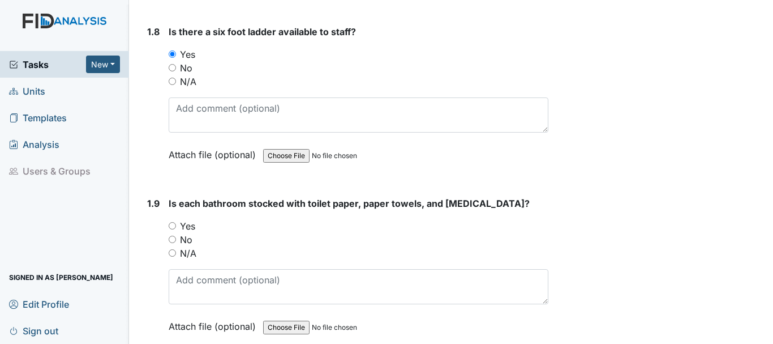
click at [173, 224] on input "Yes" at bounding box center [172, 225] width 7 height 7
radio input "true"
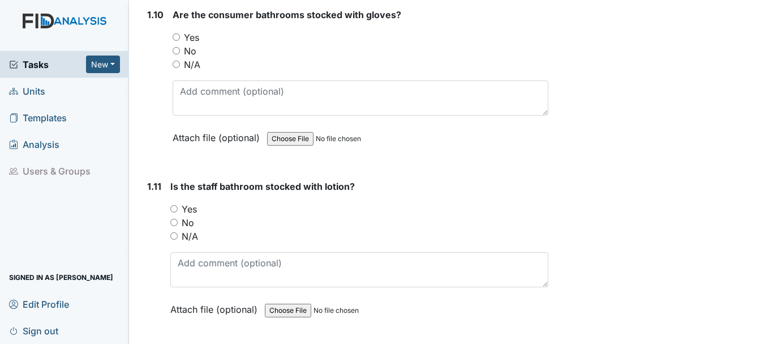
scroll to position [1759, 0]
click at [174, 209] on input "Yes" at bounding box center [173, 208] width 7 height 7
radio input "true"
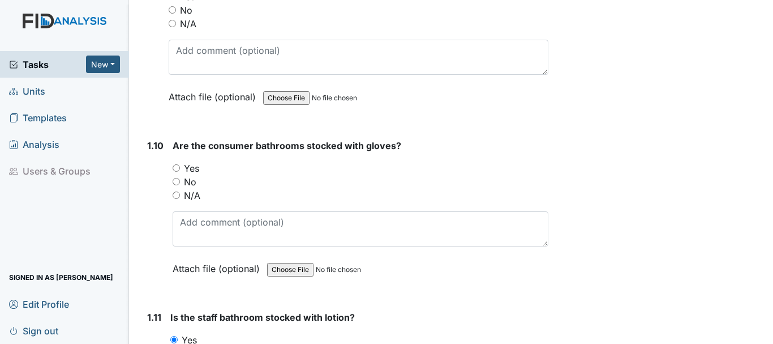
scroll to position [1629, 0]
click at [173, 167] on input "Yes" at bounding box center [176, 167] width 7 height 7
radio input "true"
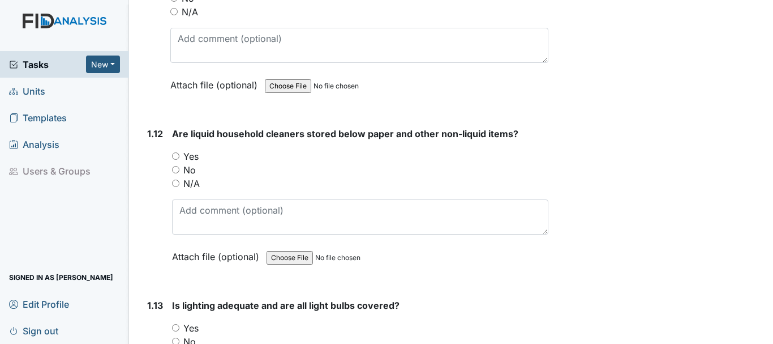
scroll to position [1988, 0]
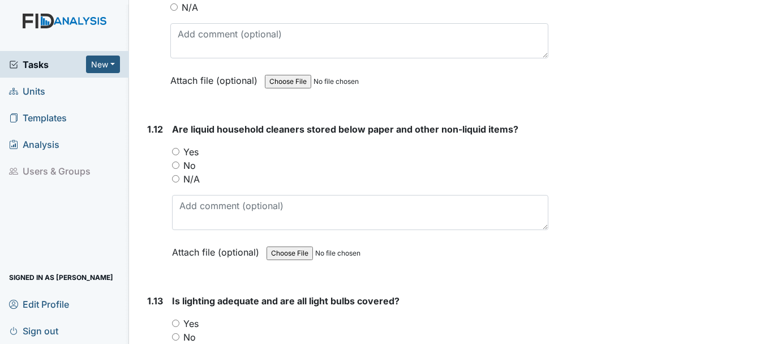
click at [173, 149] on input "Yes" at bounding box center [175, 151] width 7 height 7
radio input "true"
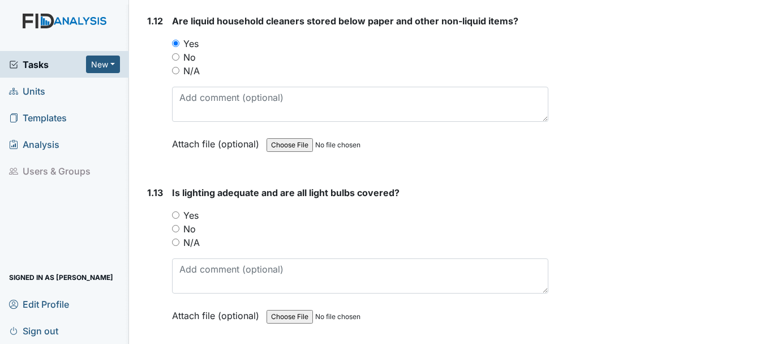
scroll to position [2099, 0]
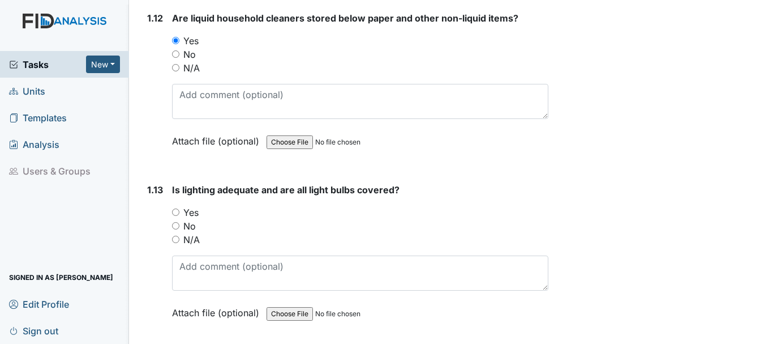
click at [175, 211] on input "Yes" at bounding box center [175, 211] width 7 height 7
radio input "true"
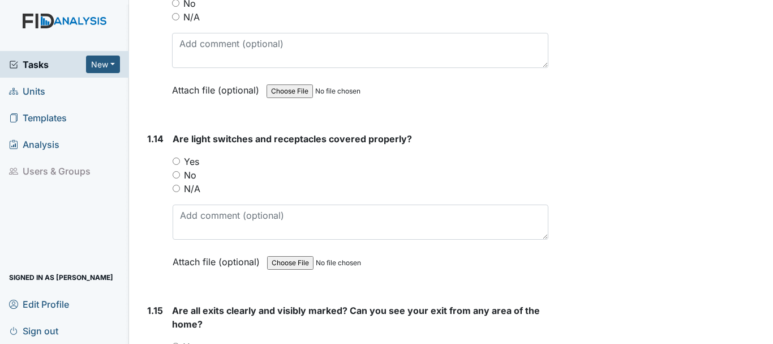
scroll to position [2324, 0]
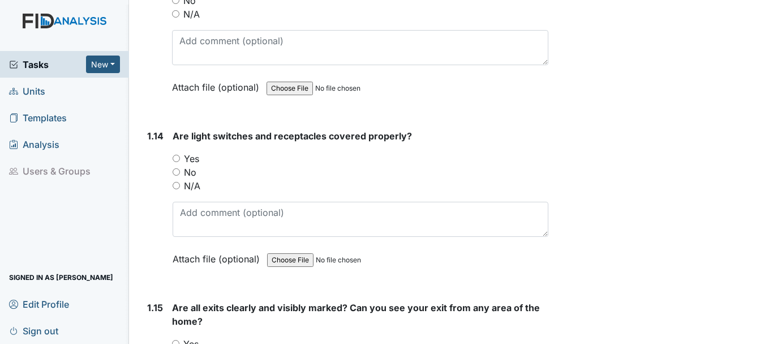
click at [179, 156] on input "Yes" at bounding box center [176, 157] width 7 height 7
radio input "true"
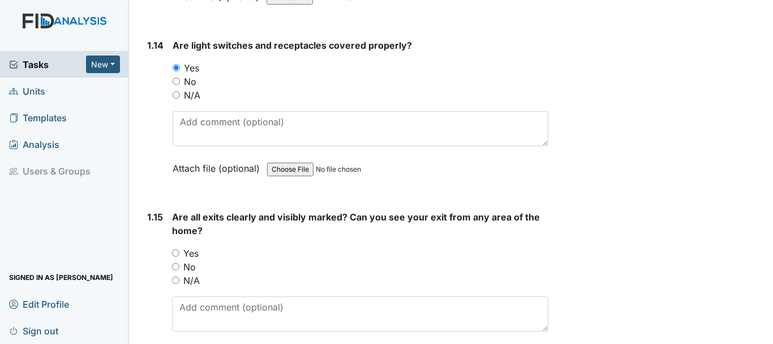
scroll to position [2490, 0]
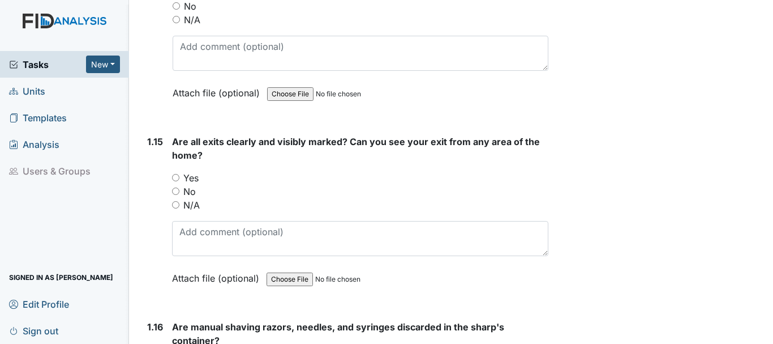
click at [178, 177] on input "Yes" at bounding box center [175, 177] width 7 height 7
radio input "true"
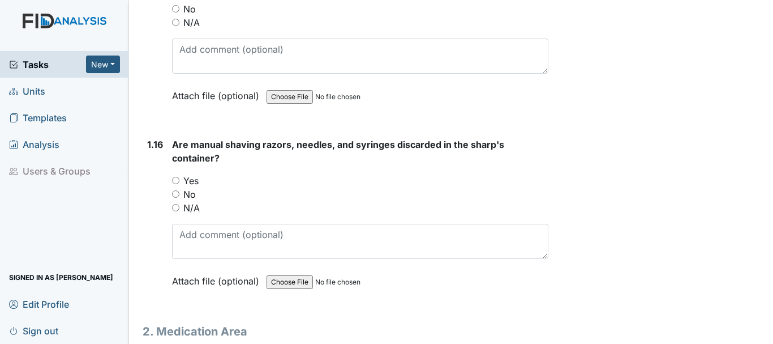
scroll to position [2680, 0]
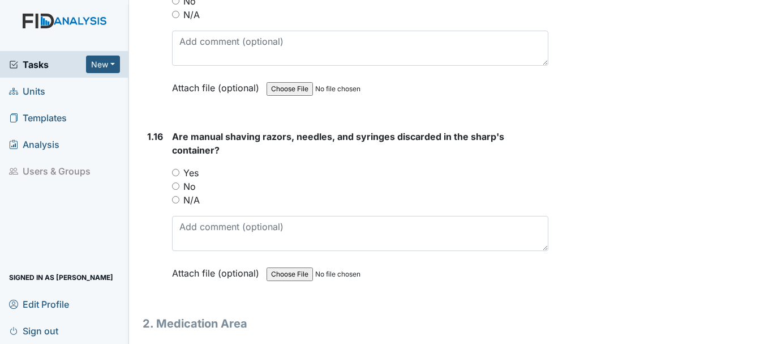
click at [176, 170] on input "Yes" at bounding box center [175, 172] width 7 height 7
radio input "true"
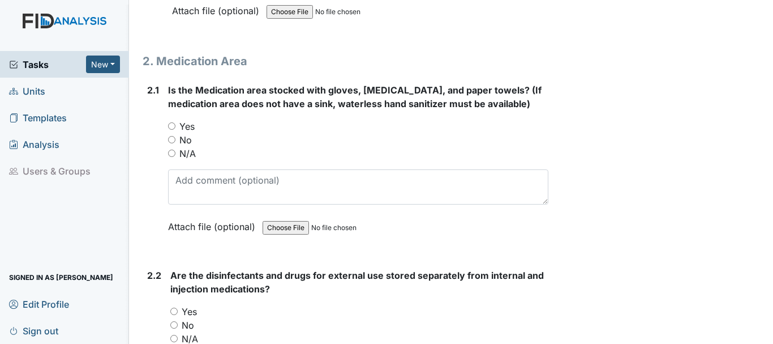
scroll to position [2948, 0]
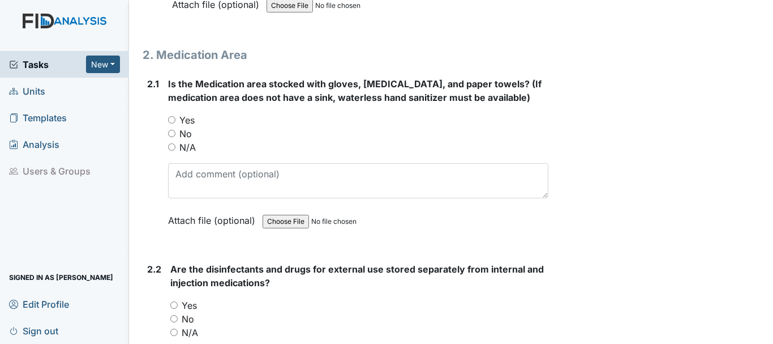
click at [169, 119] on input "Yes" at bounding box center [171, 119] width 7 height 7
radio input "true"
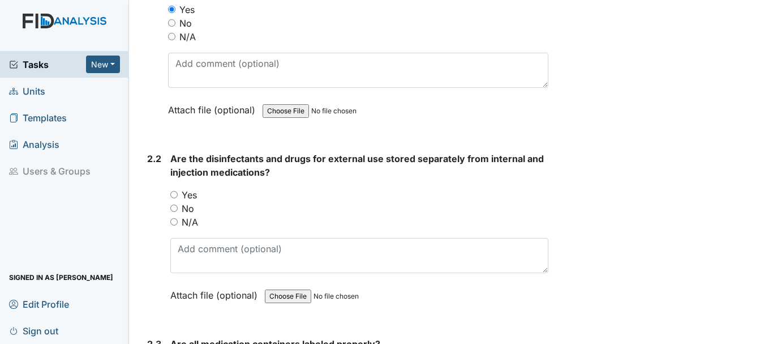
scroll to position [3067, 0]
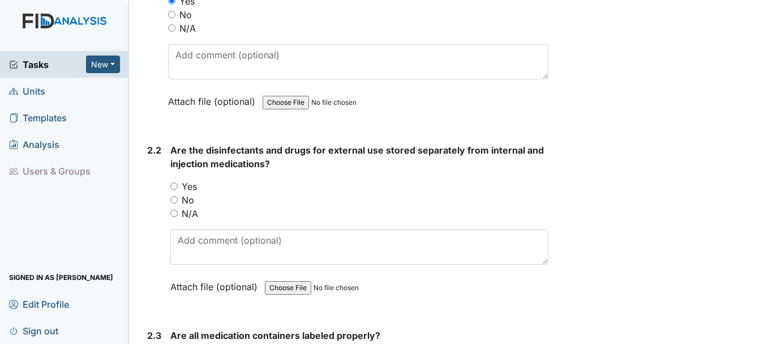
click at [174, 184] on input "Yes" at bounding box center [173, 185] width 7 height 7
radio input "true"
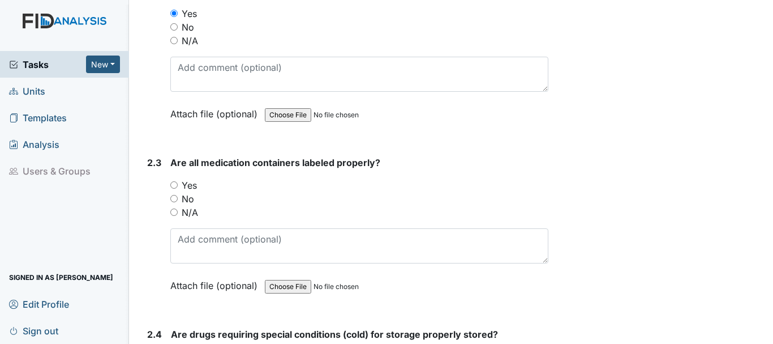
scroll to position [3240, 0]
click at [178, 186] on input "Yes" at bounding box center [173, 184] width 7 height 7
radio input "true"
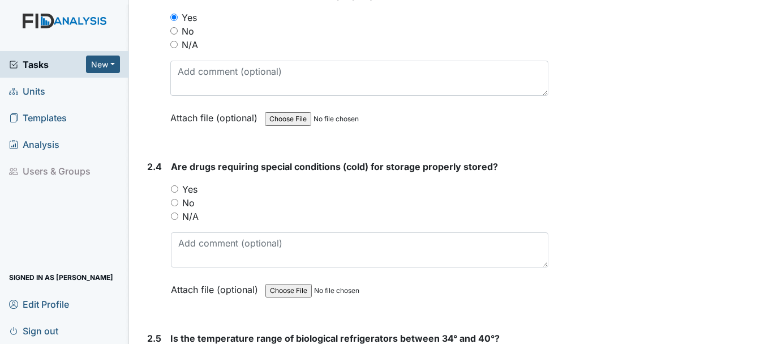
scroll to position [3408, 0]
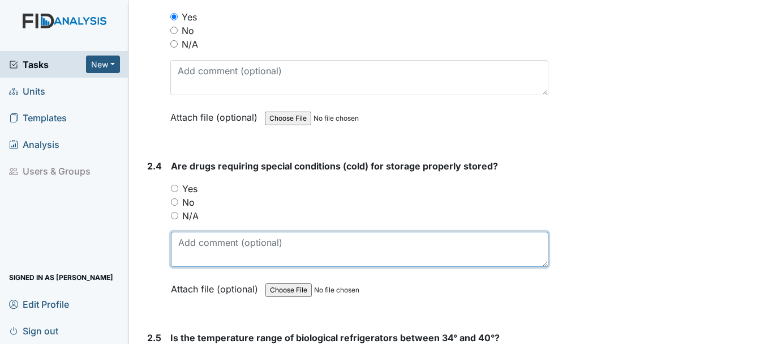
click at [210, 236] on textarea at bounding box center [359, 248] width 377 height 35
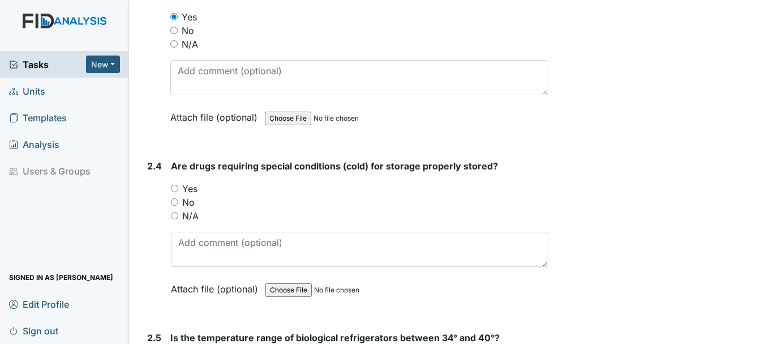
click at [173, 184] on input "Yes" at bounding box center [174, 187] width 7 height 7
radio input "true"
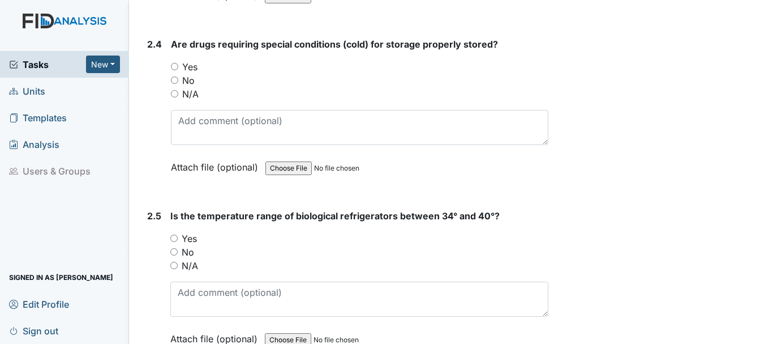
scroll to position [3523, 0]
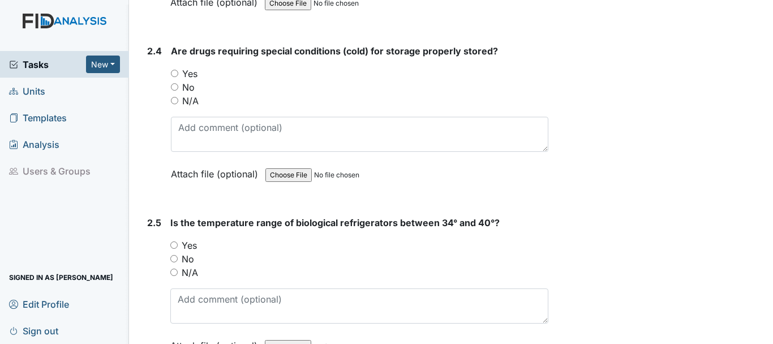
click at [176, 73] on input "Yes" at bounding box center [174, 73] width 7 height 7
radio input "true"
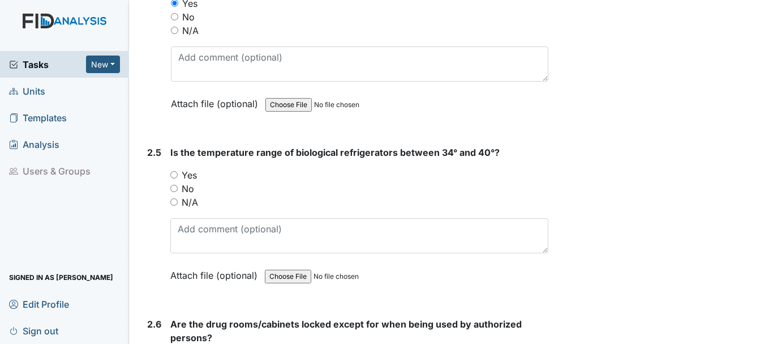
scroll to position [3594, 0]
click at [174, 174] on input "Yes" at bounding box center [173, 173] width 7 height 7
radio input "true"
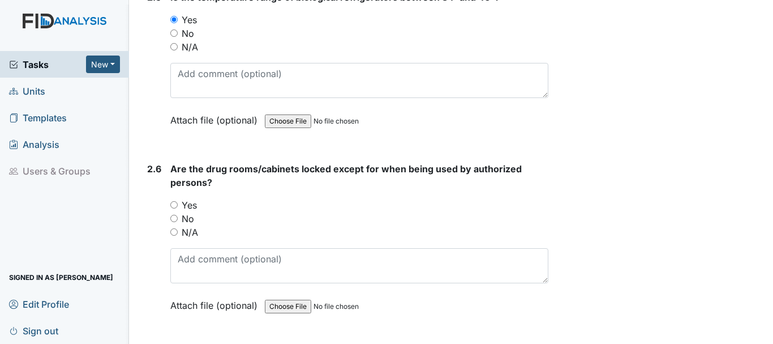
scroll to position [3755, 0]
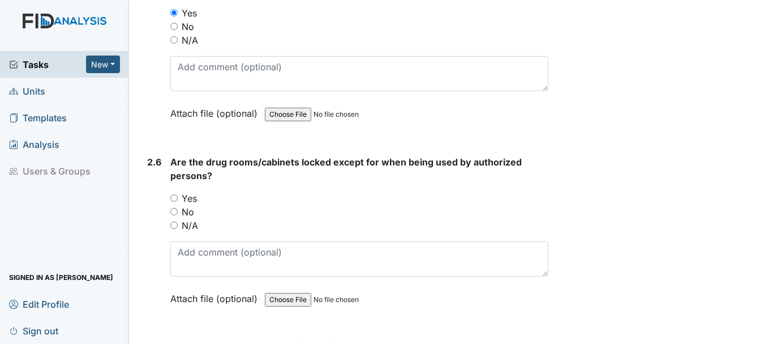
click at [191, 195] on label "Yes" at bounding box center [189, 198] width 15 height 14
click at [178, 195] on input "Yes" at bounding box center [173, 197] width 7 height 7
radio input "true"
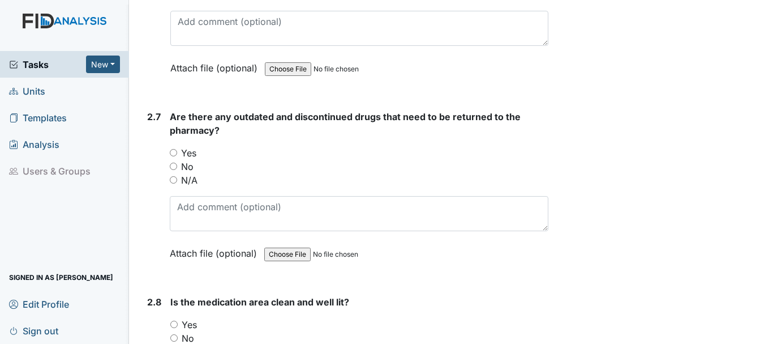
scroll to position [3989, 0]
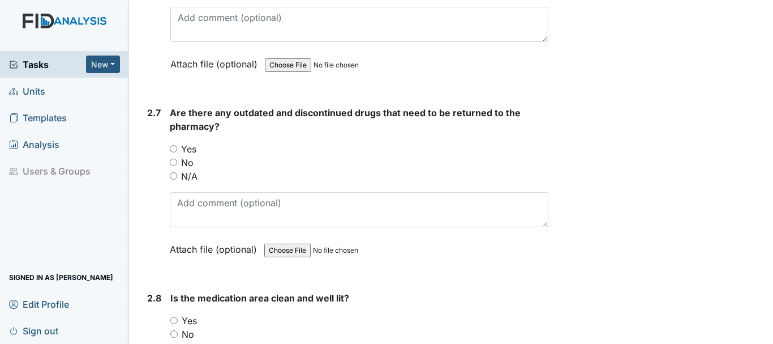
click at [175, 162] on input "No" at bounding box center [173, 161] width 7 height 7
radio input "true"
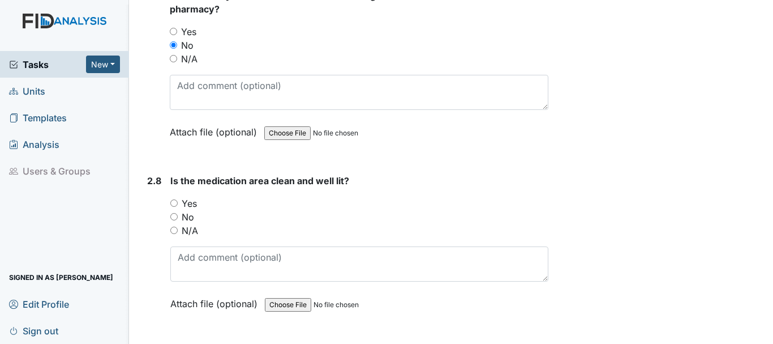
scroll to position [4107, 0]
click at [177, 199] on input "Yes" at bounding box center [173, 202] width 7 height 7
radio input "true"
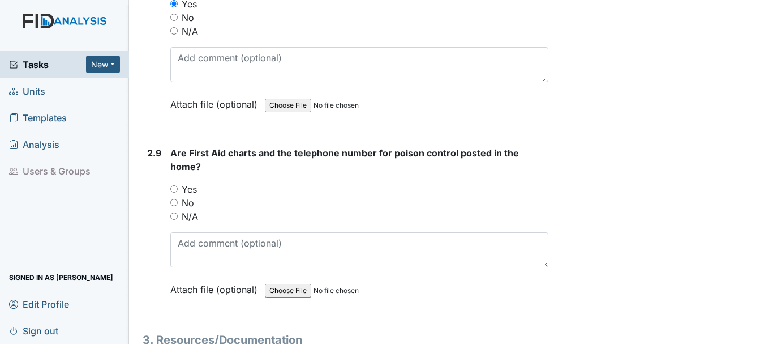
scroll to position [4324, 0]
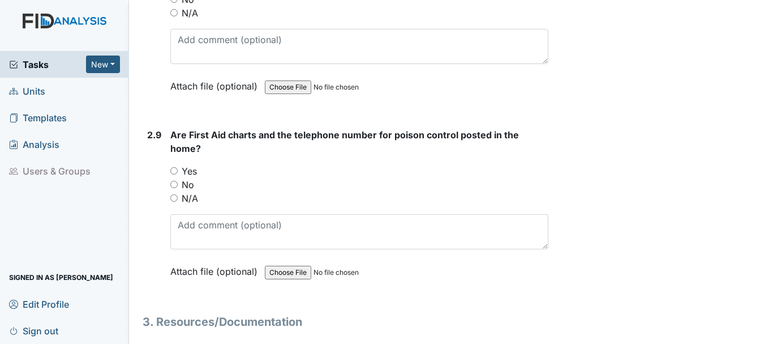
click at [174, 168] on input "Yes" at bounding box center [173, 170] width 7 height 7
radio input "true"
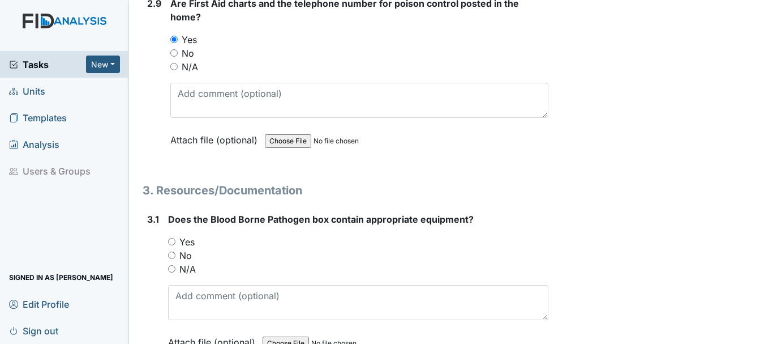
scroll to position [4450, 0]
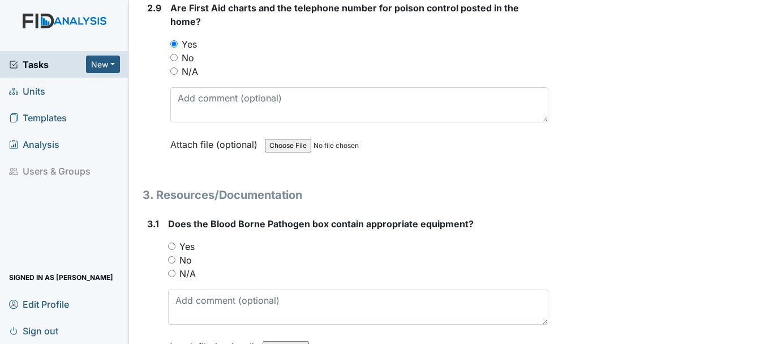
click at [171, 246] on input "Yes" at bounding box center [171, 245] width 7 height 7
radio input "true"
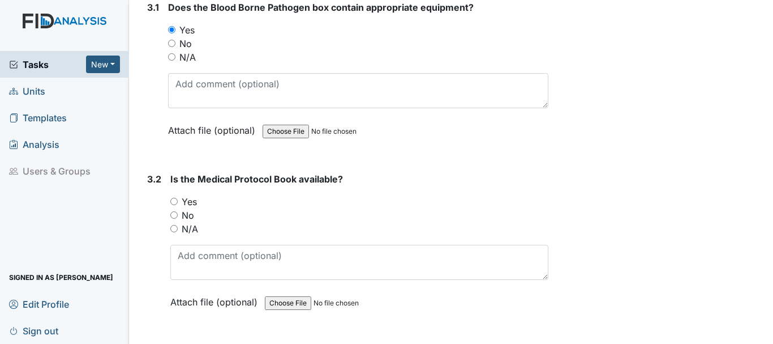
scroll to position [4669, 0]
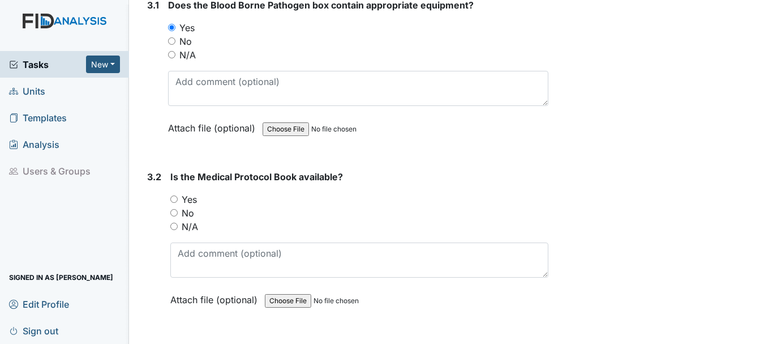
click at [174, 199] on input "Yes" at bounding box center [173, 198] width 7 height 7
radio input "true"
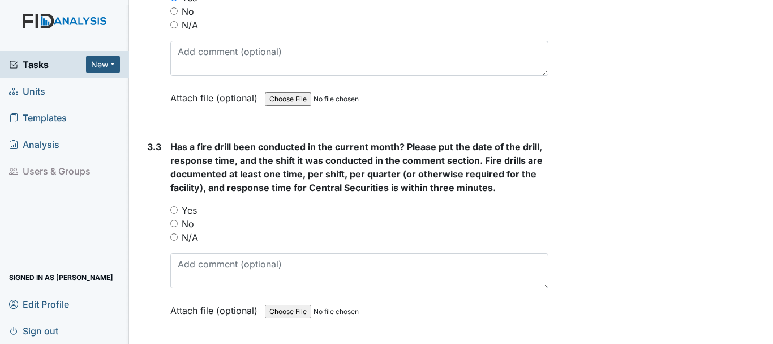
scroll to position [4872, 0]
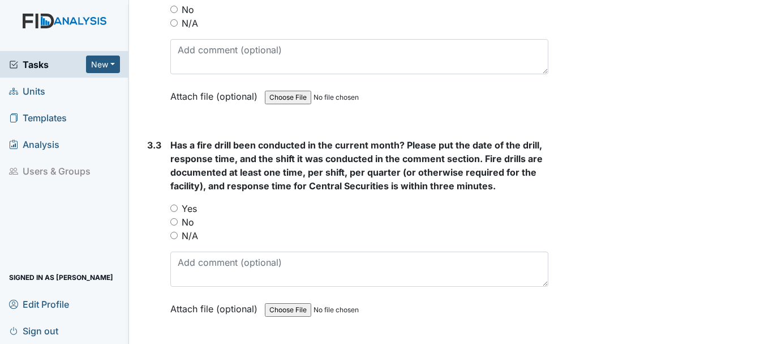
click at [175, 208] on input "Yes" at bounding box center [173, 207] width 7 height 7
radio input "true"
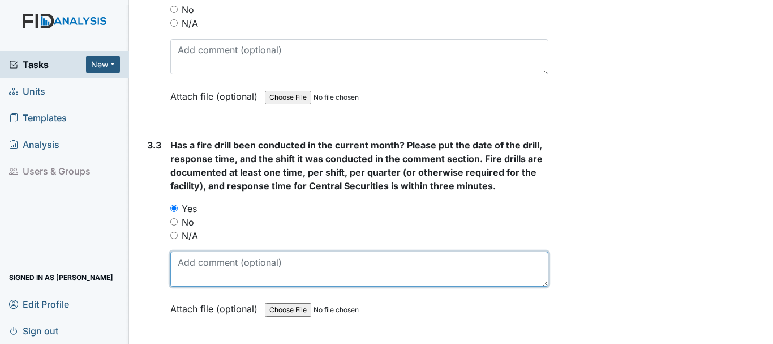
click at [244, 267] on textarea at bounding box center [359, 268] width 378 height 35
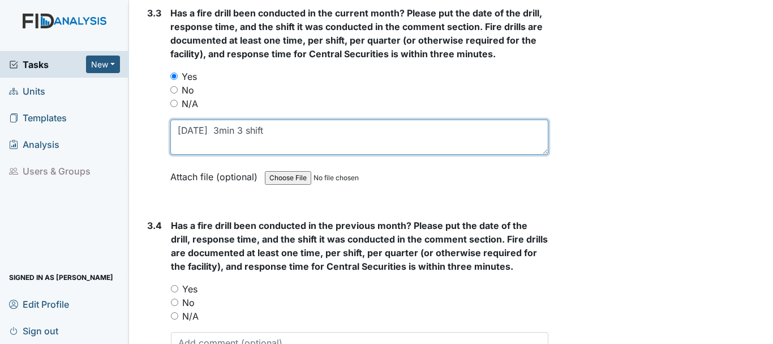
scroll to position [5036, 0]
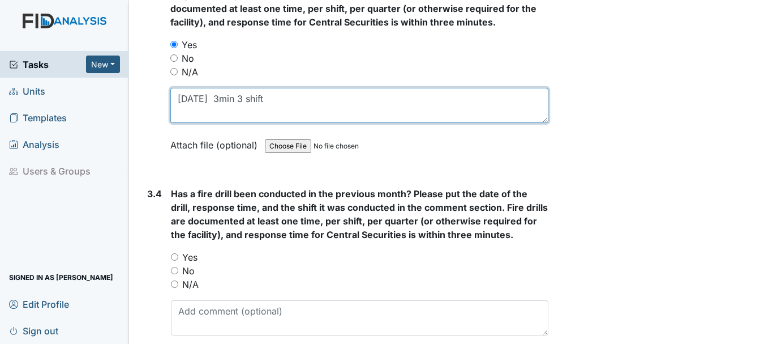
type textarea "9/28/25 3min 3 shift"
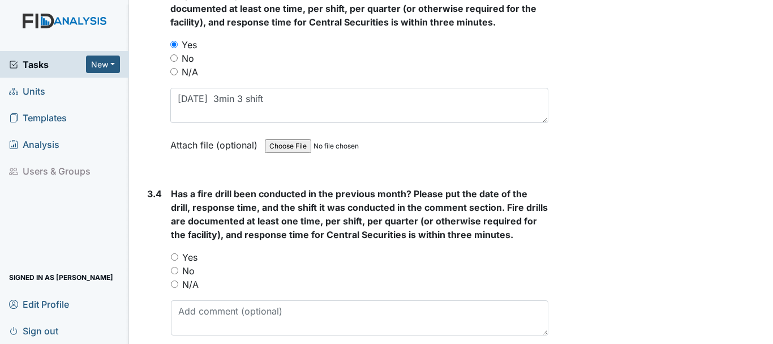
click at [176, 256] on input "Yes" at bounding box center [174, 256] width 7 height 7
radio input "true"
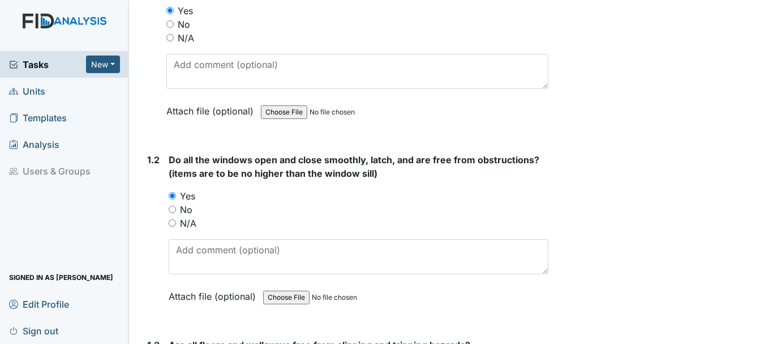
scroll to position [0, 0]
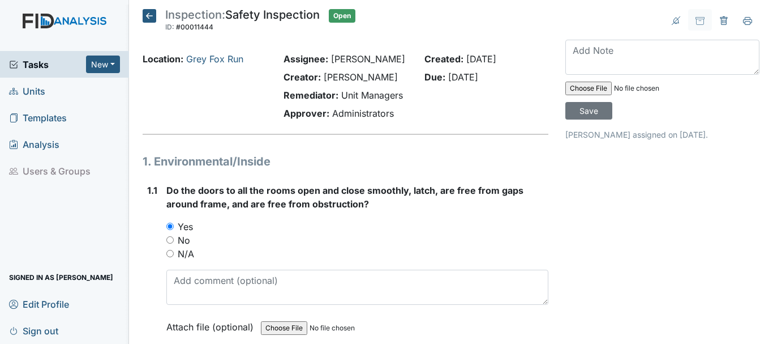
click at [150, 15] on icon at bounding box center [150, 16] width 14 height 14
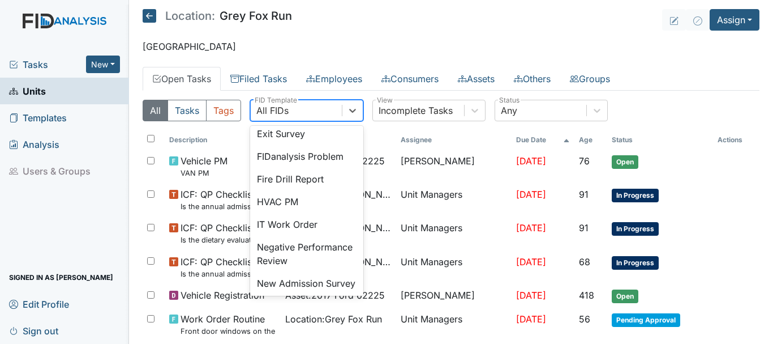
scroll to position [207, 0]
click at [298, 191] on div "Fire Drill Report" at bounding box center [306, 179] width 113 height 23
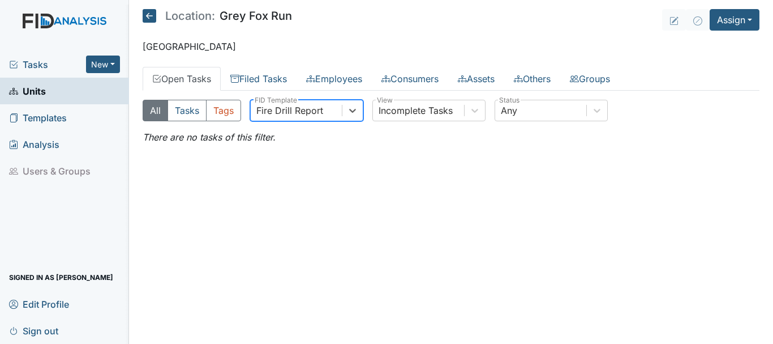
click at [55, 68] on span "Tasks" at bounding box center [47, 65] width 77 height 14
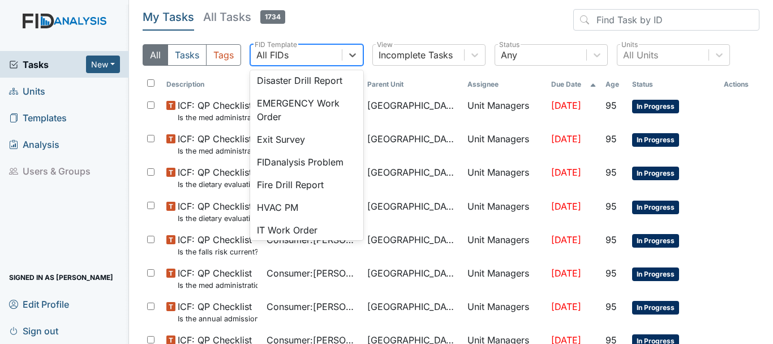
scroll to position [146, 0]
click at [302, 196] on div "Fire Drill Report" at bounding box center [306, 185] width 113 height 23
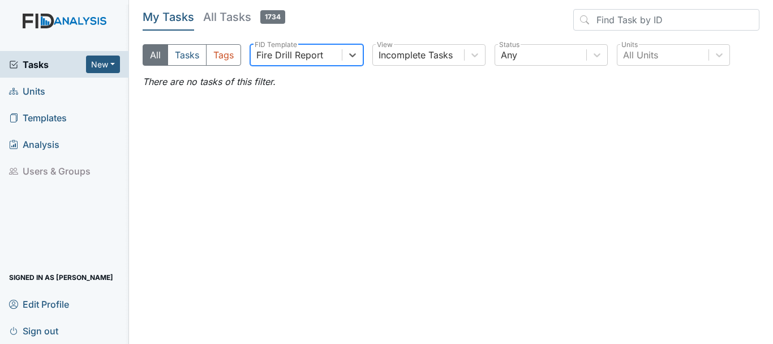
click at [45, 97] on link "Units" at bounding box center [64, 91] width 129 height 27
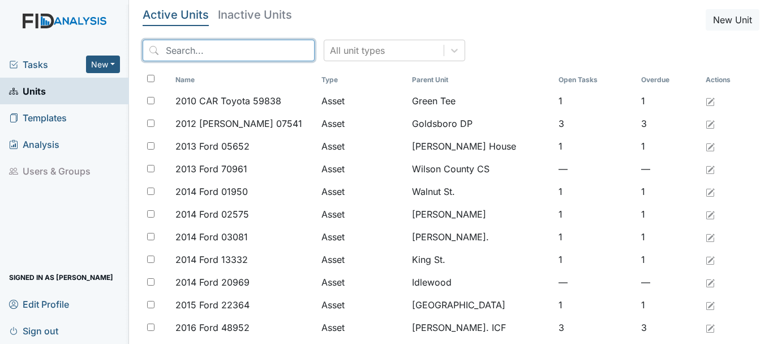
click at [237, 55] on input "search" at bounding box center [229, 51] width 172 height 22
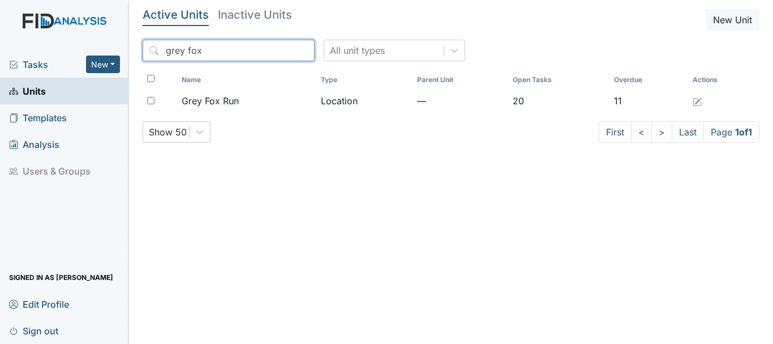
type input "grey fox"
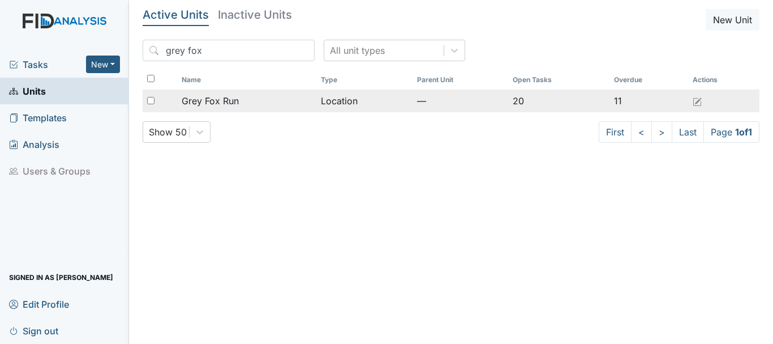
click at [229, 100] on span "Grey Fox Run" at bounding box center [210, 101] width 57 height 14
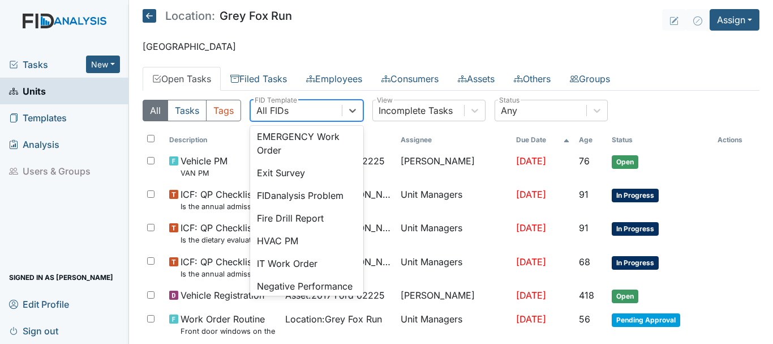
scroll to position [169, 0]
click at [303, 229] on div "Fire Drill Report" at bounding box center [306, 217] width 113 height 23
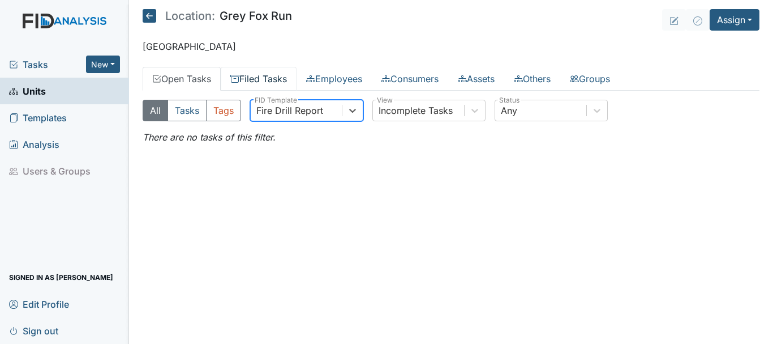
click at [268, 82] on link "Filed Tasks" at bounding box center [259, 79] width 76 height 24
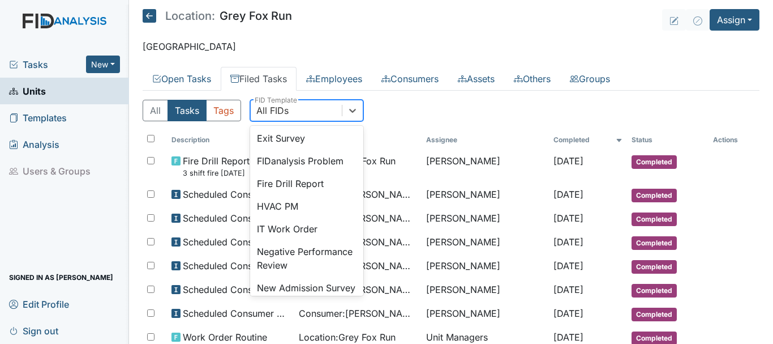
scroll to position [213, 0]
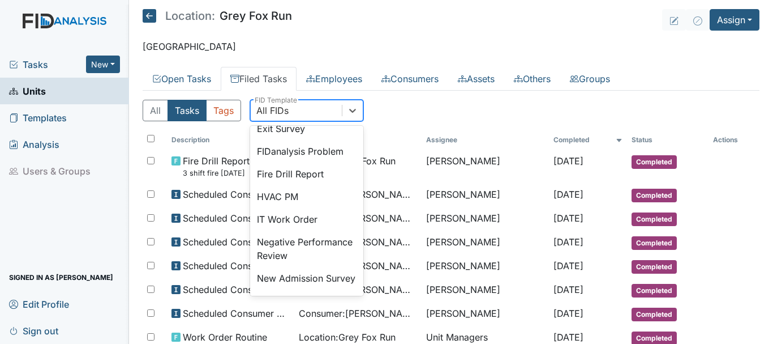
click at [295, 185] on div "Fire Drill Report" at bounding box center [306, 173] width 113 height 23
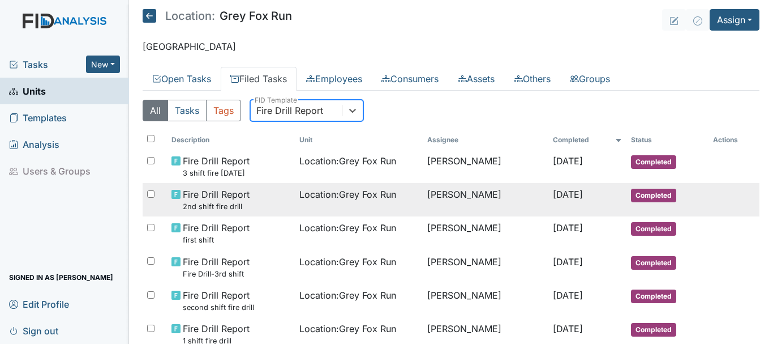
click at [649, 195] on span "Completed" at bounding box center [653, 195] width 45 height 14
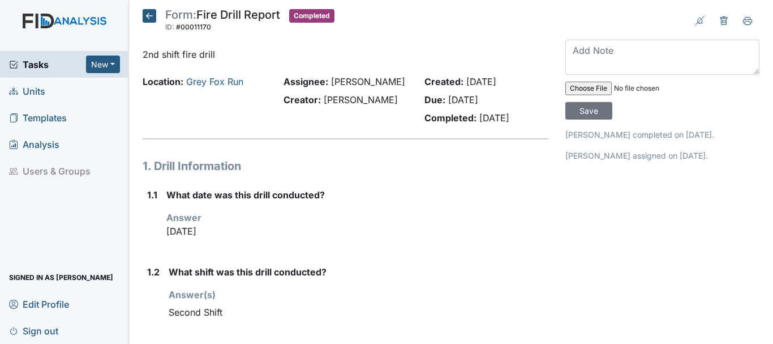
click at [149, 18] on icon at bounding box center [150, 16] width 14 height 14
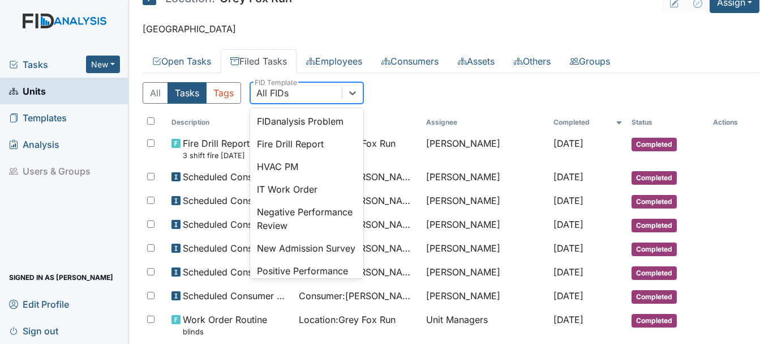
scroll to position [225, 0]
click at [302, 156] on div "Fire Drill Report" at bounding box center [306, 144] width 113 height 23
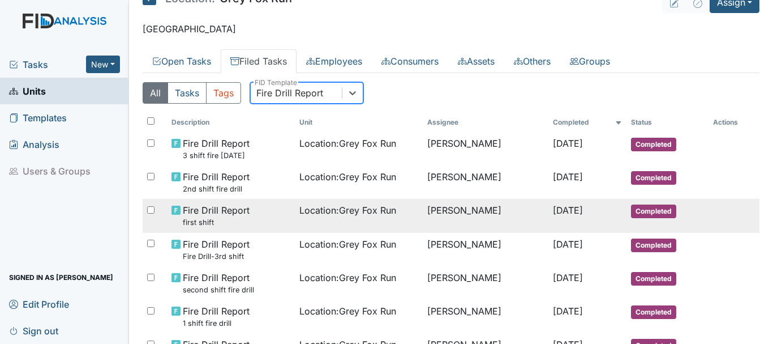
click at [653, 213] on span "Completed" at bounding box center [653, 211] width 45 height 14
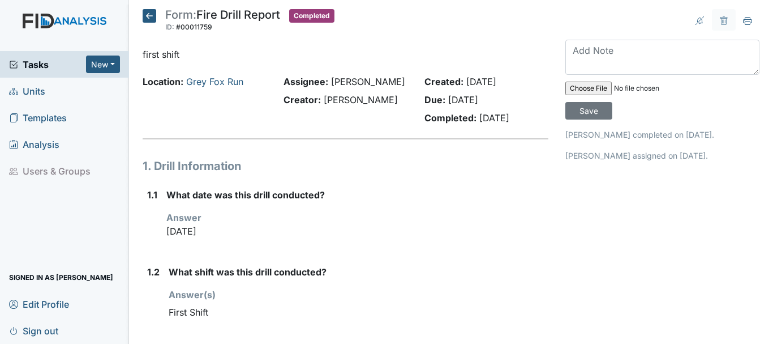
click at [146, 15] on icon at bounding box center [150, 16] width 14 height 14
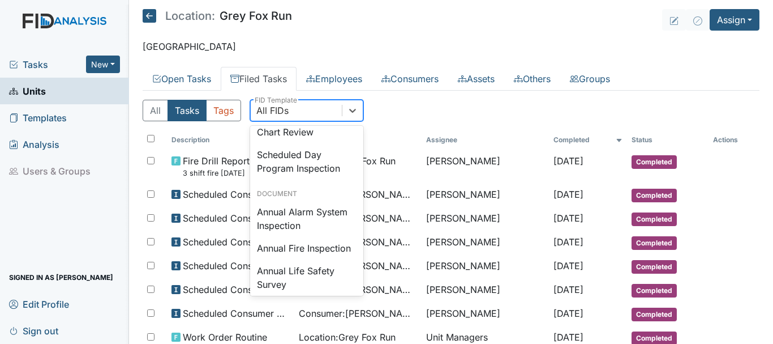
scroll to position [1183, 0]
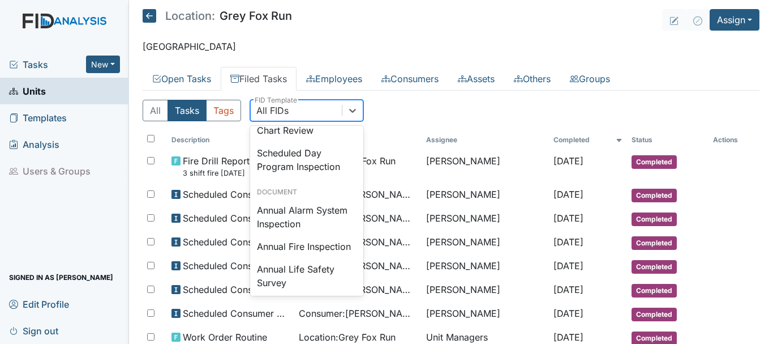
click at [304, 105] on div "Safety Inspection" at bounding box center [306, 94] width 113 height 23
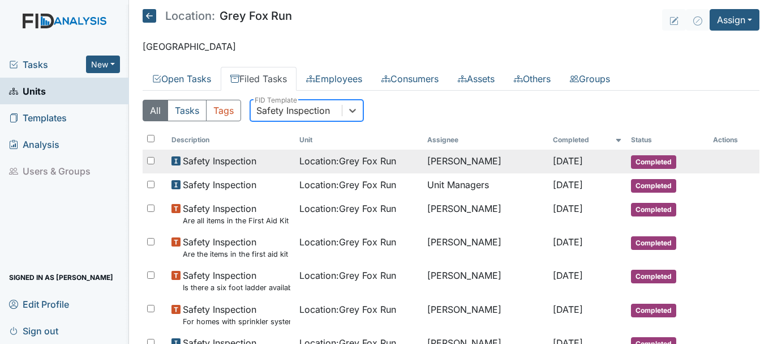
click at [637, 164] on span "Completed" at bounding box center [653, 162] width 45 height 14
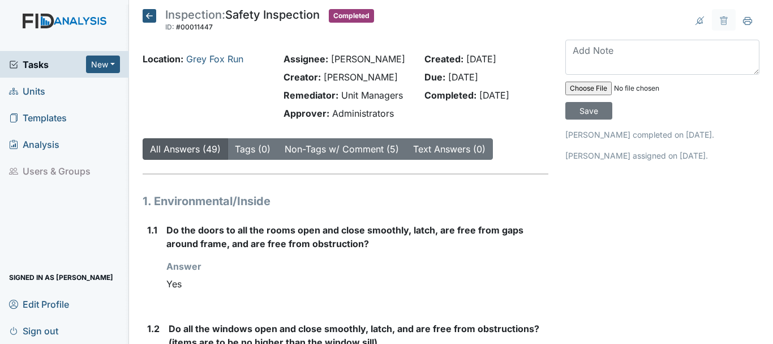
click at [143, 16] on icon at bounding box center [150, 16] width 14 height 14
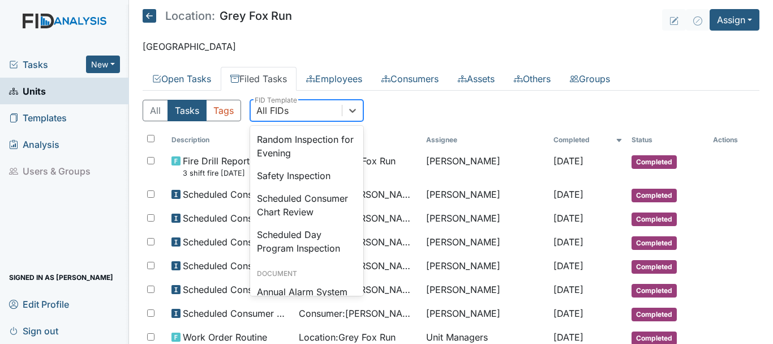
scroll to position [1104, 0]
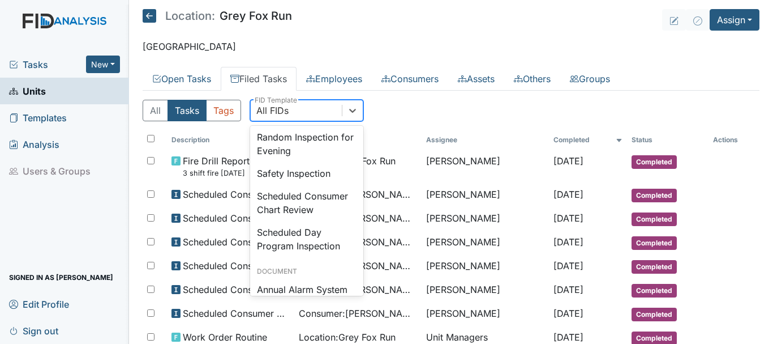
click at [313, 184] on div "Safety Inspection" at bounding box center [306, 173] width 113 height 23
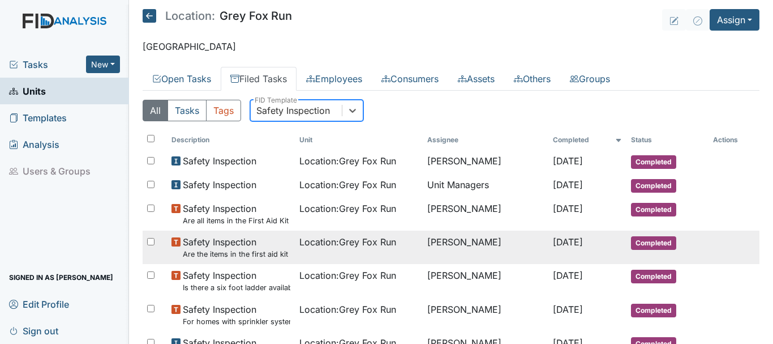
click at [650, 247] on span "Completed" at bounding box center [653, 243] width 45 height 14
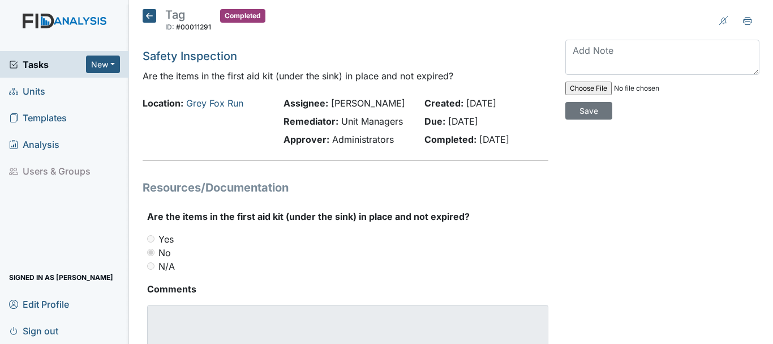
click at [146, 18] on icon at bounding box center [150, 16] width 14 height 14
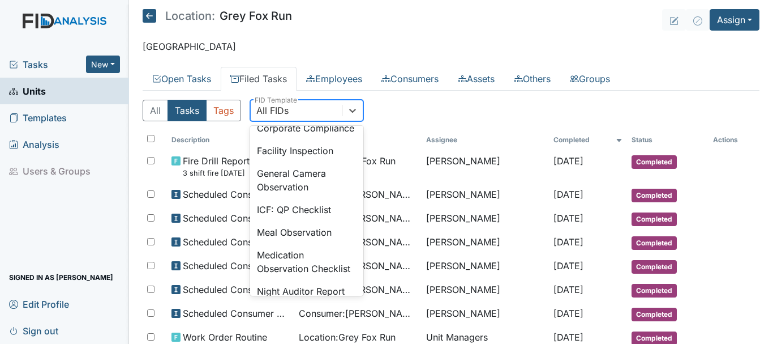
scroll to position [749, 0]
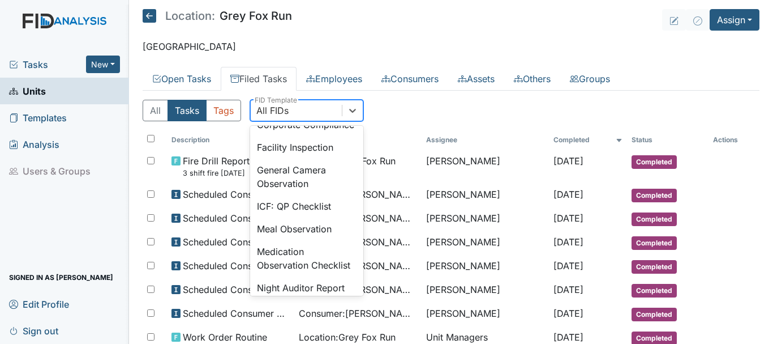
click at [306, 158] on div "Facility Inspection" at bounding box center [306, 147] width 113 height 23
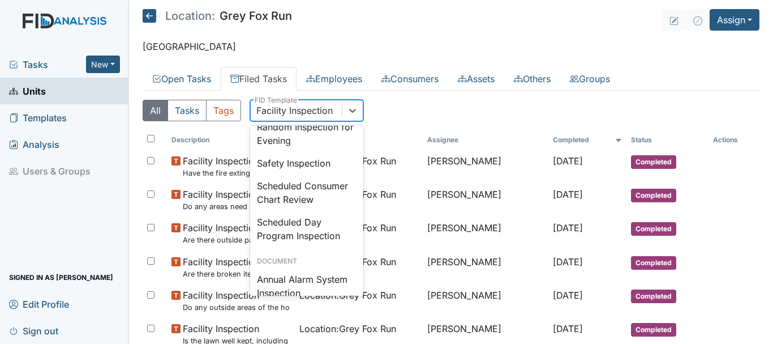
scroll to position [1115, 0]
click at [311, 173] on div "Safety Inspection" at bounding box center [306, 161] width 113 height 23
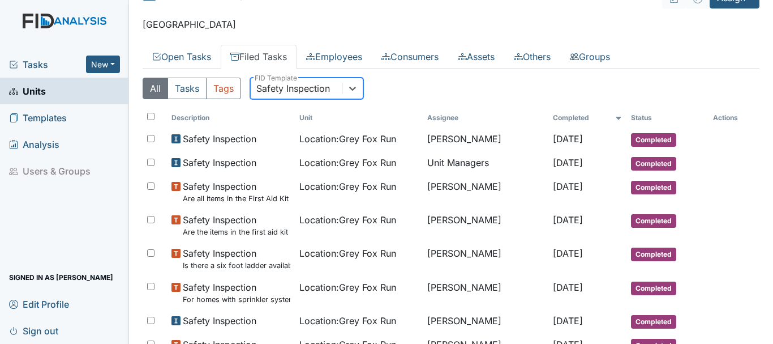
scroll to position [0, 0]
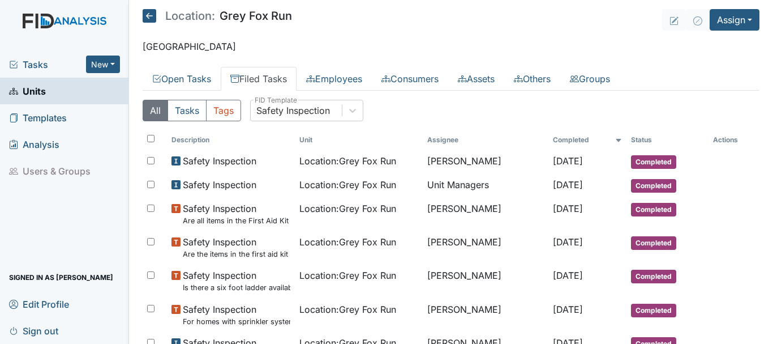
click at [257, 78] on link "Filed Tasks" at bounding box center [259, 79] width 76 height 24
click at [35, 87] on span "Units" at bounding box center [27, 91] width 37 height 18
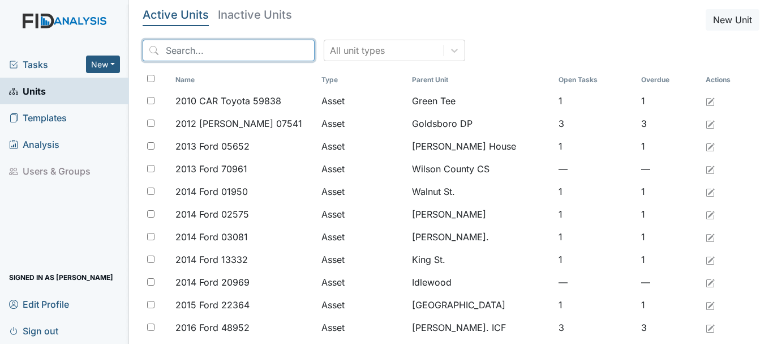
click at [188, 51] on input "search" at bounding box center [229, 51] width 172 height 22
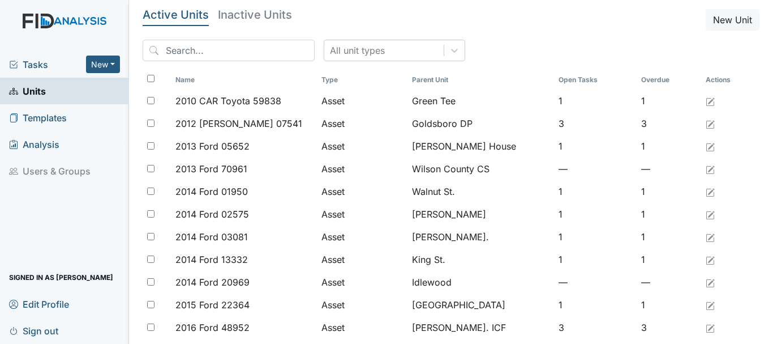
click at [65, 58] on span "Tasks" at bounding box center [47, 65] width 77 height 14
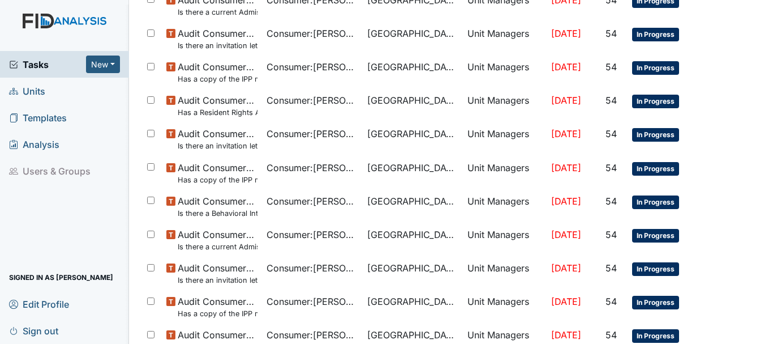
scroll to position [804, 0]
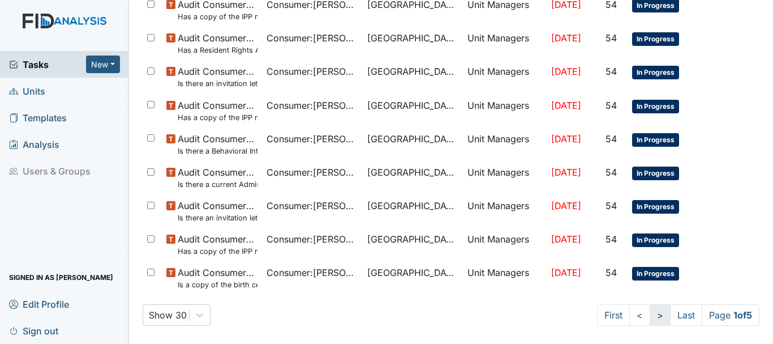
click at [650, 318] on link ">" at bounding box center [660, 315] width 21 height 22
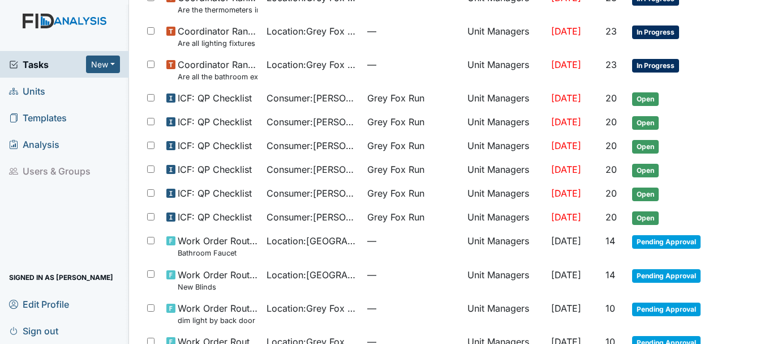
scroll to position [746, 0]
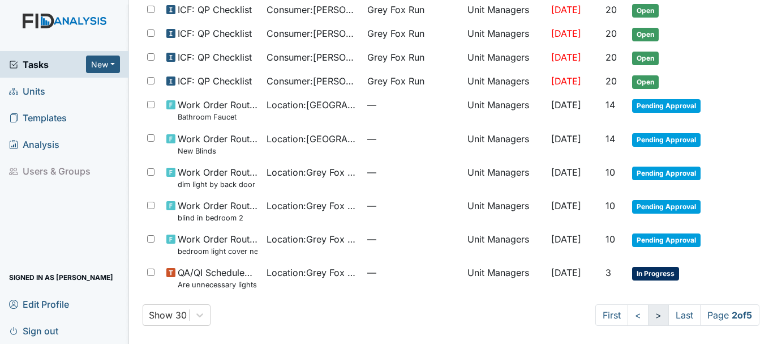
click at [648, 323] on link ">" at bounding box center [658, 315] width 21 height 22
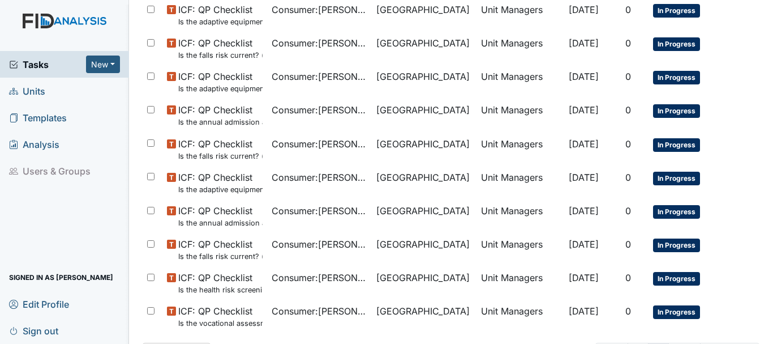
scroll to position [804, 0]
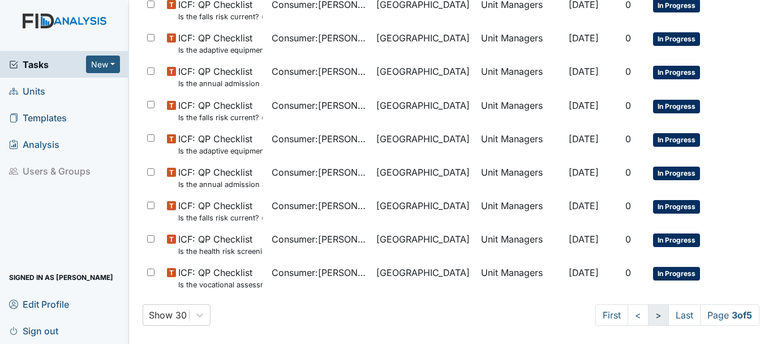
click at [648, 314] on link ">" at bounding box center [658, 315] width 21 height 22
click at [647, 323] on link ">" at bounding box center [657, 315] width 21 height 22
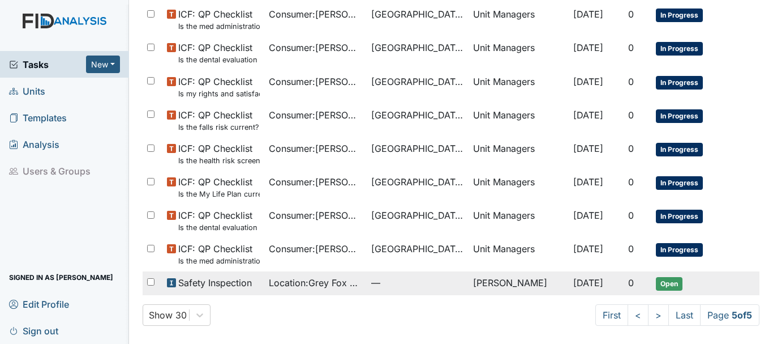
click at [664, 284] on span "Open" at bounding box center [669, 284] width 27 height 14
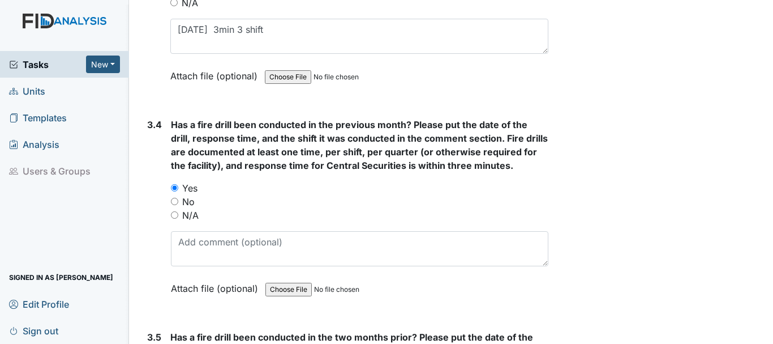
scroll to position [5118, 0]
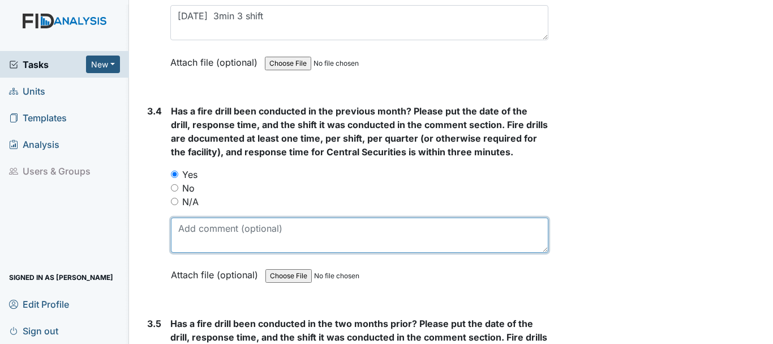
click at [229, 231] on textarea at bounding box center [359, 234] width 377 height 35
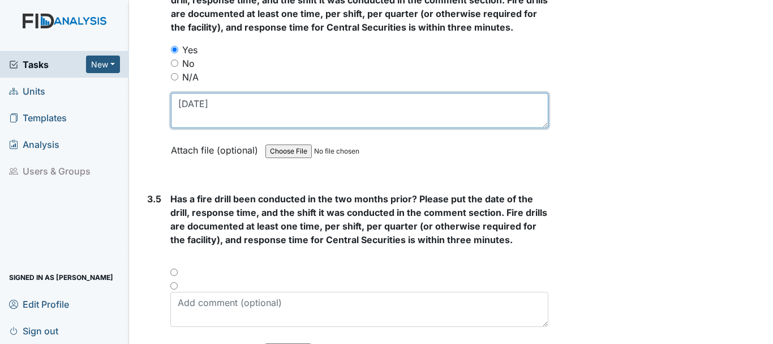
scroll to position [5259, 0]
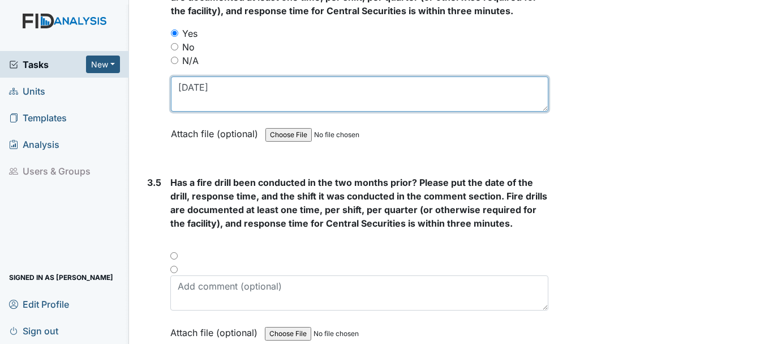
type textarea "8/27/25"
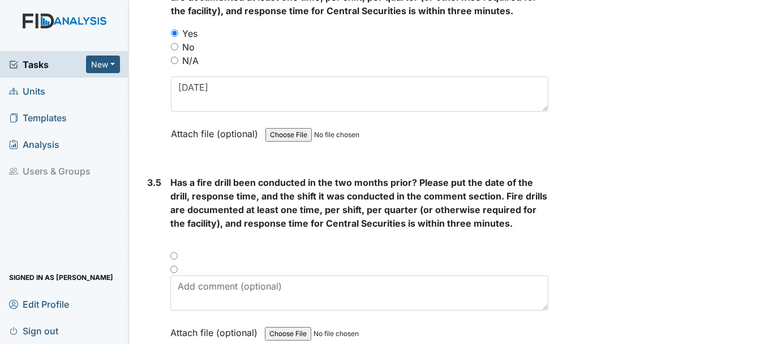
click at [174, 255] on div at bounding box center [359, 259] width 378 height 14
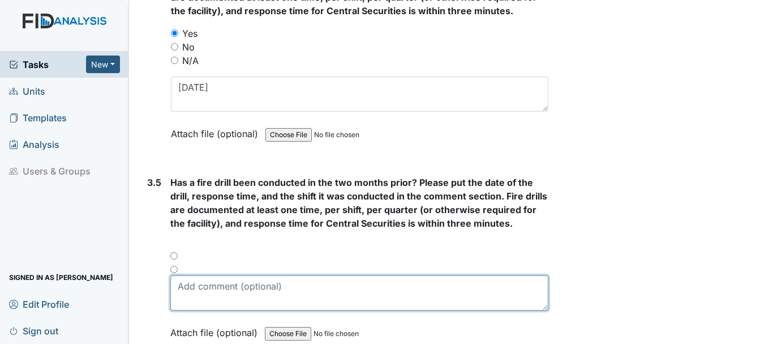
click at [226, 290] on textarea at bounding box center [359, 292] width 378 height 35
type textarea "7/26/25"
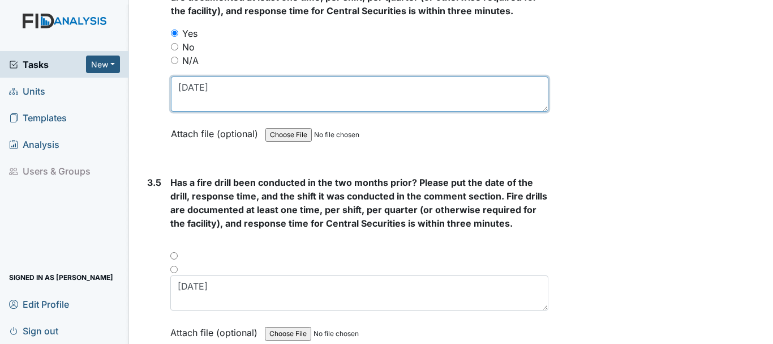
click at [223, 89] on textarea "8/27/25" at bounding box center [359, 93] width 377 height 35
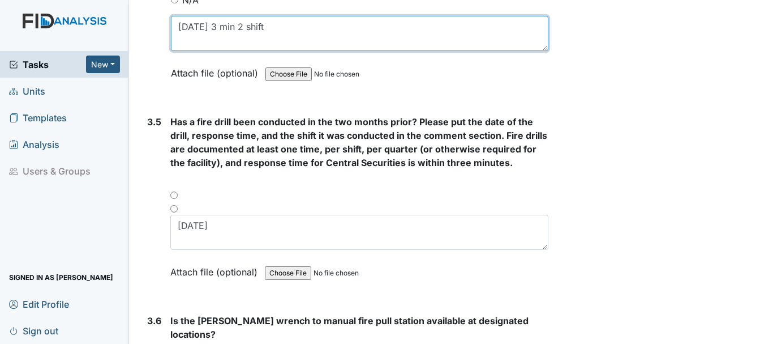
scroll to position [5351, 0]
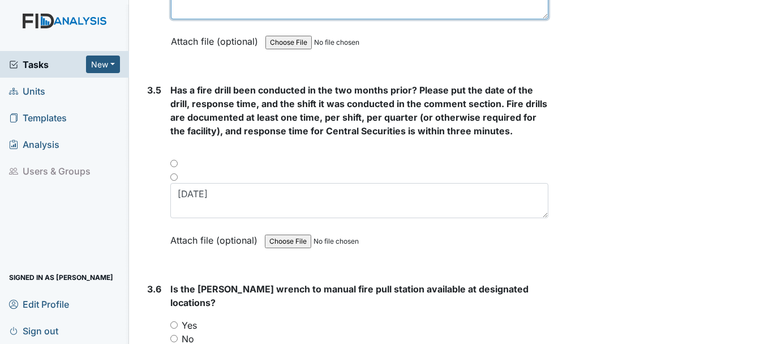
type textarea "8/27/25 3 min 2 shift"
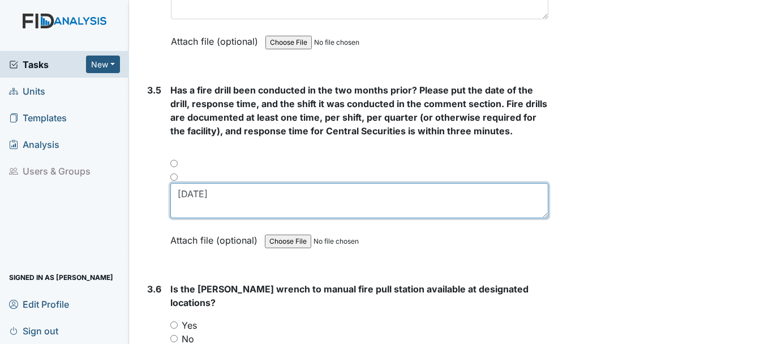
click at [233, 196] on textarea "7/26/25" at bounding box center [359, 200] width 378 height 35
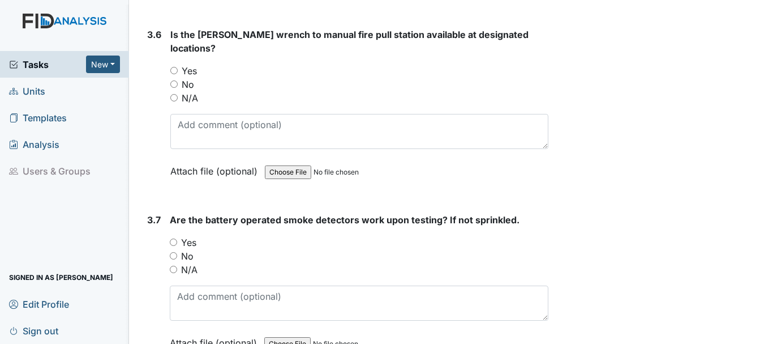
scroll to position [5607, 0]
type textarea "7/26/25 3min 1 shift"
click at [173, 264] on input "N/A" at bounding box center [173, 267] width 7 height 7
radio input "true"
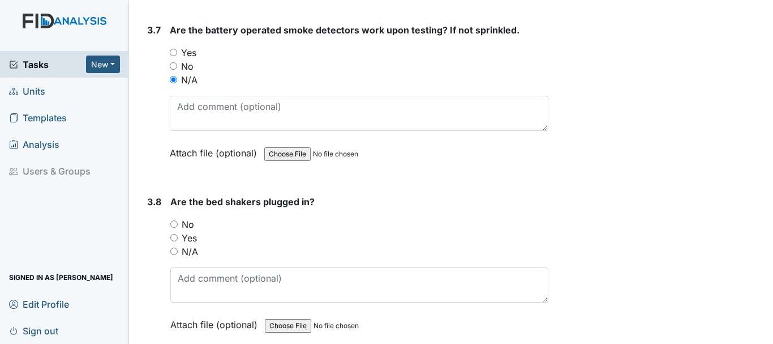
scroll to position [5796, 0]
click at [174, 247] on input "N/A" at bounding box center [173, 250] width 7 height 7
radio input "true"
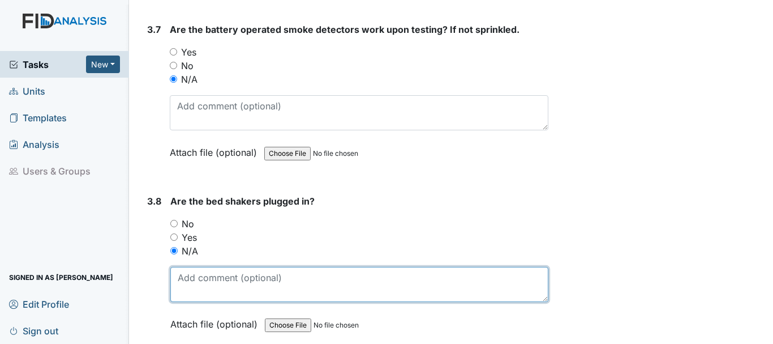
click at [231, 285] on textarea at bounding box center [359, 284] width 378 height 35
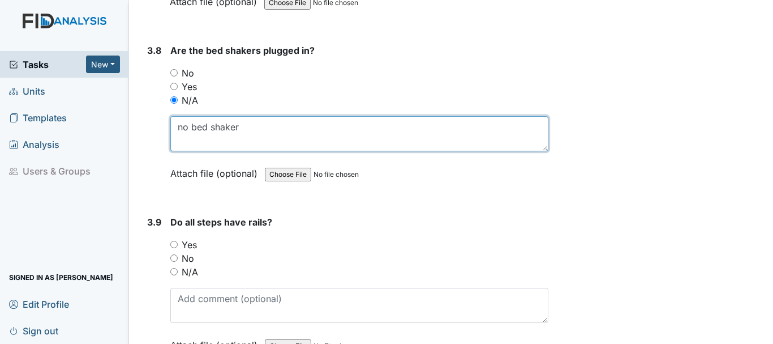
scroll to position [5947, 0]
type textarea "no bed shaker"
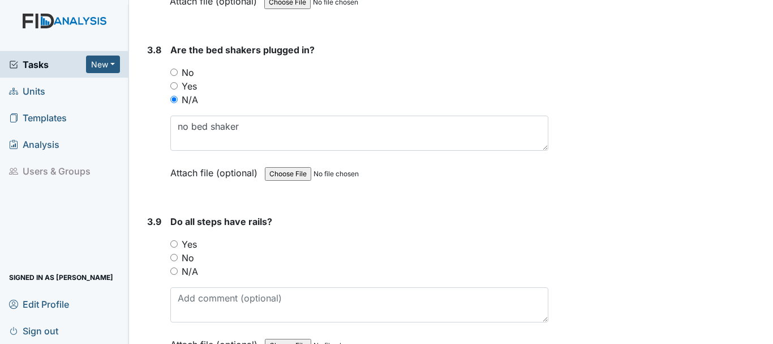
click at [171, 267] on input "N/A" at bounding box center [173, 270] width 7 height 7
radio input "true"
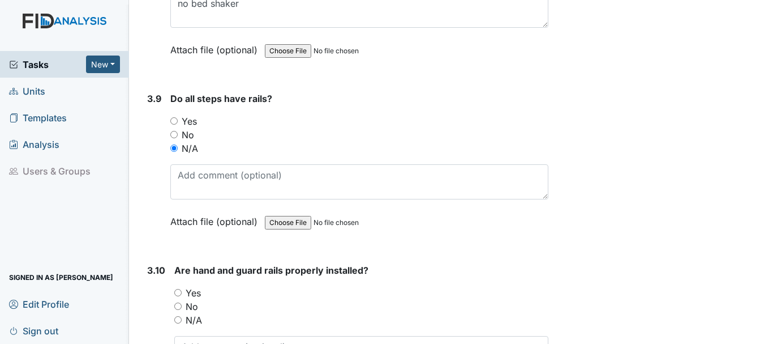
scroll to position [6074, 0]
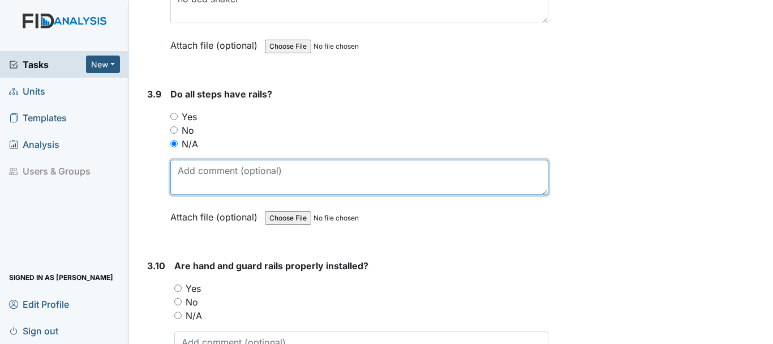
click at [273, 178] on textarea at bounding box center [359, 177] width 378 height 35
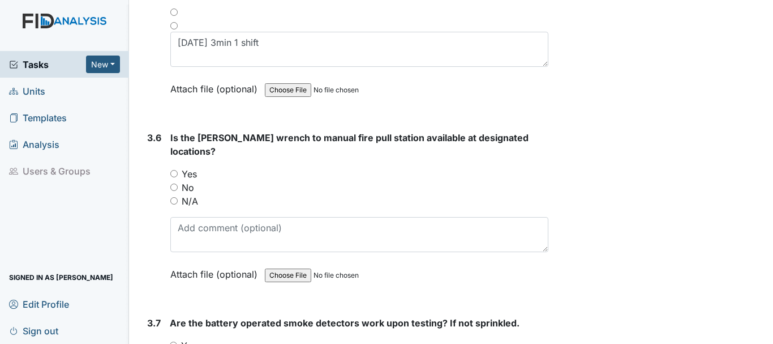
scroll to position [5500, 0]
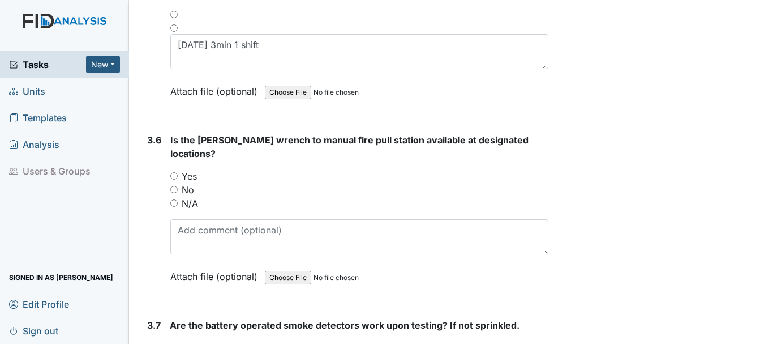
type textarea "no steps"
click at [173, 172] on input "Yes" at bounding box center [173, 175] width 7 height 7
radio input "true"
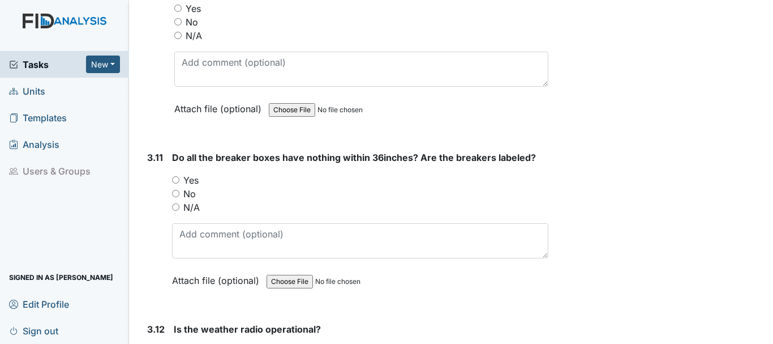
scroll to position [6363, 0]
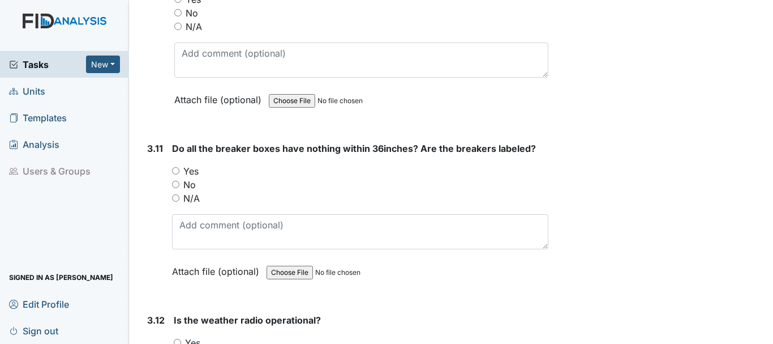
click at [177, 167] on input "Yes" at bounding box center [175, 170] width 7 height 7
radio input "true"
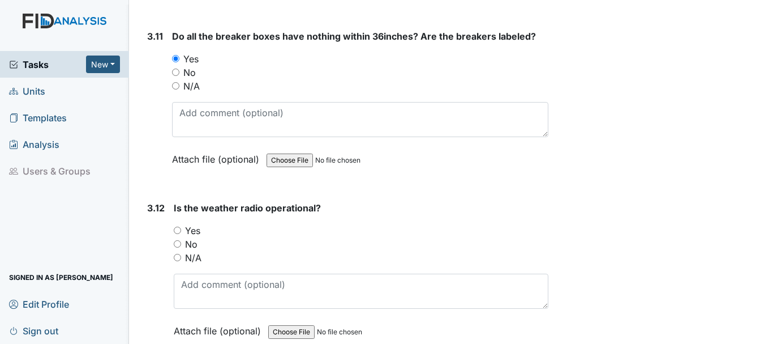
scroll to position [6476, 0]
click at [181, 225] on input "Yes" at bounding box center [177, 228] width 7 height 7
radio input "true"
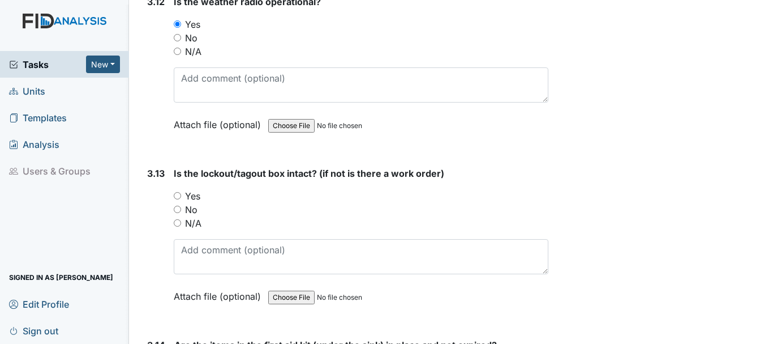
scroll to position [6682, 0]
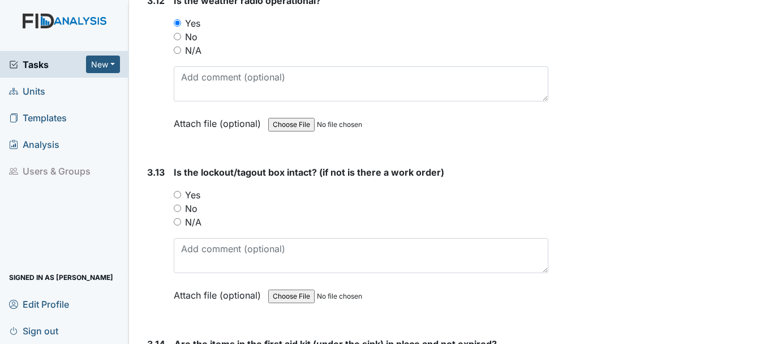
click at [177, 191] on input "Yes" at bounding box center [177, 194] width 7 height 7
radio input "true"
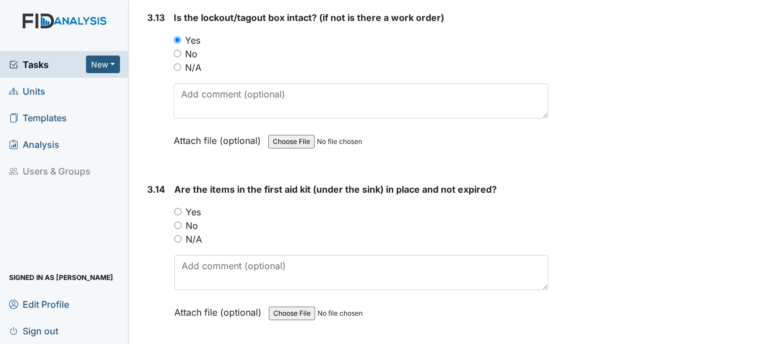
scroll to position [6838, 0]
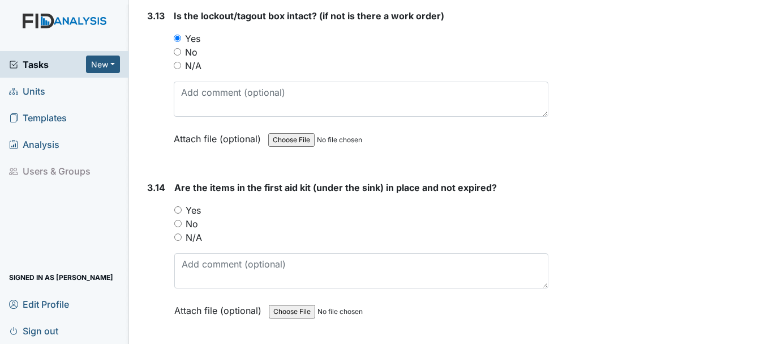
click at [177, 206] on input "Yes" at bounding box center [177, 209] width 7 height 7
radio input "true"
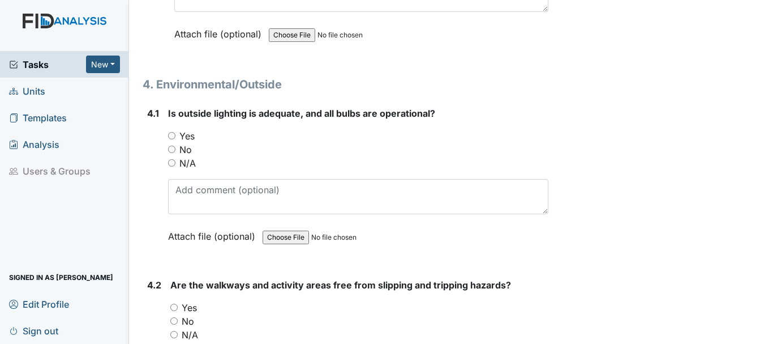
scroll to position [7116, 0]
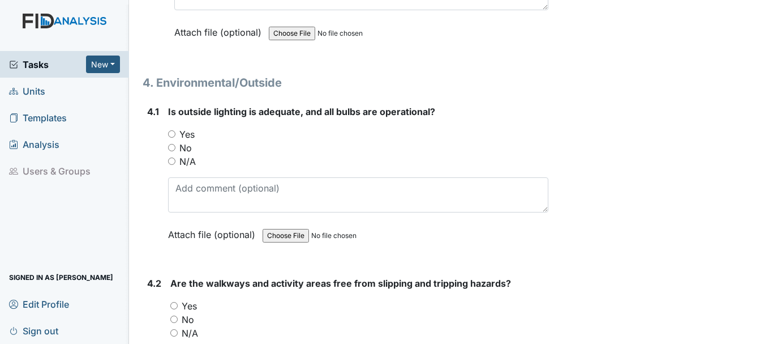
click at [171, 130] on input "Yes" at bounding box center [171, 133] width 7 height 7
radio input "true"
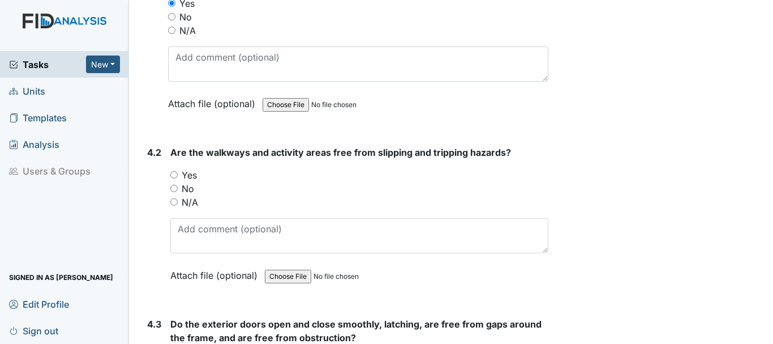
scroll to position [7252, 0]
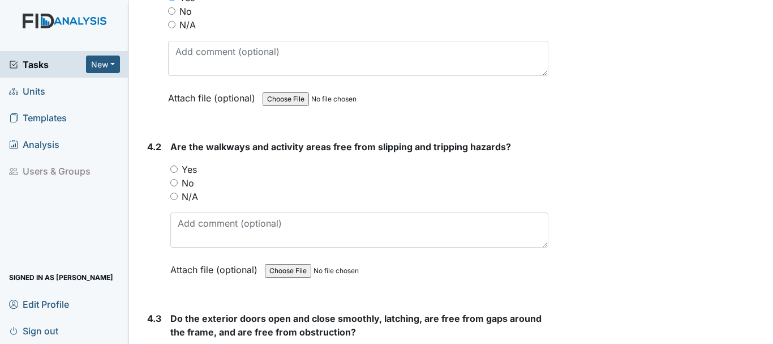
click at [174, 165] on input "Yes" at bounding box center [173, 168] width 7 height 7
radio input "true"
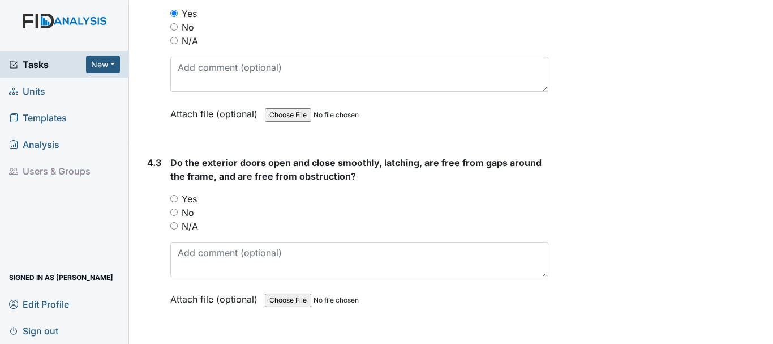
scroll to position [7418, 0]
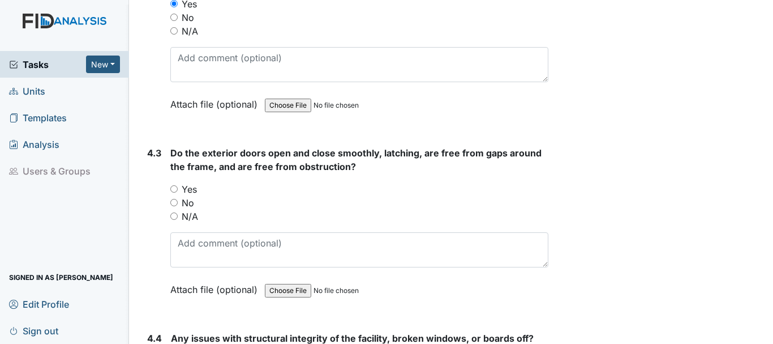
click at [175, 185] on input "Yes" at bounding box center [173, 188] width 7 height 7
radio input "true"
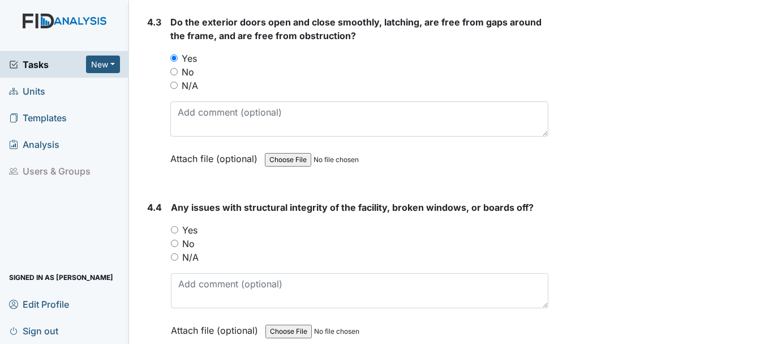
scroll to position [7552, 0]
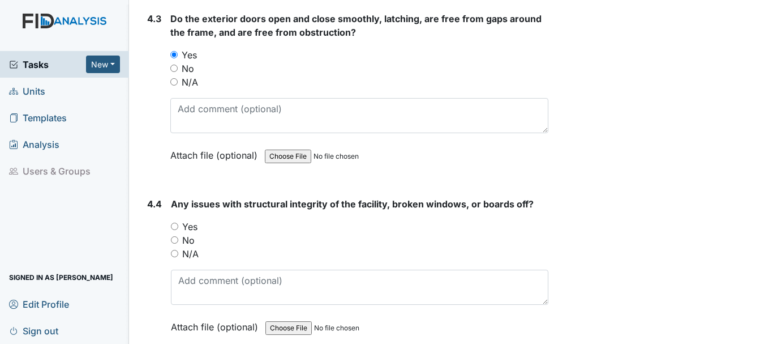
click at [177, 236] on input "No" at bounding box center [174, 239] width 7 height 7
radio input "true"
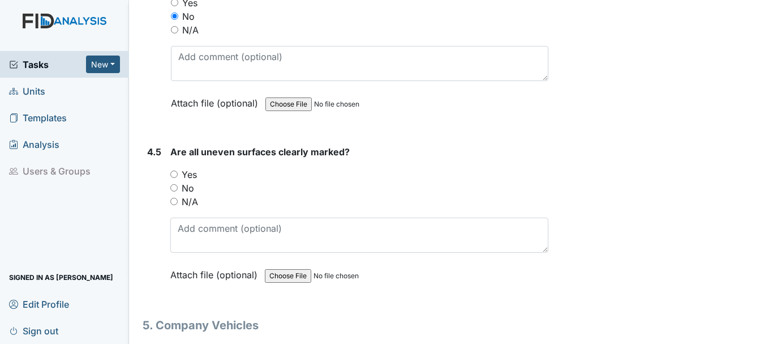
scroll to position [7799, 0]
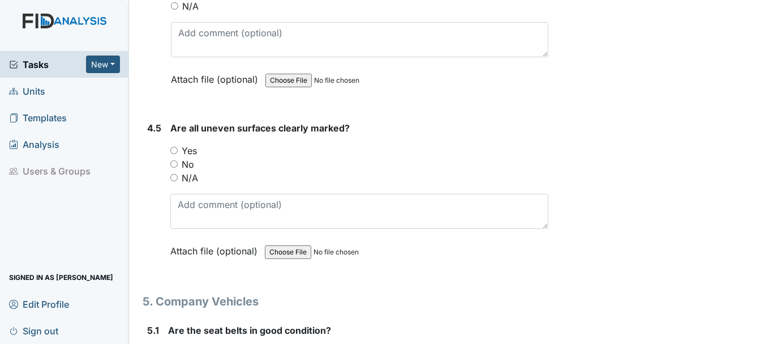
click at [170, 147] on input "Yes" at bounding box center [173, 150] width 7 height 7
radio input "true"
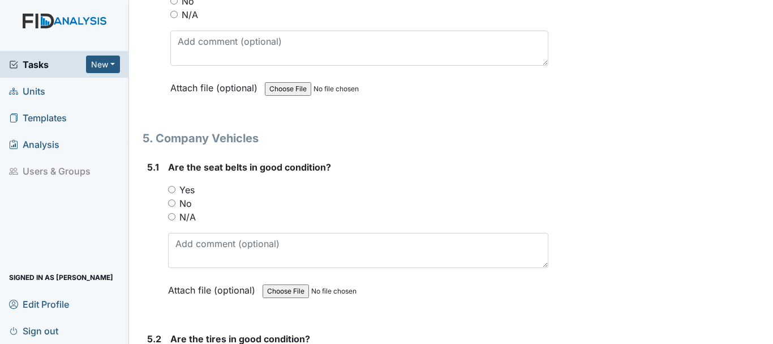
scroll to position [7963, 0]
click at [172, 185] on input "Yes" at bounding box center [171, 188] width 7 height 7
radio input "true"
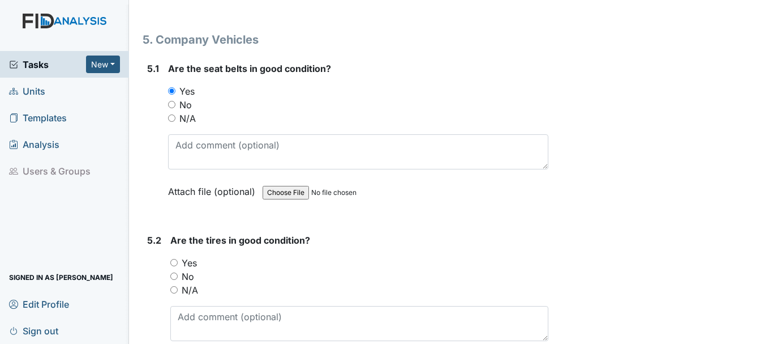
scroll to position [8062, 0]
click at [177, 257] on input "Yes" at bounding box center [173, 260] width 7 height 7
radio input "true"
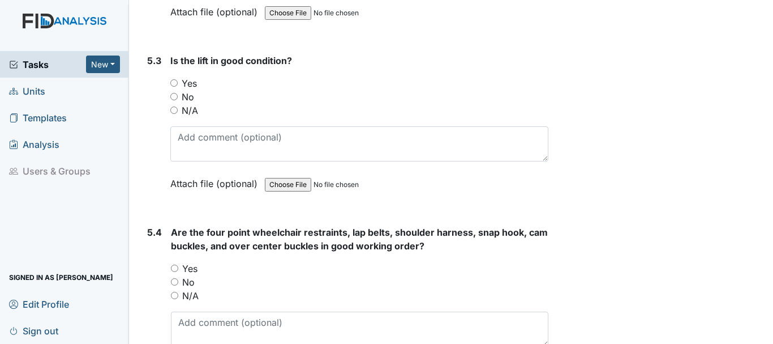
scroll to position [8424, 0]
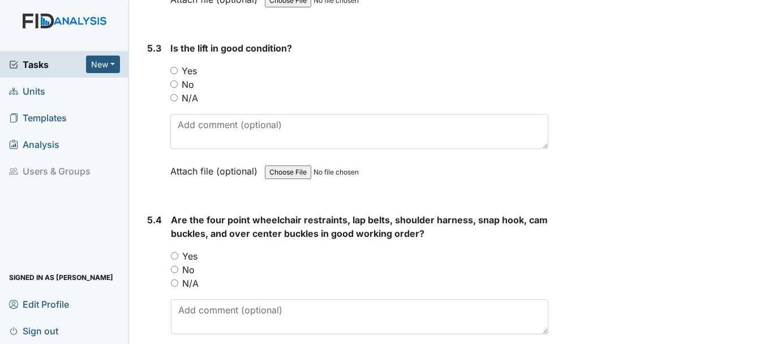
click at [175, 94] on input "N/A" at bounding box center [173, 97] width 7 height 7
radio input "true"
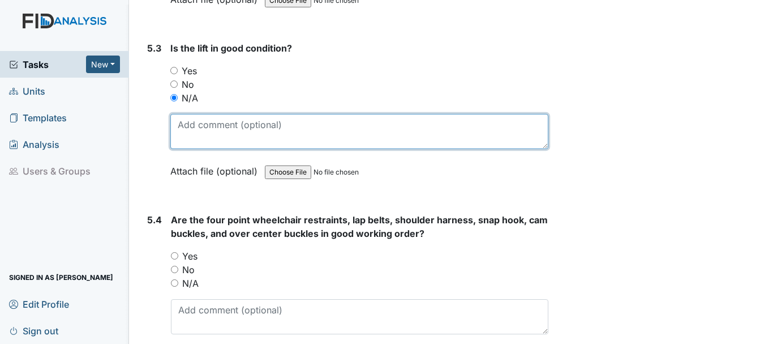
click at [256, 128] on textarea at bounding box center [359, 131] width 378 height 35
type textarea "no lift"
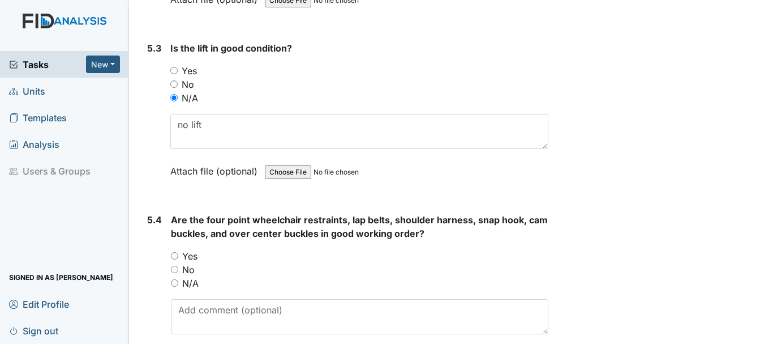
click at [175, 279] on input "N/A" at bounding box center [174, 282] width 7 height 7
radio input "true"
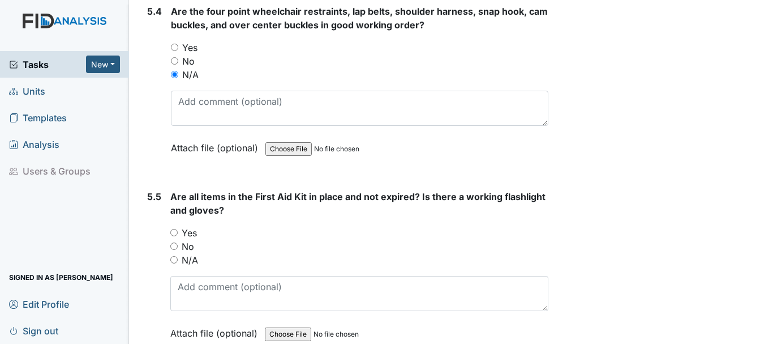
scroll to position [8636, 0]
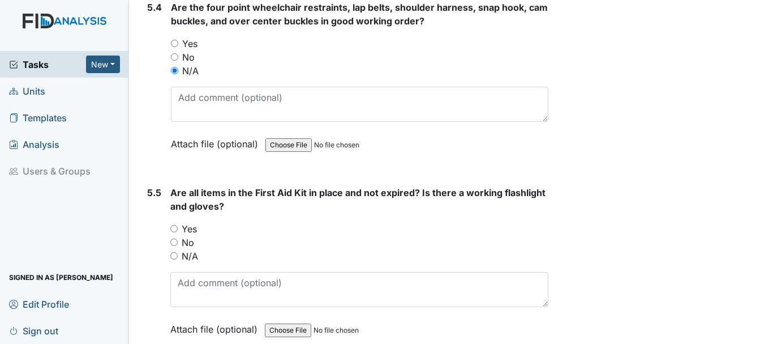
click at [175, 238] on input "No" at bounding box center [173, 241] width 7 height 7
radio input "true"
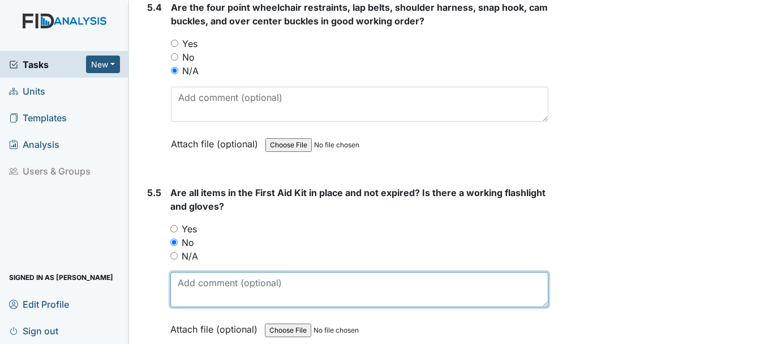
click at [217, 272] on textarea at bounding box center [359, 289] width 378 height 35
click at [211, 272] on textarea "items is needed there is not first aid kit or" at bounding box center [359, 289] width 378 height 35
click at [368, 272] on textarea "items are needed there is not first aid kit or" at bounding box center [359, 289] width 378 height 35
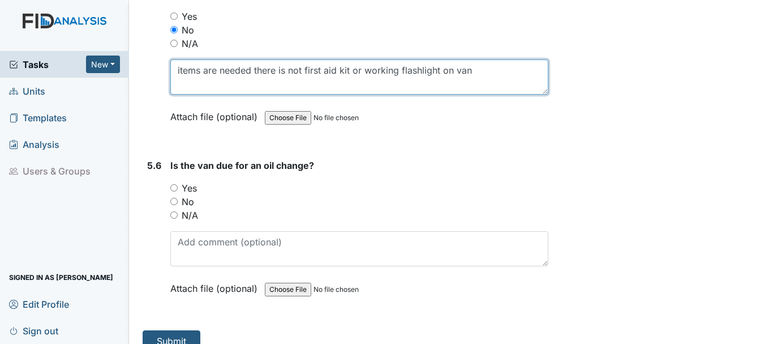
scroll to position [8852, 0]
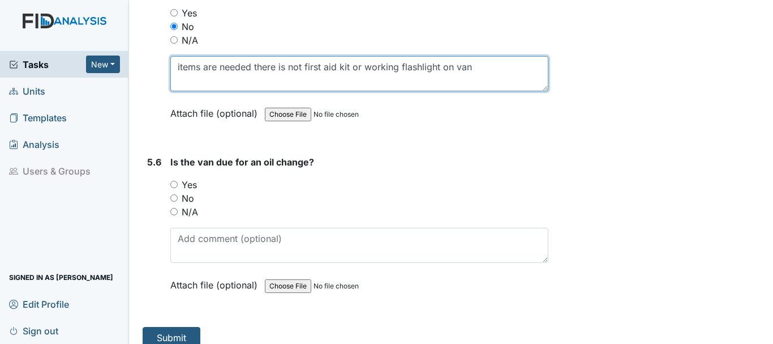
type textarea "items are needed there is not first aid kit or working flashlight on van"
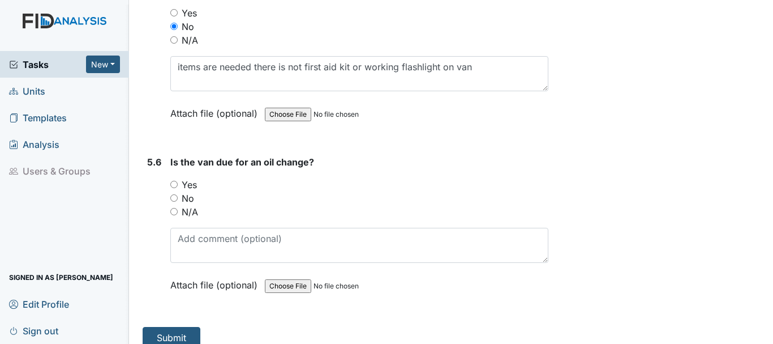
click at [174, 194] on input "No" at bounding box center [173, 197] width 7 height 7
radio input "true"
click at [165, 327] on button "Submit" at bounding box center [172, 338] width 58 height 22
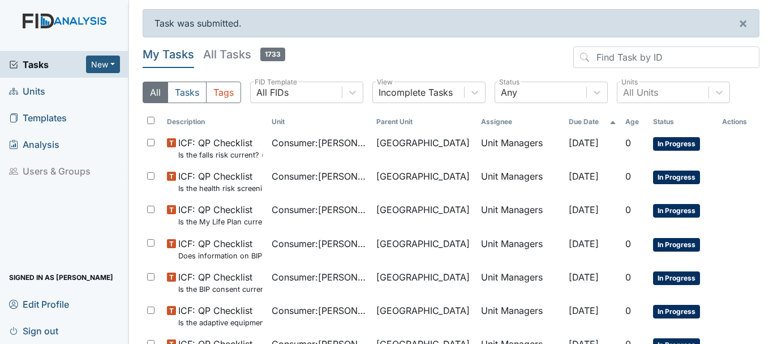
click at [41, 91] on span "Units" at bounding box center [27, 91] width 36 height 18
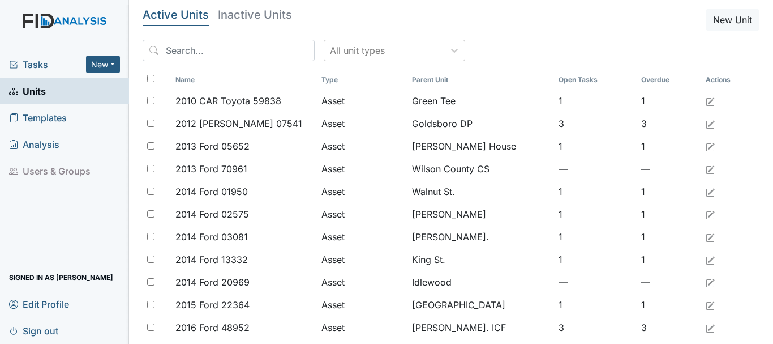
click at [54, 67] on span "Tasks" at bounding box center [47, 65] width 77 height 14
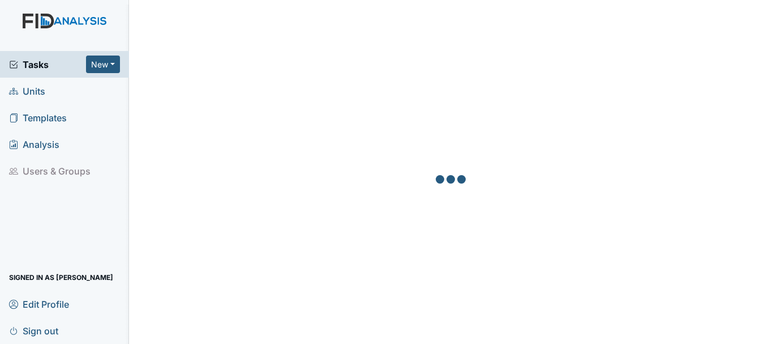
click at [48, 92] on link "Units" at bounding box center [64, 91] width 129 height 27
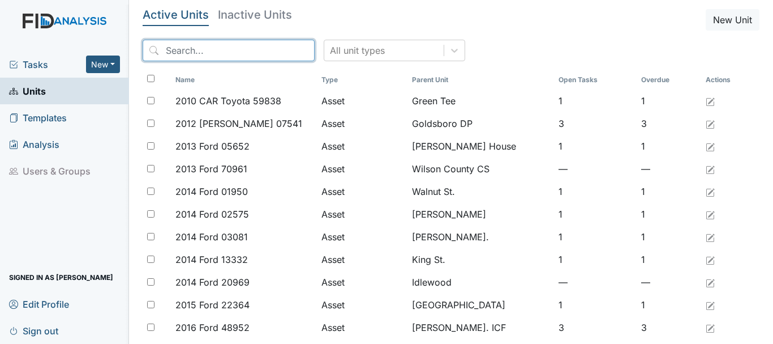
click at [231, 55] on input "search" at bounding box center [229, 51] width 172 height 22
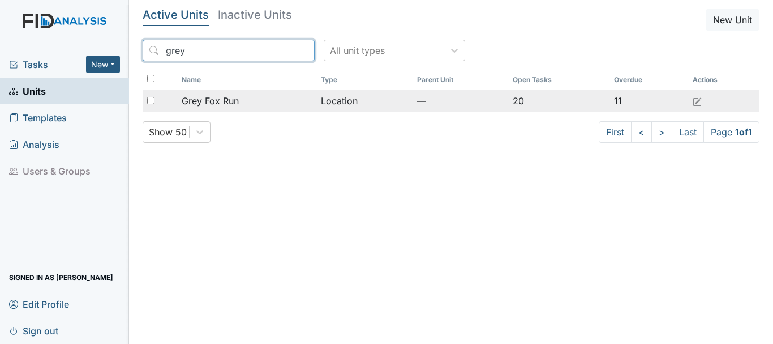
type input "grey"
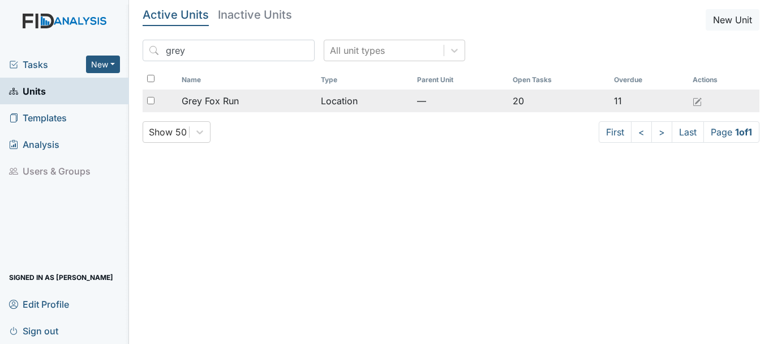
click at [237, 103] on span "Grey Fox Run" at bounding box center [210, 101] width 57 height 14
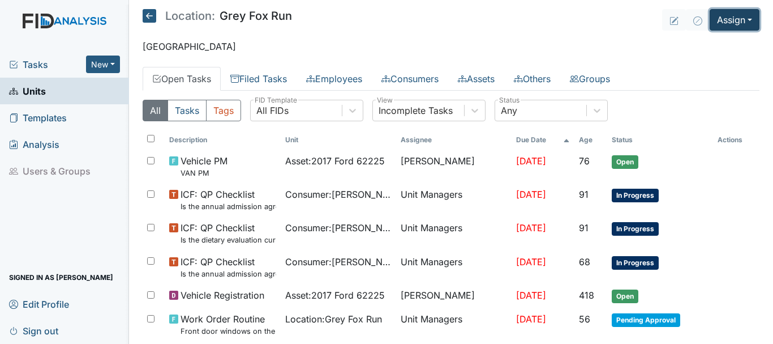
click at [718, 20] on button "Assign" at bounding box center [735, 20] width 50 height 22
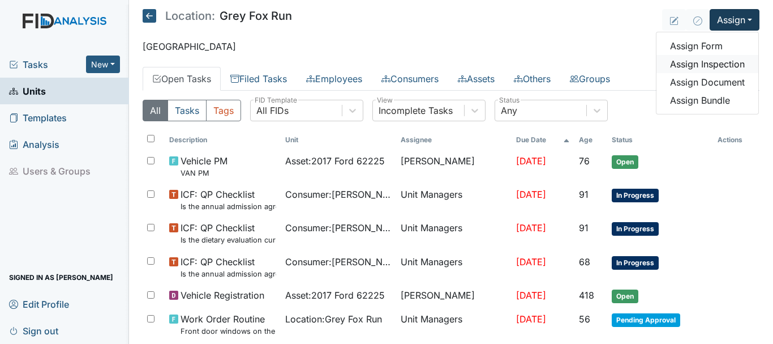
click at [705, 63] on link "Assign Inspection" at bounding box center [707, 64] width 102 height 18
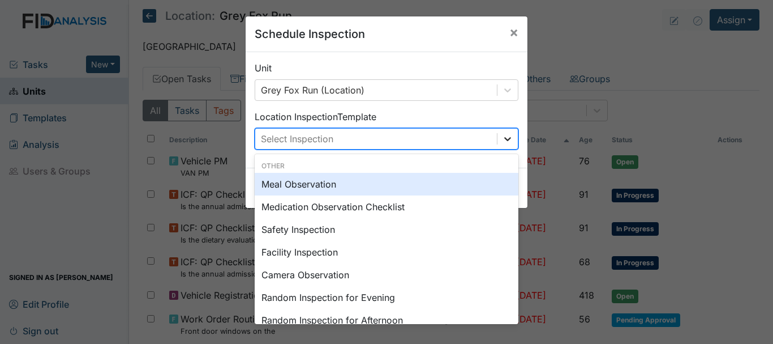
click at [508, 141] on icon at bounding box center [507, 138] width 11 height 11
click at [400, 187] on div "Meal Observation" at bounding box center [387, 184] width 264 height 23
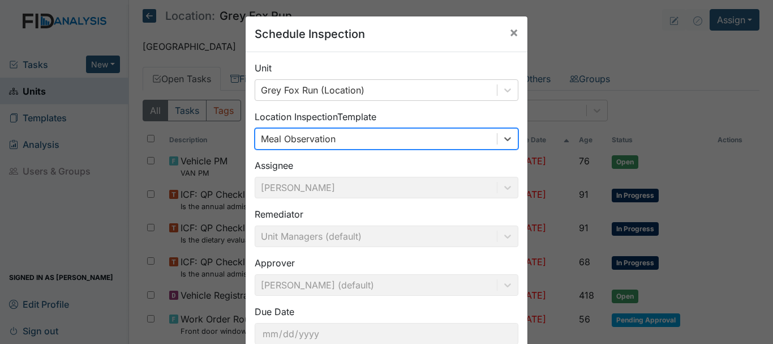
scroll to position [75, 0]
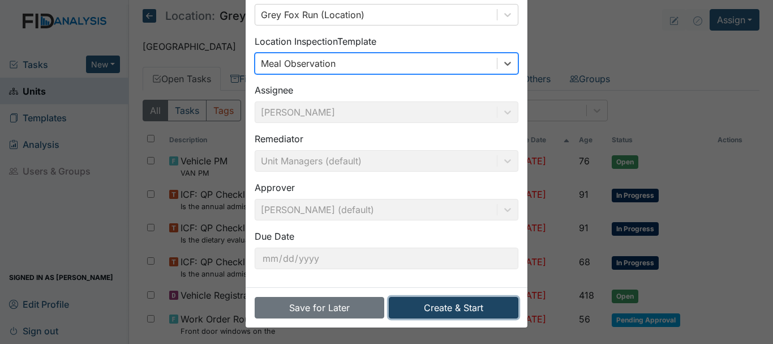
click at [469, 304] on button "Create & Start" at bounding box center [454, 308] width 130 height 22
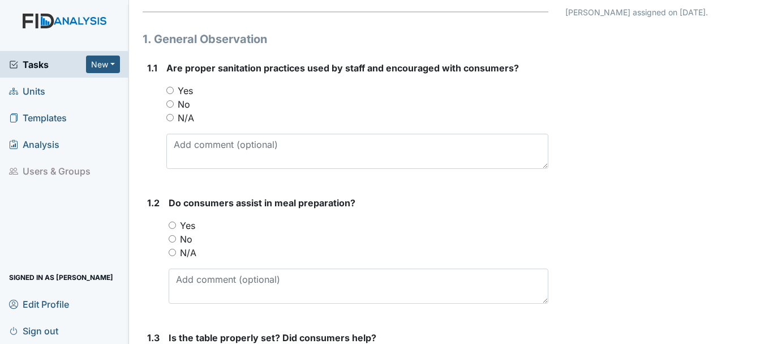
scroll to position [133, 0]
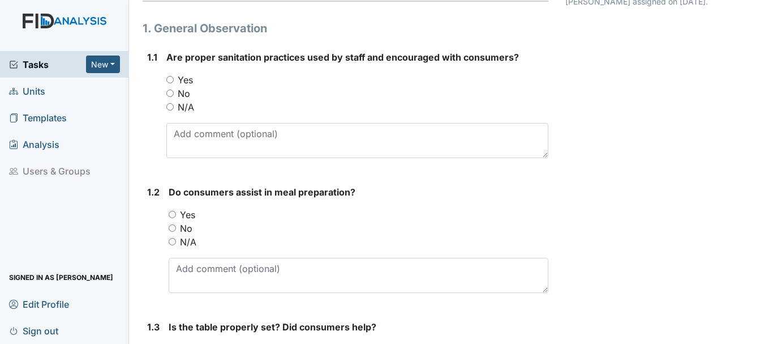
click at [172, 228] on input "No" at bounding box center [172, 227] width 7 height 7
radio input "true"
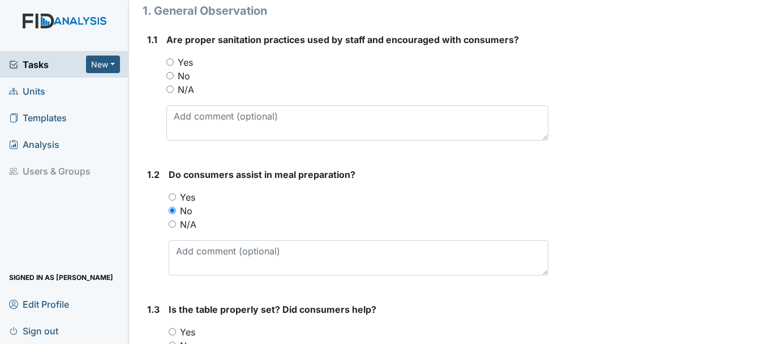
scroll to position [144, 0]
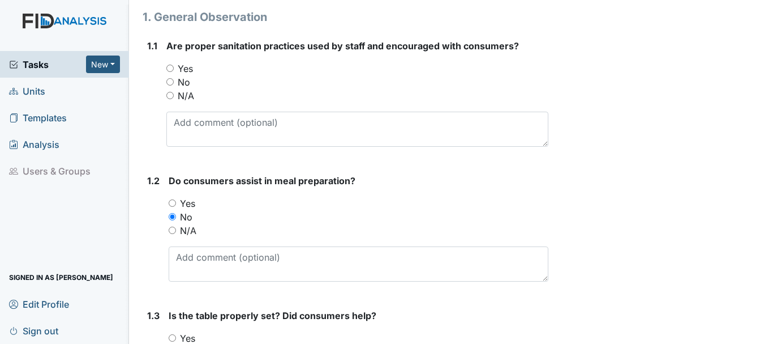
click at [168, 67] on input "Yes" at bounding box center [169, 68] width 7 height 7
radio input "true"
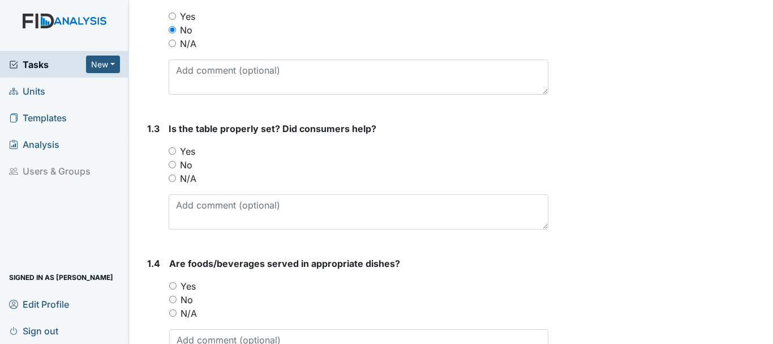
scroll to position [335, 0]
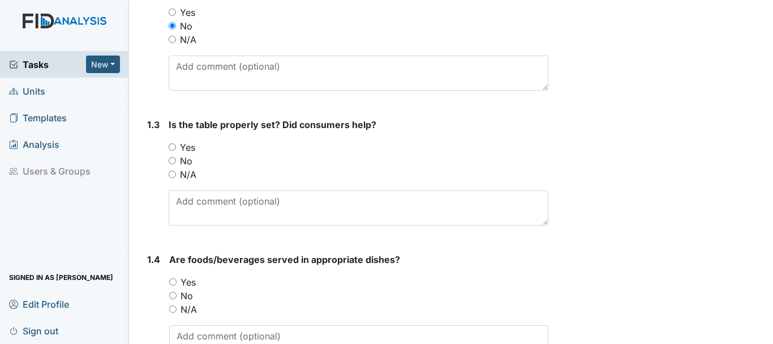
click at [172, 146] on input "Yes" at bounding box center [172, 146] width 7 height 7
radio input "true"
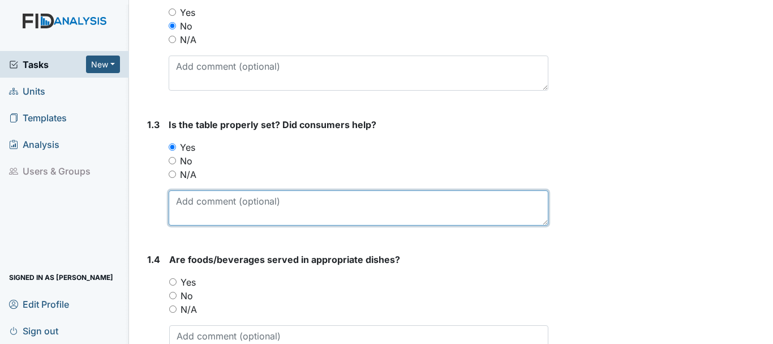
click at [255, 207] on textarea at bounding box center [359, 207] width 380 height 35
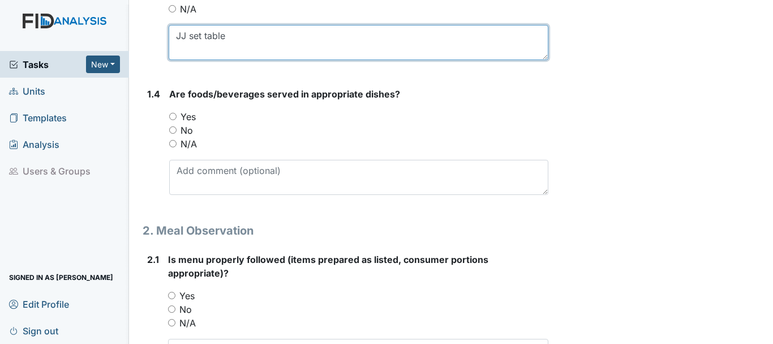
scroll to position [502, 0]
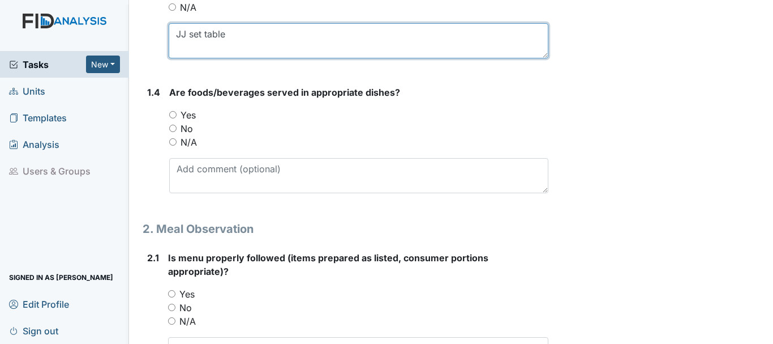
type textarea "JJ set table"
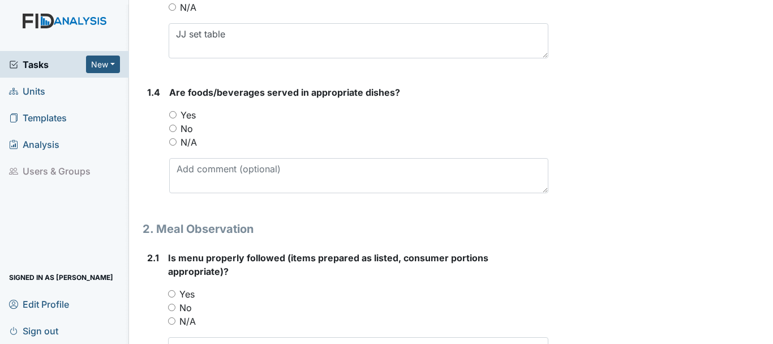
click at [173, 112] on input "Yes" at bounding box center [172, 114] width 7 height 7
radio input "true"
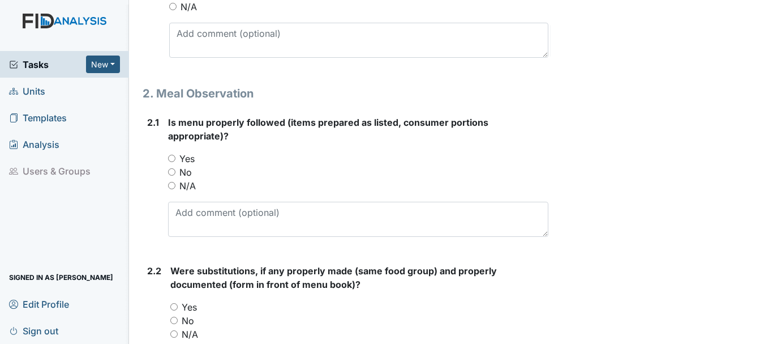
scroll to position [641, 0]
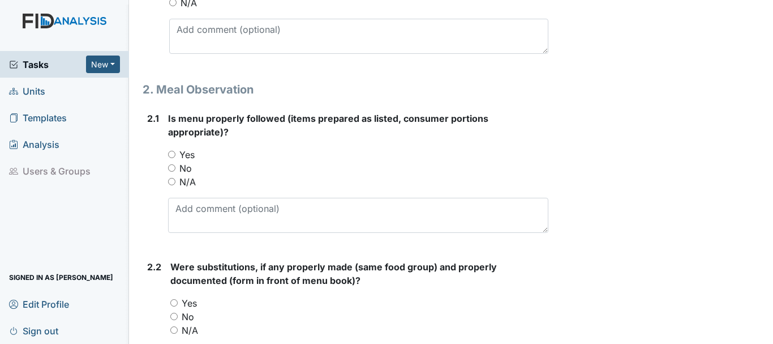
click at [186, 148] on label "Yes" at bounding box center [186, 155] width 15 height 14
click at [175, 151] on input "Yes" at bounding box center [171, 154] width 7 height 7
radio input "true"
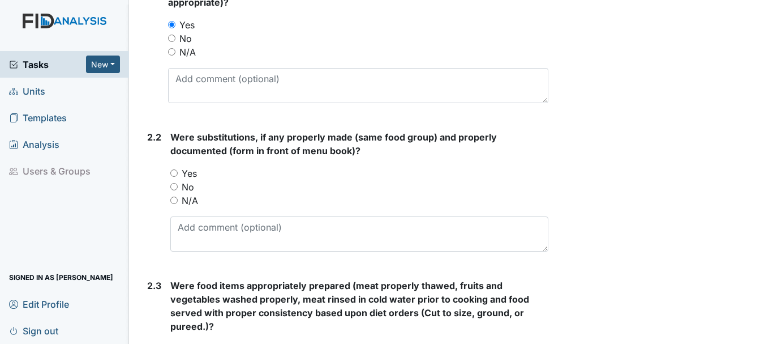
scroll to position [776, 0]
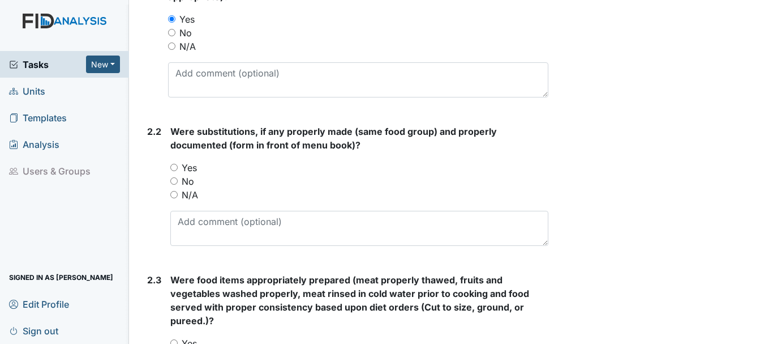
click at [177, 164] on input "Yes" at bounding box center [173, 167] width 7 height 7
radio input "true"
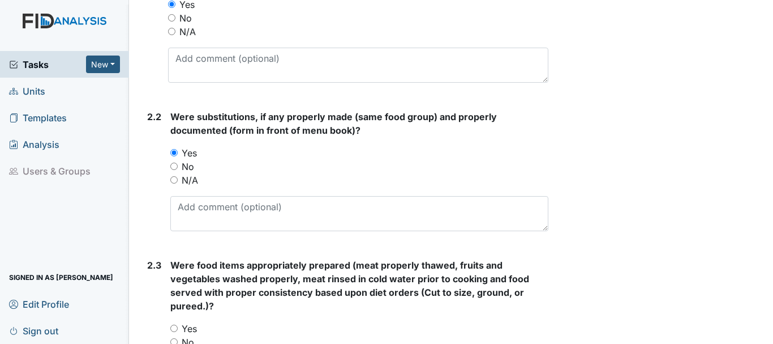
scroll to position [792, 0]
click at [172, 164] on input "No" at bounding box center [173, 165] width 7 height 7
radio input "true"
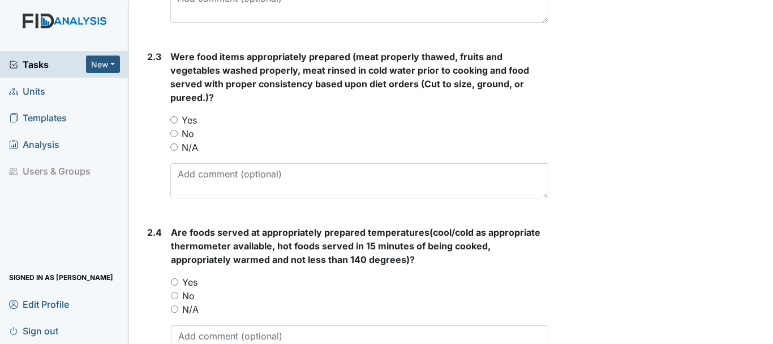
scroll to position [1001, 0]
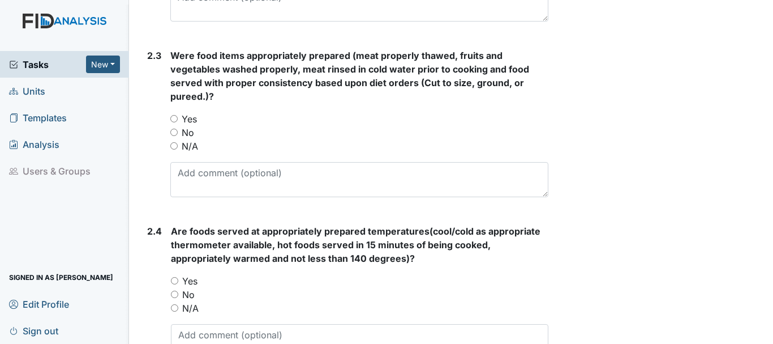
click at [174, 117] on input "Yes" at bounding box center [173, 118] width 7 height 7
radio input "true"
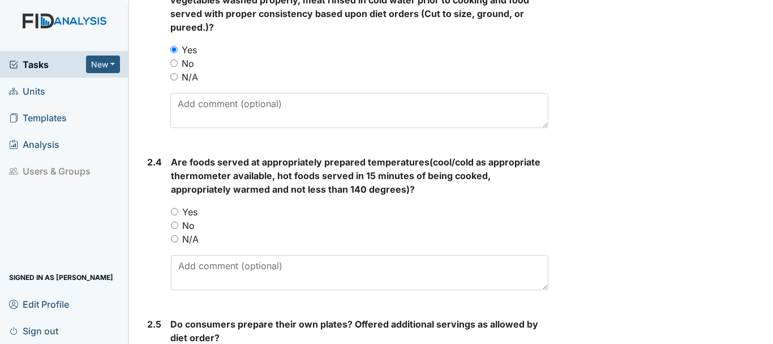
scroll to position [1070, 0]
click at [175, 211] on input "Yes" at bounding box center [174, 210] width 7 height 7
radio input "true"
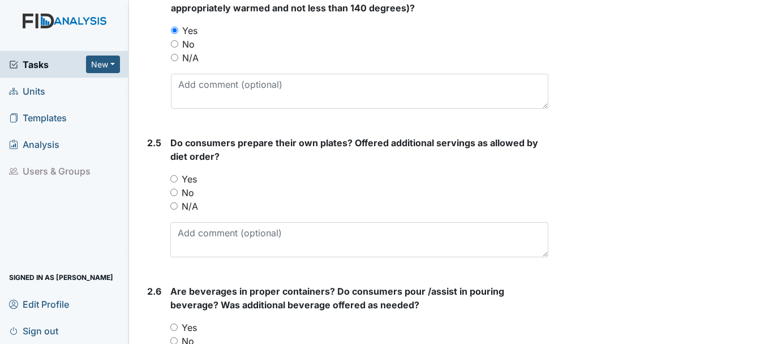
scroll to position [1252, 0]
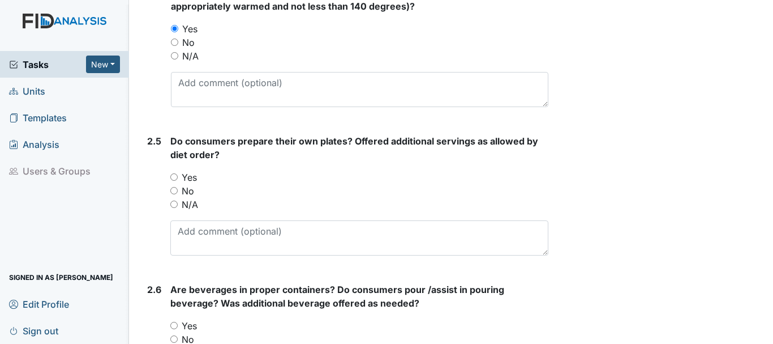
click at [175, 174] on input "Yes" at bounding box center [173, 176] width 7 height 7
radio input "true"
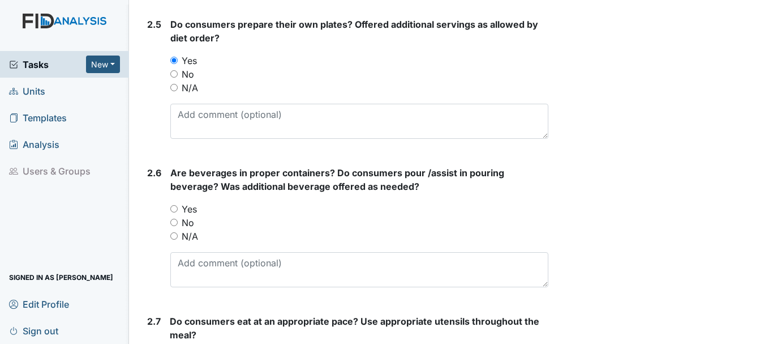
scroll to position [1372, 0]
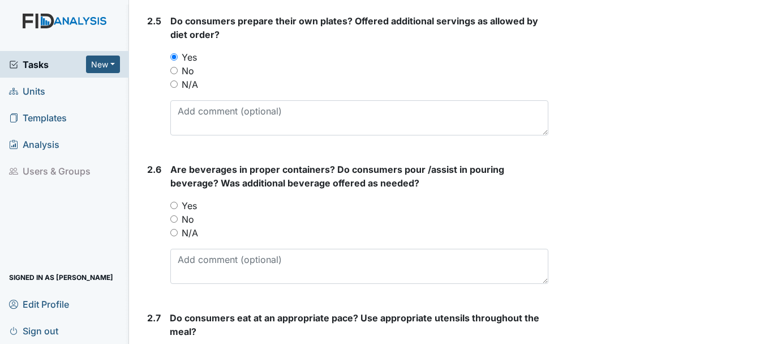
click at [175, 204] on input "Yes" at bounding box center [173, 204] width 7 height 7
radio input "true"
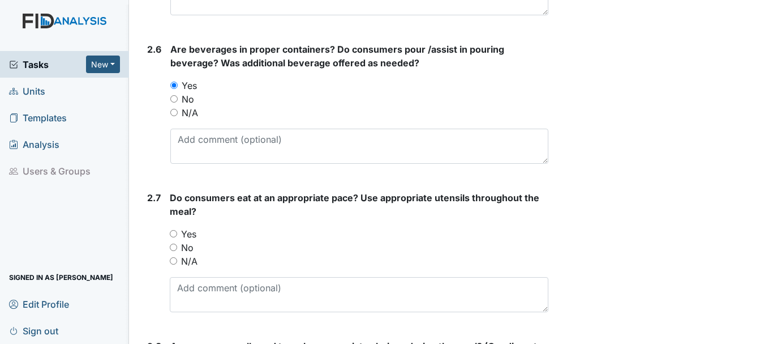
scroll to position [1527, 0]
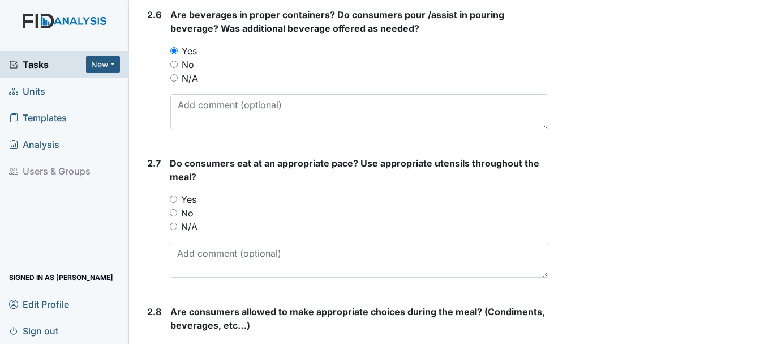
click at [175, 199] on input "Yes" at bounding box center [173, 198] width 7 height 7
radio input "true"
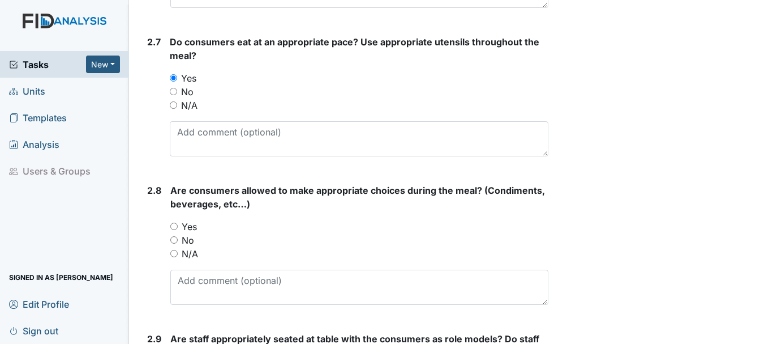
scroll to position [1659, 0]
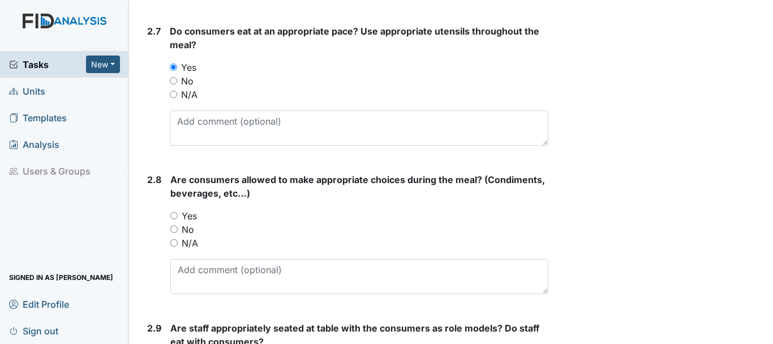
click at [178, 212] on input "Yes" at bounding box center [173, 215] width 7 height 7
radio input "true"
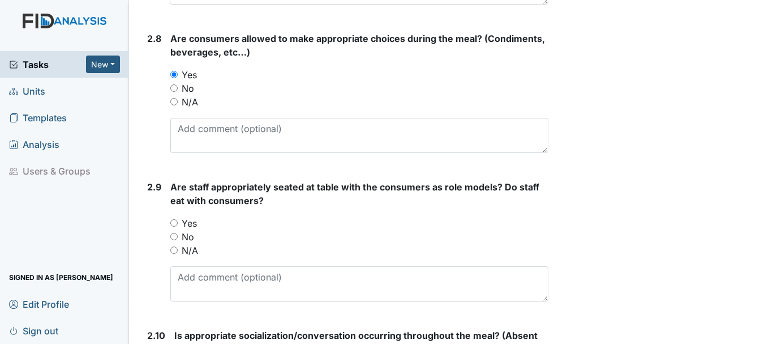
scroll to position [1802, 0]
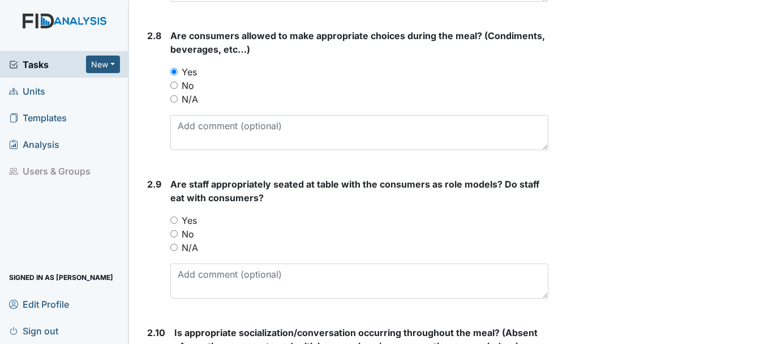
click at [174, 219] on input "Yes" at bounding box center [173, 219] width 7 height 7
radio input "true"
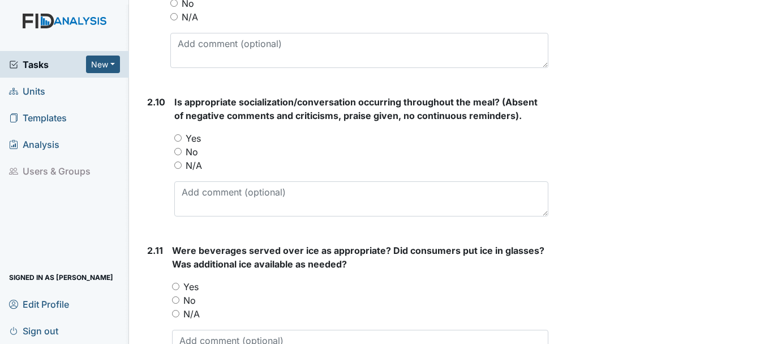
scroll to position [2034, 0]
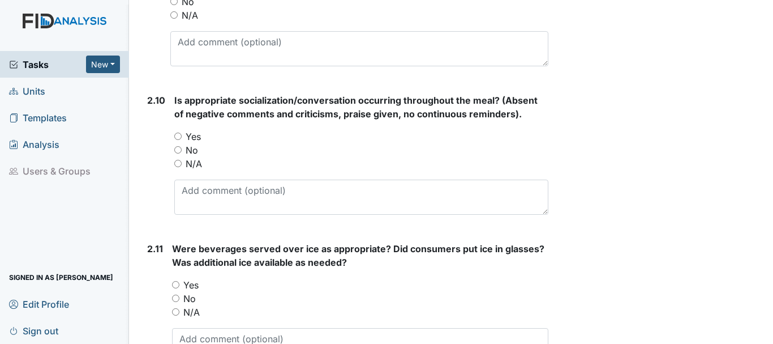
click at [178, 136] on input "Yes" at bounding box center [177, 135] width 7 height 7
radio input "true"
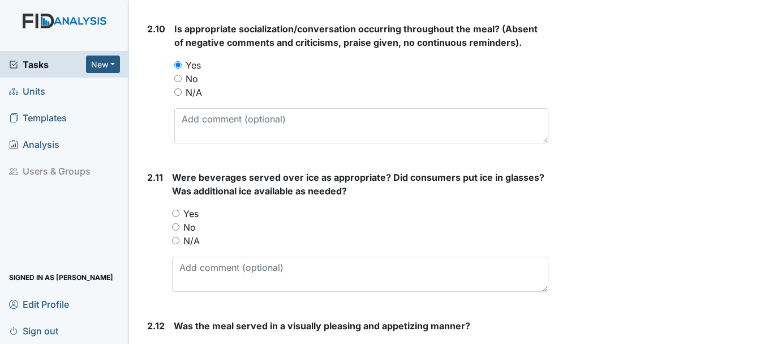
scroll to position [2107, 0]
click at [176, 212] on input "Yes" at bounding box center [175, 211] width 7 height 7
radio input "true"
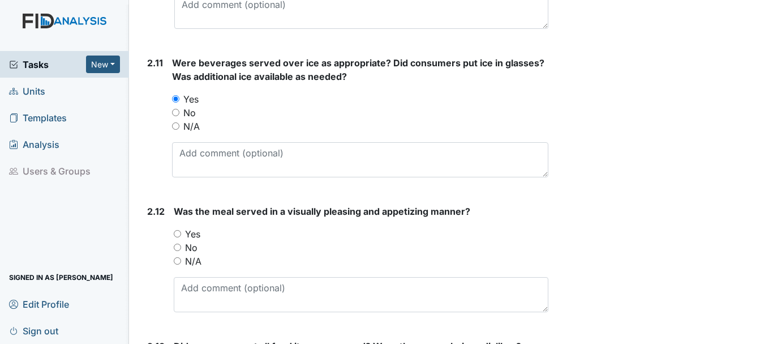
scroll to position [2242, 0]
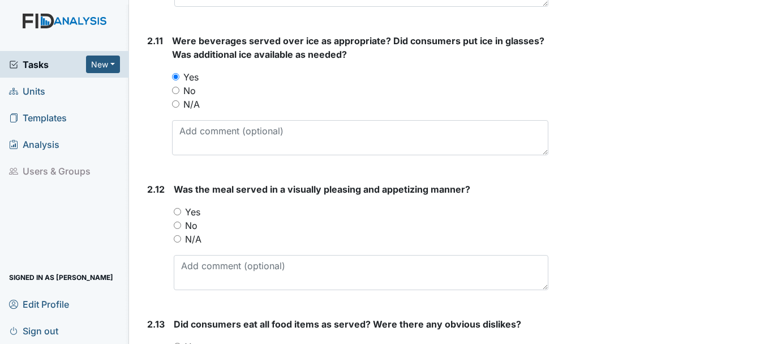
click at [177, 211] on input "Yes" at bounding box center [177, 211] width 7 height 7
radio input "true"
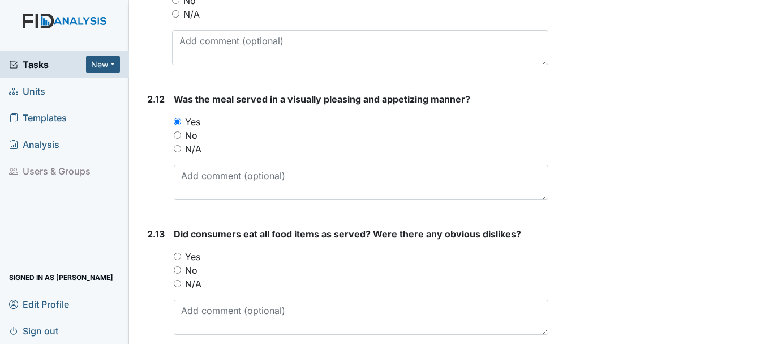
scroll to position [2346, 0]
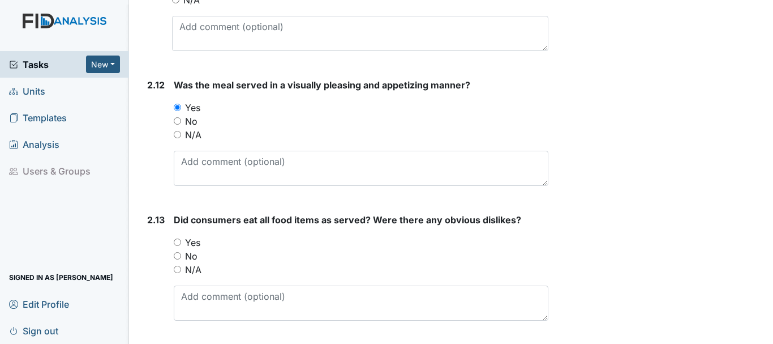
click at [177, 242] on input "Yes" at bounding box center [177, 241] width 7 height 7
radio input "true"
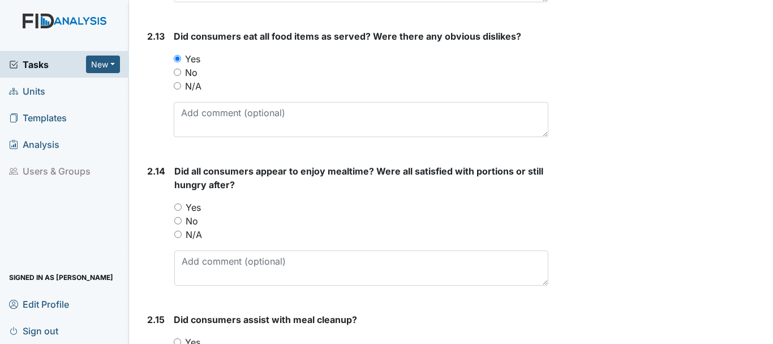
scroll to position [2553, 0]
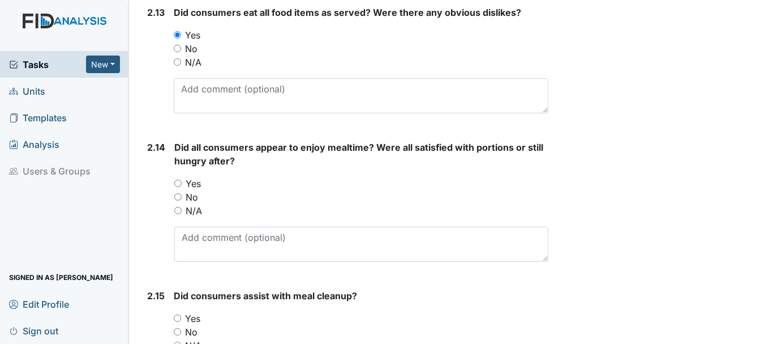
click at [178, 181] on input "Yes" at bounding box center [177, 182] width 7 height 7
radio input "true"
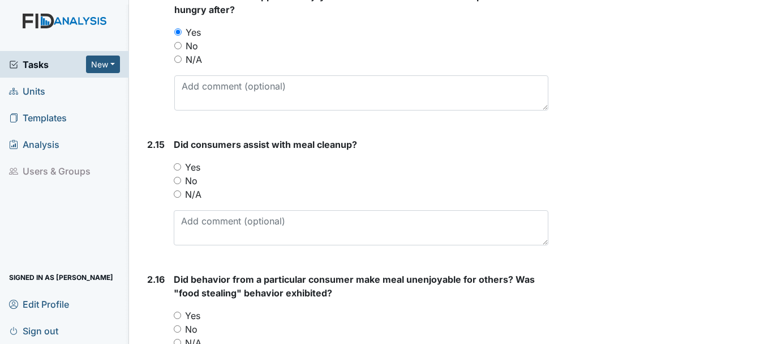
scroll to position [2707, 0]
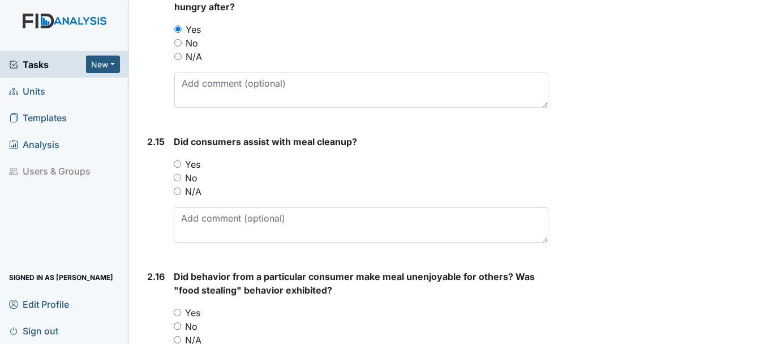
click at [178, 164] on input "Yes" at bounding box center [177, 163] width 7 height 7
radio input "true"
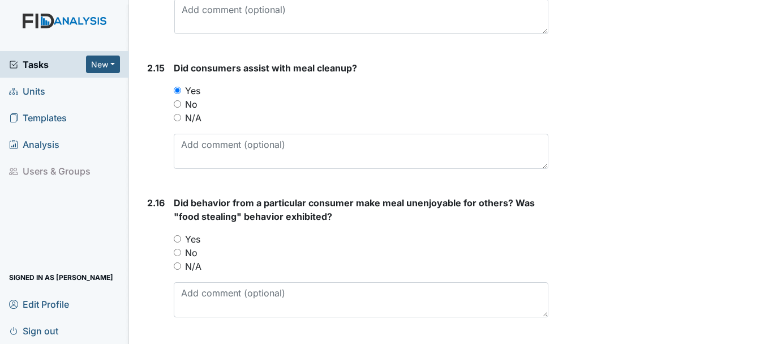
scroll to position [2782, 0]
click at [177, 264] on input "N/A" at bounding box center [177, 264] width 7 height 7
radio input "true"
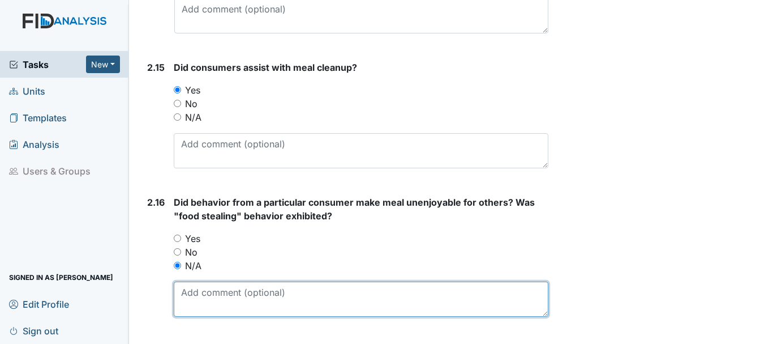
click at [239, 295] on textarea at bounding box center [361, 298] width 375 height 35
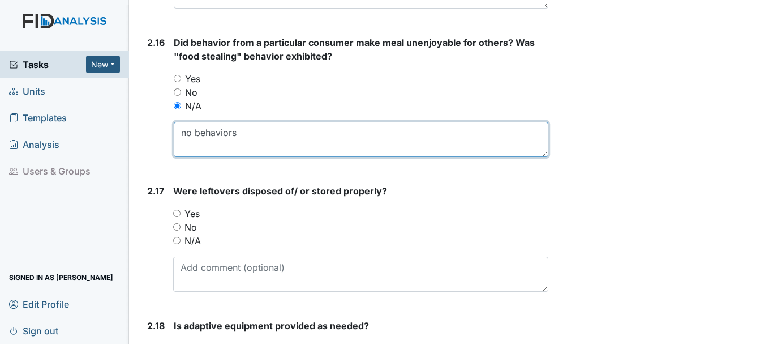
scroll to position [2942, 0]
type textarea "no behaviors"
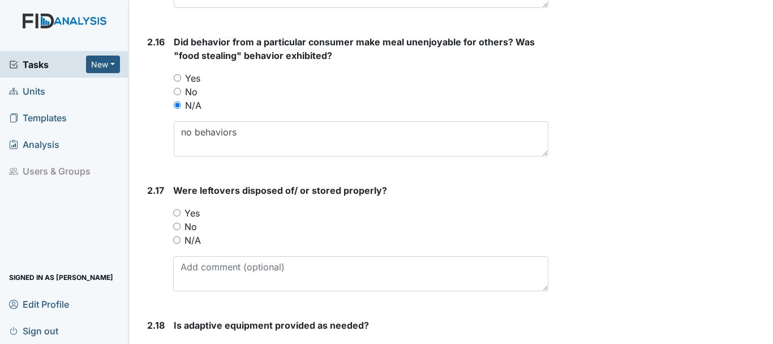
click at [178, 211] on input "Yes" at bounding box center [176, 212] width 7 height 7
radio input "true"
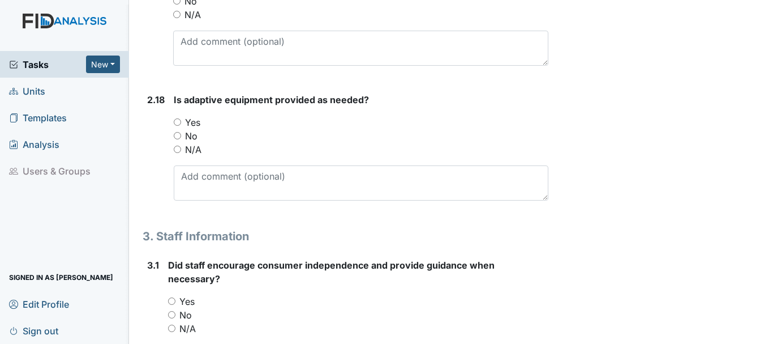
scroll to position [3183, 0]
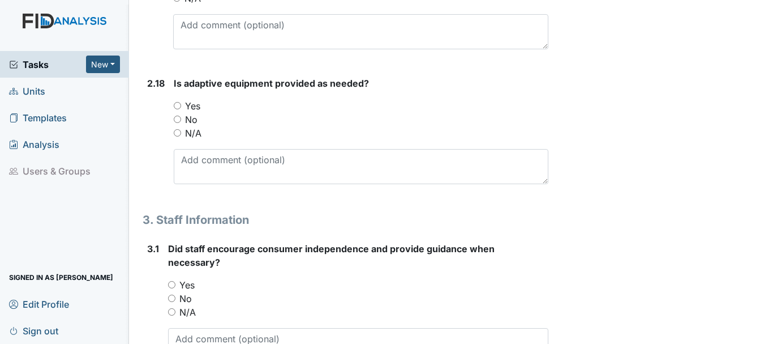
click at [177, 105] on input "Yes" at bounding box center [177, 105] width 7 height 7
radio input "true"
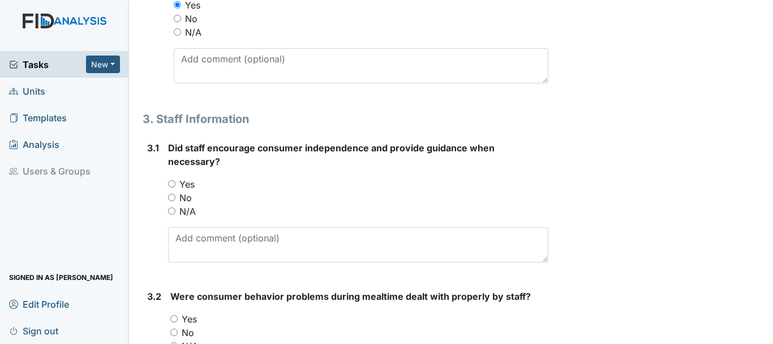
scroll to position [3285, 0]
click at [172, 183] on input "Yes" at bounding box center [171, 182] width 7 height 7
radio input "true"
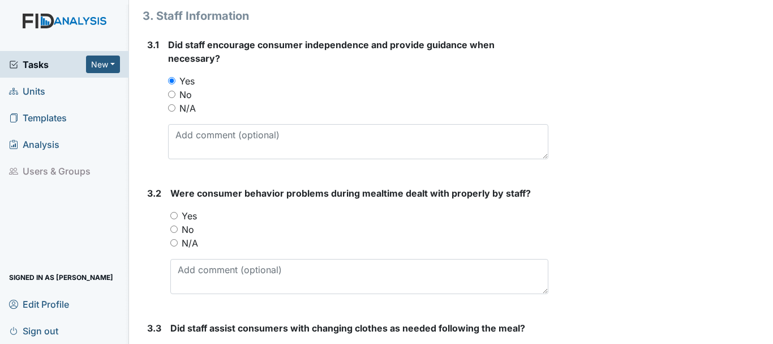
scroll to position [3388, 0]
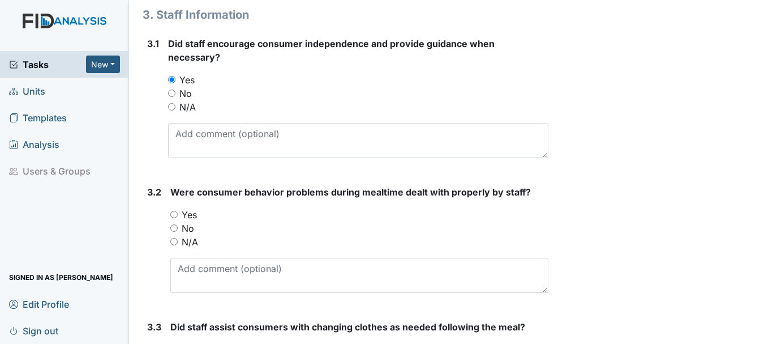
click at [171, 238] on input "N/A" at bounding box center [173, 241] width 7 height 7
radio input "true"
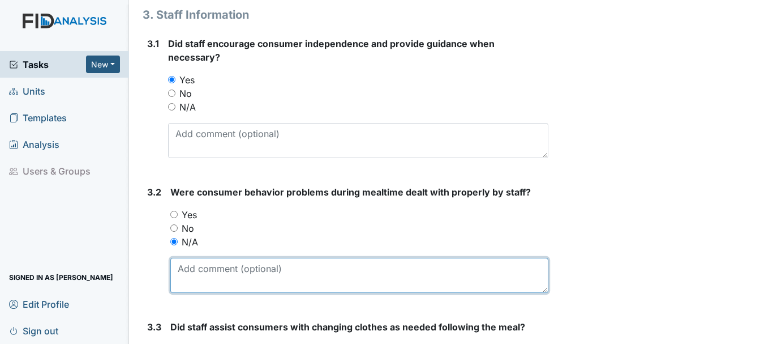
click at [217, 272] on textarea at bounding box center [359, 274] width 378 height 35
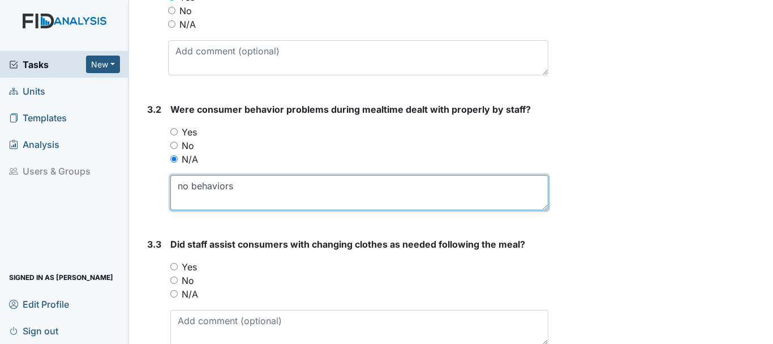
scroll to position [3530, 0]
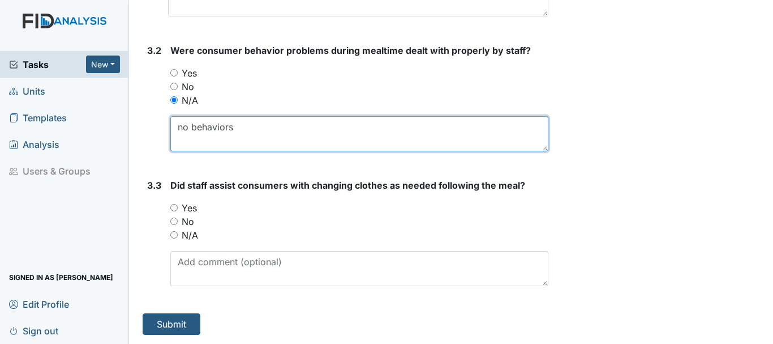
type textarea "no behaviors"
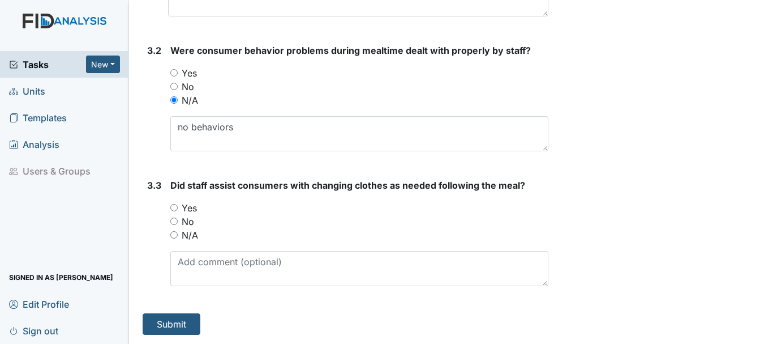
click at [174, 205] on input "Yes" at bounding box center [173, 207] width 7 height 7
radio input "true"
click at [178, 235] on div "N/A" at bounding box center [359, 235] width 378 height 14
click at [173, 237] on input "N/A" at bounding box center [173, 234] width 7 height 7
radio input "true"
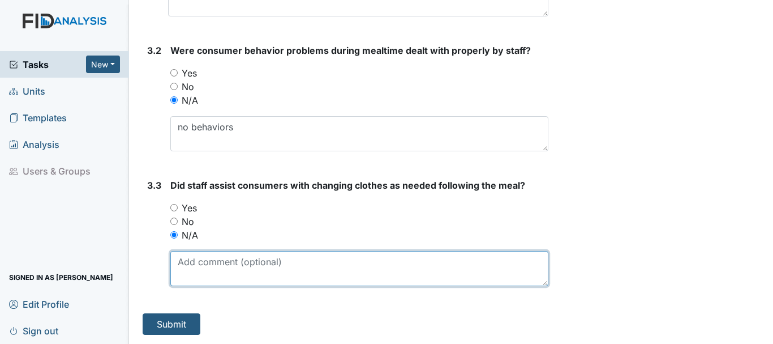
click at [200, 260] on textarea at bounding box center [359, 268] width 378 height 35
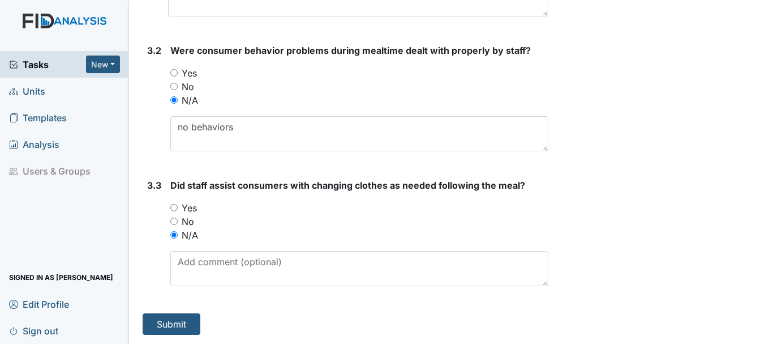
click at [174, 203] on div "Yes" at bounding box center [359, 208] width 378 height 14
click at [174, 207] on input "Yes" at bounding box center [173, 207] width 7 height 7
radio input "true"
click at [171, 319] on button "Submit" at bounding box center [172, 324] width 58 height 22
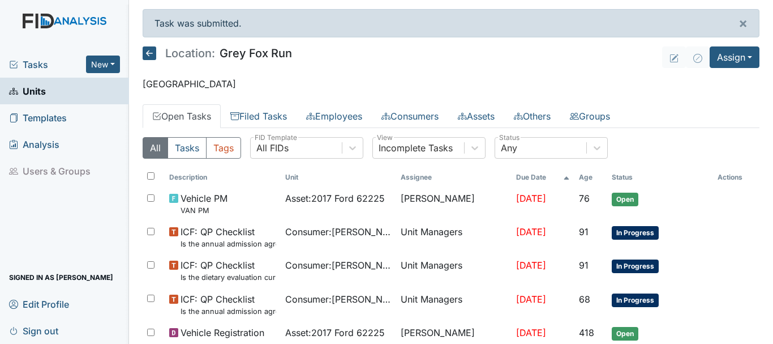
click at [583, 302] on span "68" at bounding box center [584, 298] width 11 height 11
